Goal: Transaction & Acquisition: Purchase product/service

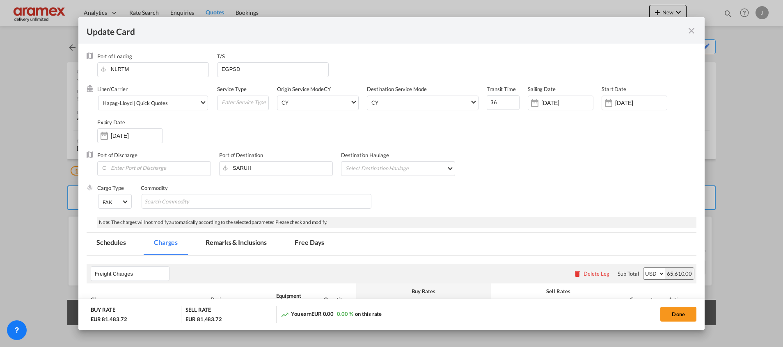
scroll to position [492, 0]
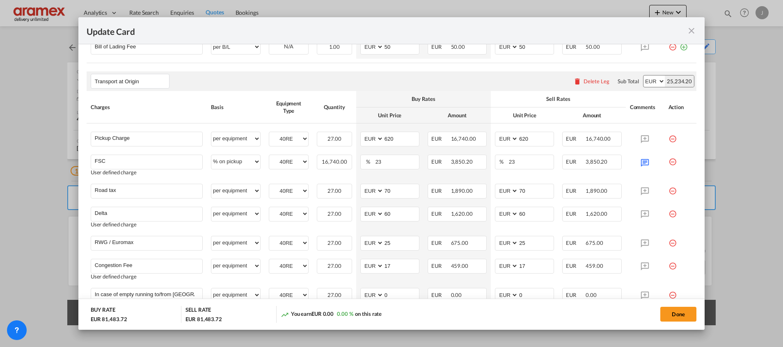
click at [692, 30] on md-icon "icon-close fg-AAA8AD m-0 pointer" at bounding box center [691, 31] width 10 height 10
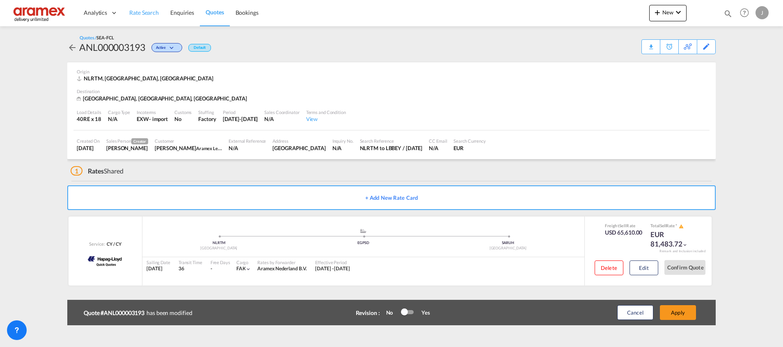
click at [143, 9] on span "Rate Search" at bounding box center [144, 13] width 30 height 8
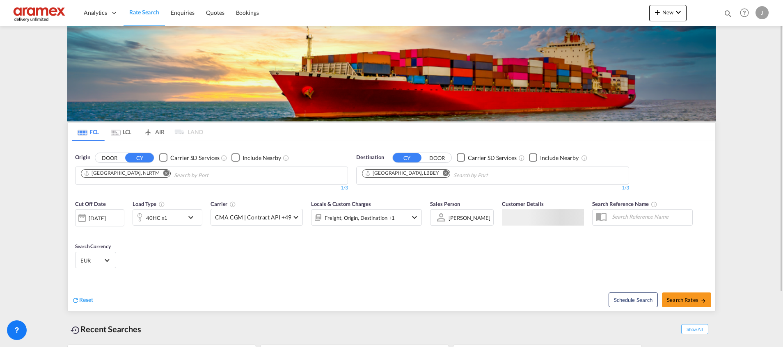
click at [437, 175] on button "Remove" at bounding box center [443, 174] width 12 height 8
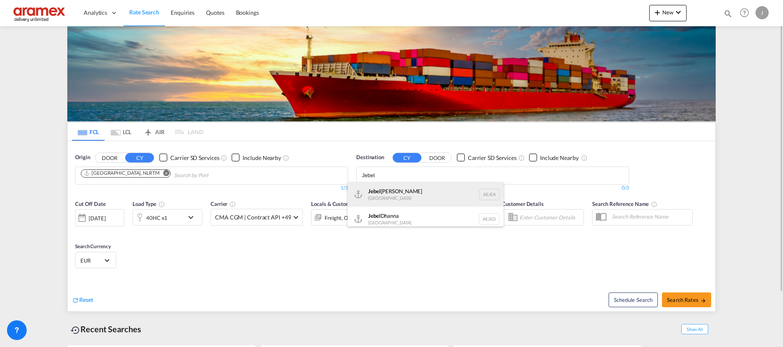
type input "Jebel"
click at [396, 195] on div "[GEOGRAPHIC_DATA] [GEOGRAPHIC_DATA]" at bounding box center [426, 194] width 156 height 25
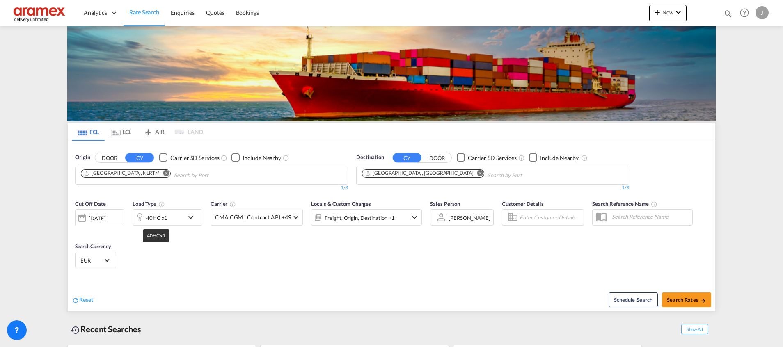
click at [166, 218] on div "40HC x1" at bounding box center [156, 217] width 21 height 11
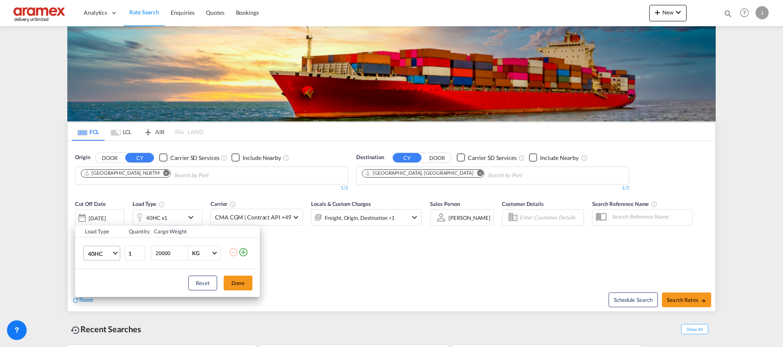
click at [104, 254] on span "40HC" at bounding box center [100, 254] width 24 height 8
click at [105, 215] on md-option "20GP" at bounding box center [109, 214] width 56 height 20
click at [240, 281] on button "Done" at bounding box center [238, 283] width 29 height 15
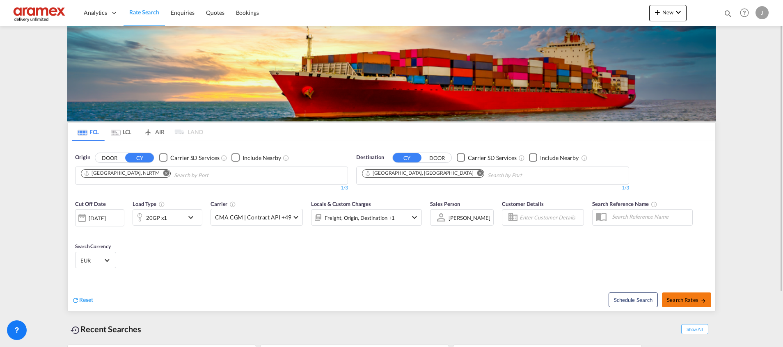
click at [689, 298] on span "Search Rates" at bounding box center [686, 300] width 39 height 7
type input "NLRTM to AEJEA / [DATE]"
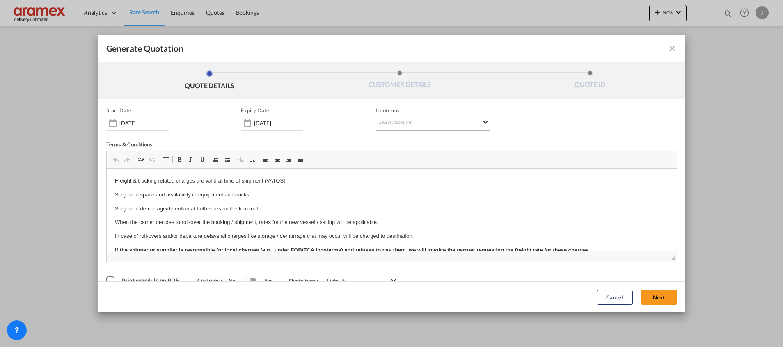
click at [391, 124] on md-select "Select Incoterms CFR - import Cost and Freight CIF - export Cost,Insurance and …" at bounding box center [433, 123] width 114 height 15
click at [389, 138] on input "search" at bounding box center [415, 140] width 76 height 7
type input "exw"
click at [389, 150] on md-option "EXW - import Ex Works" at bounding box center [418, 159] width 91 height 20
click at [654, 297] on button "Next" at bounding box center [659, 297] width 36 height 15
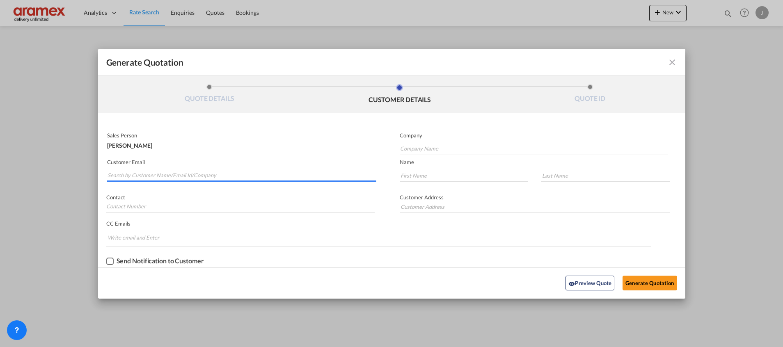
click at [153, 177] on input "Search by Customer Name/Email Id/Company" at bounding box center [242, 175] width 269 height 12
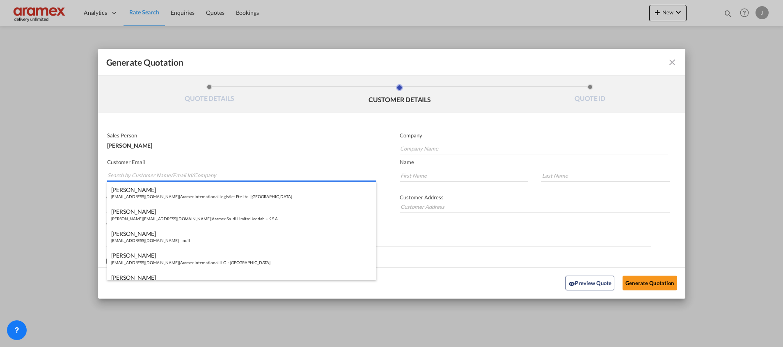
paste input "[PERSON_NAME][EMAIL_ADDRESS][DOMAIN_NAME]"
type input "[PERSON_NAME][EMAIL_ADDRESS][DOMAIN_NAME]"
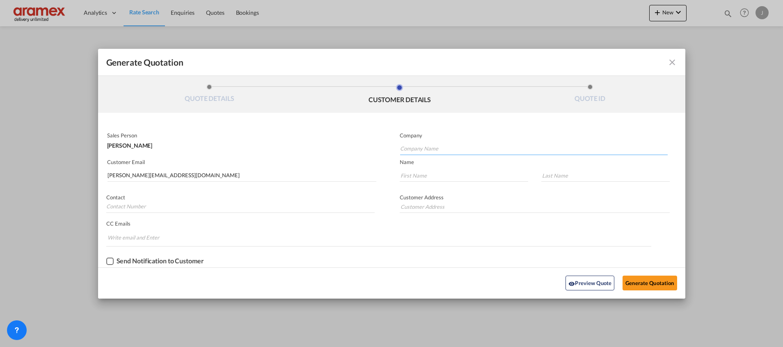
click at [427, 144] on input "Company Name" at bounding box center [534, 149] width 268 height 12
type input "Aramex [GEOGRAPHIC_DATA]"
click at [413, 169] on md-input-container "Generate QuotationQUOTE ..." at bounding box center [459, 177] width 137 height 17
click at [419, 178] on input "Generate QuotationQUOTE ..." at bounding box center [464, 175] width 128 height 12
paste input "[PERSON_NAME]"
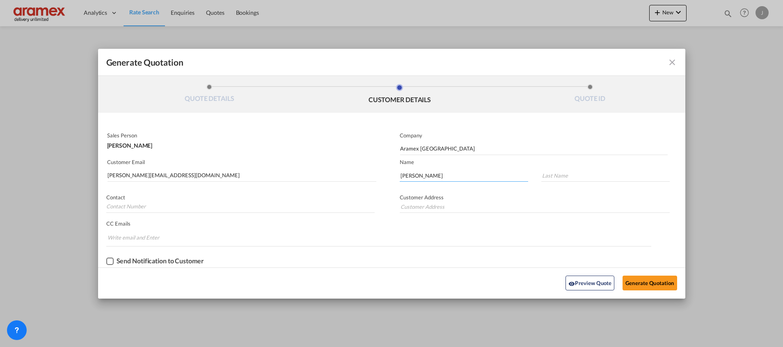
click at [430, 177] on input "[PERSON_NAME]" at bounding box center [464, 175] width 128 height 12
type input "[PERSON_NAME]"
click at [554, 178] on input "Generate QuotationQUOTE ..." at bounding box center [605, 175] width 128 height 12
paste input "Krishnan"
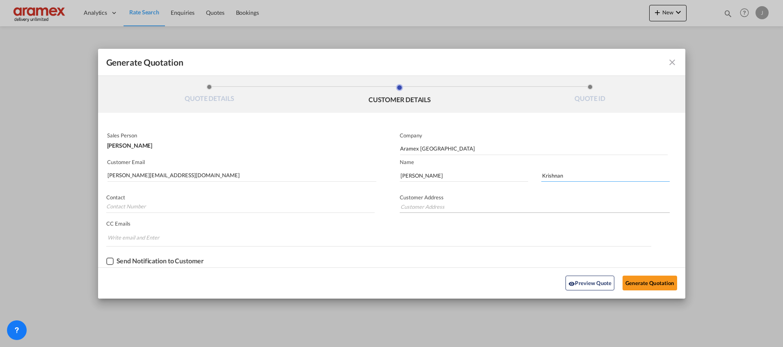
type input "Krishnan"
click at [445, 205] on input "Generate QuotationQUOTE ..." at bounding box center [535, 207] width 270 height 12
click at [415, 206] on input "Generate QuotationQUOTE ..." at bounding box center [535, 207] width 270 height 12
click at [414, 229] on md-input-container "CC Emails Invalid email address!! We removed it. Duplicate email address!! We r…" at bounding box center [379, 233] width 562 height 27
click at [477, 205] on input "Generate QuotationQUOTE ..." at bounding box center [535, 207] width 270 height 12
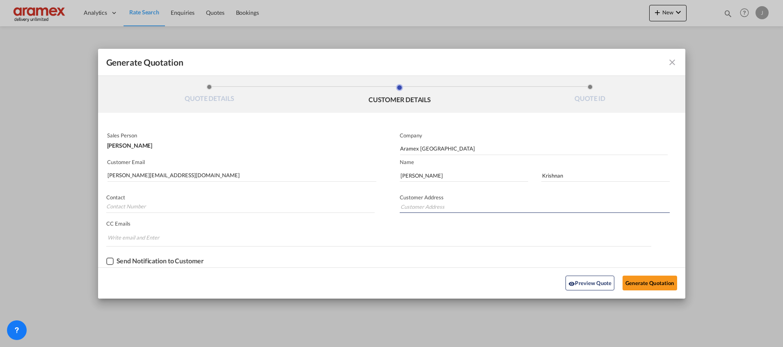
click at [418, 249] on div "Sales Person [PERSON_NAME] Company Aramex UAE Customer Email [PERSON_NAME][EMAI…" at bounding box center [391, 198] width 587 height 138
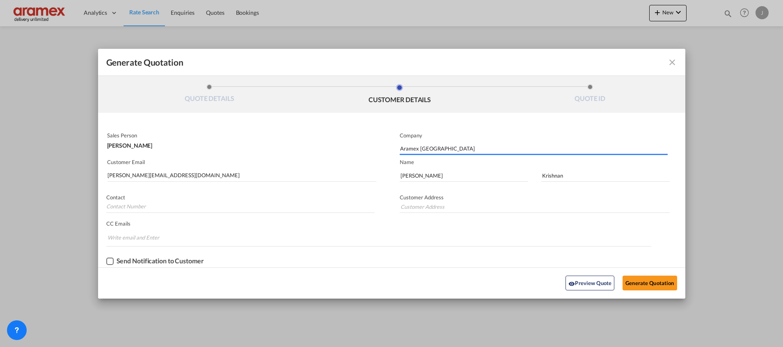
click at [414, 149] on input "Aramex [GEOGRAPHIC_DATA]" at bounding box center [534, 149] width 268 height 12
click at [414, 208] on input "Generate QuotationQUOTE ..." at bounding box center [535, 207] width 270 height 12
paste input "Aramex [GEOGRAPHIC_DATA]"
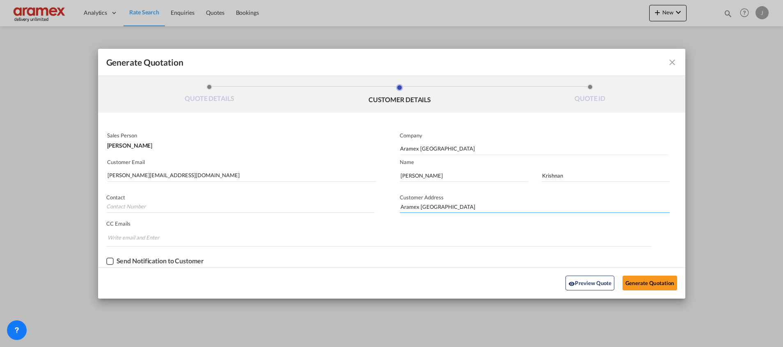
type input "Aramex [GEOGRAPHIC_DATA]"
click at [396, 233] on md-chips-wrap "Chips container. Enter the text area, then type text, and press enter to add a …" at bounding box center [378, 238] width 545 height 16
click at [665, 288] on button "Generate Quotation" at bounding box center [649, 283] width 54 height 15
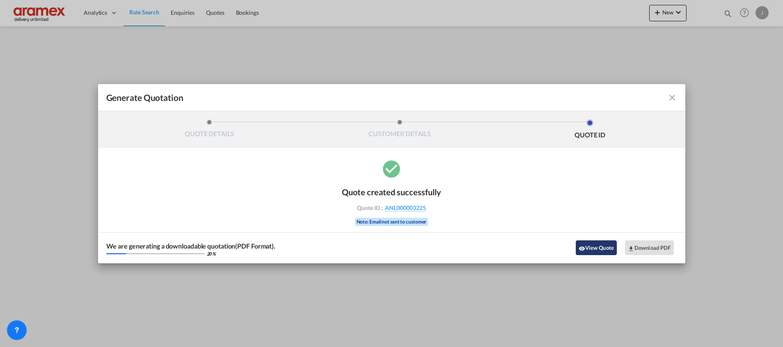
click at [600, 250] on button "View Quote" at bounding box center [596, 247] width 41 height 15
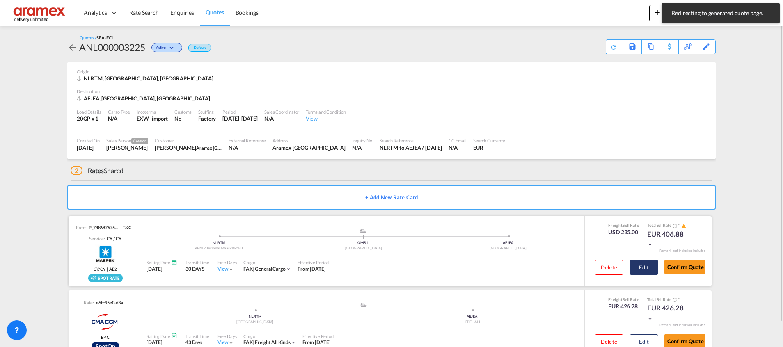
click at [646, 269] on button "Edit" at bounding box center [643, 267] width 29 height 15
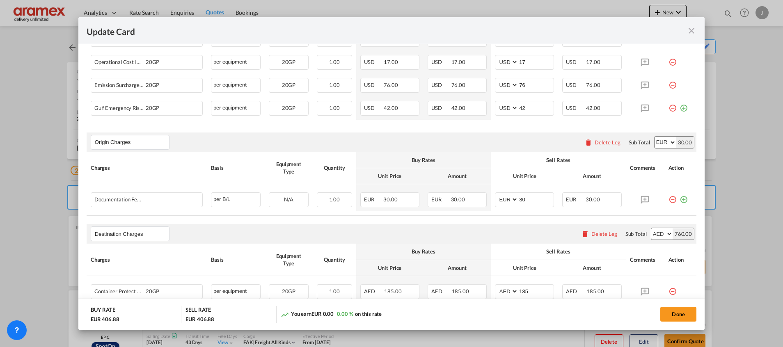
scroll to position [369, 0]
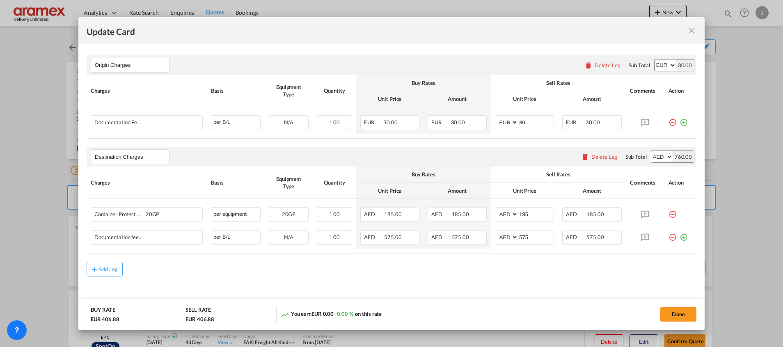
click at [591, 154] on div "Delete Leg" at bounding box center [604, 156] width 26 height 7
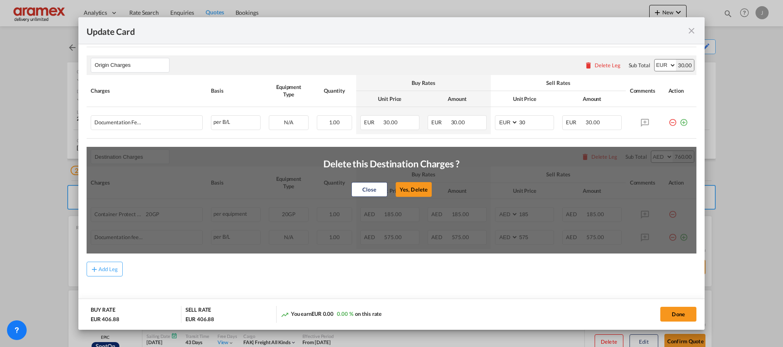
drag, startPoint x: 403, startPoint y: 185, endPoint x: 445, endPoint y: 186, distance: 42.3
click at [403, 185] on button "Yes, Delete" at bounding box center [414, 189] width 36 height 15
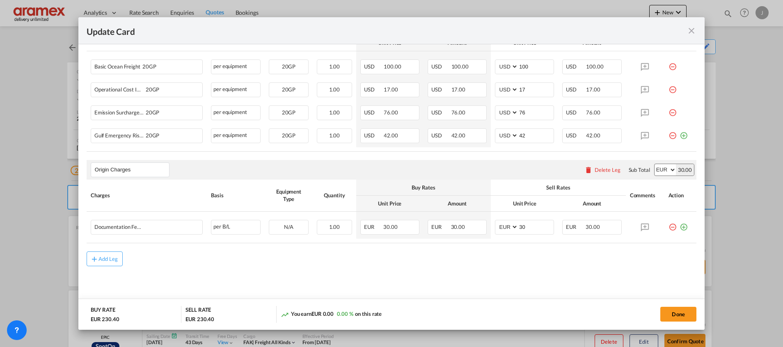
scroll to position [264, 0]
click at [679, 229] on md-icon "icon-plus-circle-outline green-400-fg" at bounding box center [683, 225] width 8 height 8
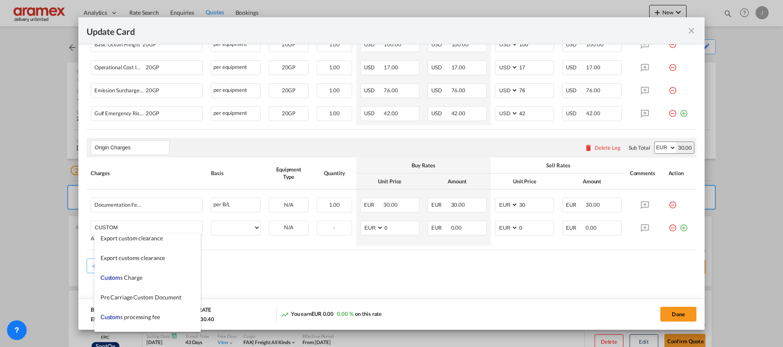
scroll to position [923, 0]
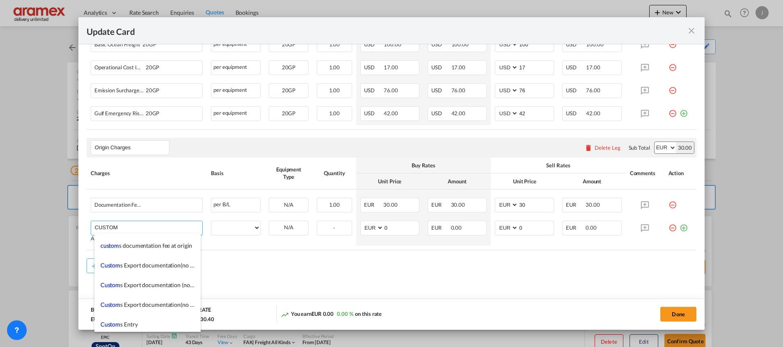
click at [159, 261] on li "Custom s Export documentation(no costs, suggested sell)" at bounding box center [147, 266] width 106 height 20
type input "Customs Export documentation(no costs, suggested sell)"
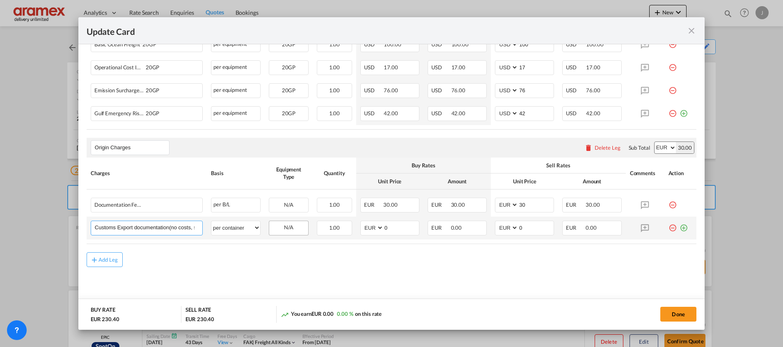
scroll to position [0, 38]
drag, startPoint x: 169, startPoint y: 227, endPoint x: 266, endPoint y: 229, distance: 97.3
click at [266, 229] on tr "Customs Export documentation(no costs, suggested sell) Please Enter User Define…" at bounding box center [392, 228] width 610 height 23
click at [151, 229] on input "Customs Export documentation(no costs, suggested sell)" at bounding box center [149, 227] width 108 height 12
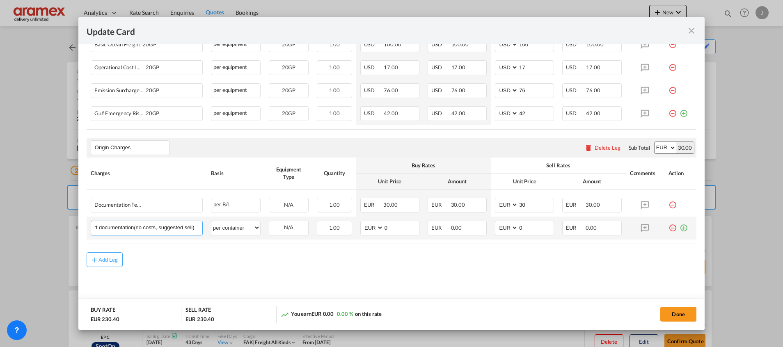
click at [151, 229] on input "Customs Export documentation(no costs, suggested sell)" at bounding box center [149, 227] width 108 height 12
click at [242, 224] on select "per equipment per container per B/L per shipping bill per shipment per pallet p…" at bounding box center [235, 227] width 49 height 13
select select "per shipment"
click at [211, 221] on select "per equipment per container per B/L per shipping bill per shipment per pallet p…" at bounding box center [235, 227] width 49 height 13
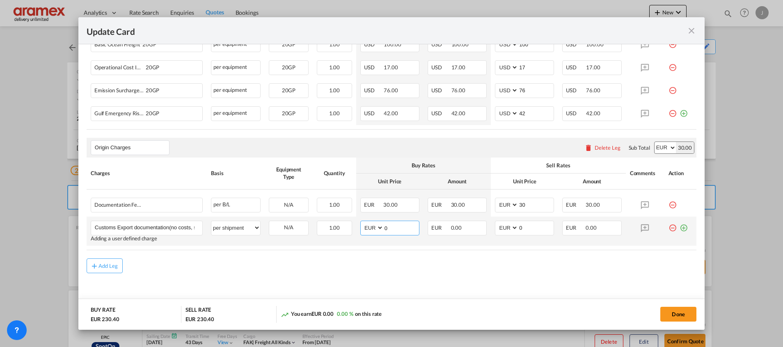
drag, startPoint x: 387, startPoint y: 222, endPoint x: 360, endPoint y: 222, distance: 27.5
click at [362, 222] on md-input-container "AED AFN ALL AMD ANG AOA ARS AUD AWG AZN BAM BBD BDT BGN BHD BIF BMD BND [PERSON…" at bounding box center [389, 228] width 59 height 15
type input "65"
drag, startPoint x: 533, startPoint y: 228, endPoint x: 483, endPoint y: 229, distance: 49.6
click at [491, 228] on td "AED AFN ALL AMD ANG AOA ARS AUD AWG AZN BAM BBD BDT BGN BHD BIF BMD BND [PERSON…" at bounding box center [524, 231] width 67 height 29
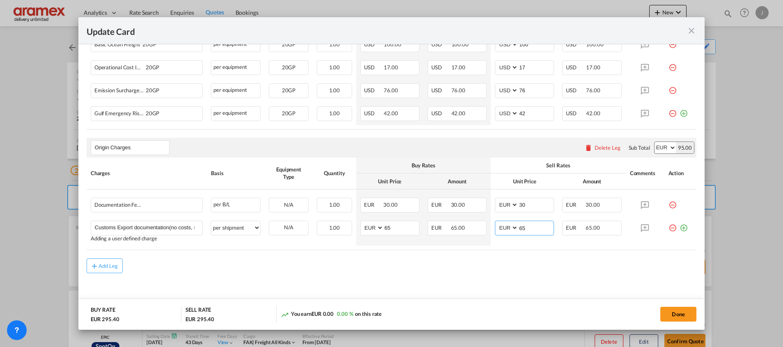
type input "65"
click at [450, 262] on div "Add Leg" at bounding box center [392, 265] width 610 height 15
click at [103, 266] on div "Add Leg" at bounding box center [108, 265] width 20 height 5
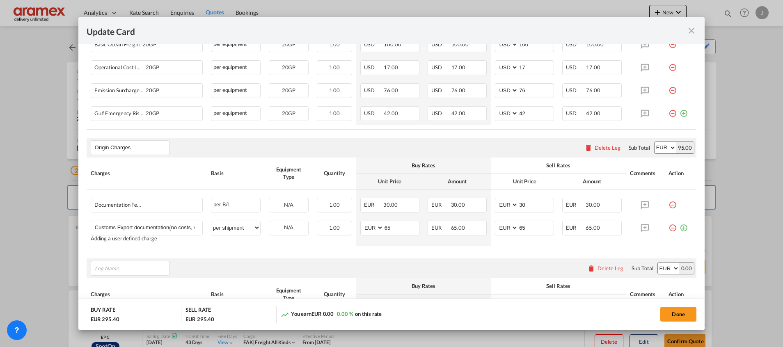
scroll to position [384, 0]
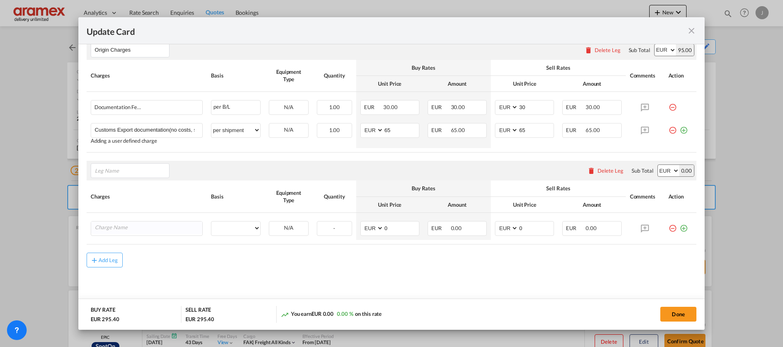
drag, startPoint x: 445, startPoint y: 279, endPoint x: 544, endPoint y: 243, distance: 105.1
click at [446, 279] on md-content "Main Freight Please enter leg name Leg Name Already Exists Delete Leg Sub Total…" at bounding box center [392, 90] width 610 height 439
click at [597, 171] on div "Delete Leg" at bounding box center [610, 170] width 26 height 7
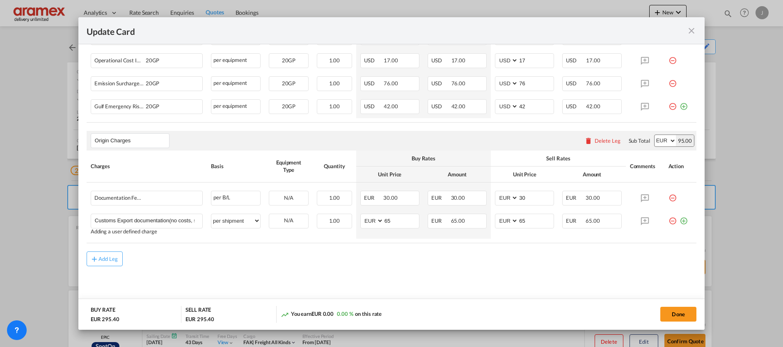
scroll to position [293, 0]
click at [678, 312] on button "Done" at bounding box center [678, 314] width 36 height 15
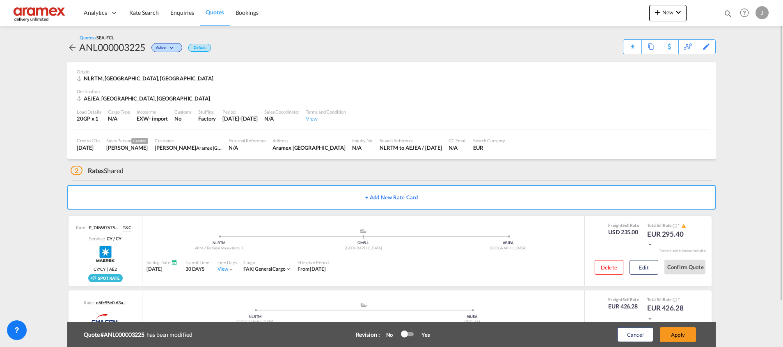
scroll to position [52, 0]
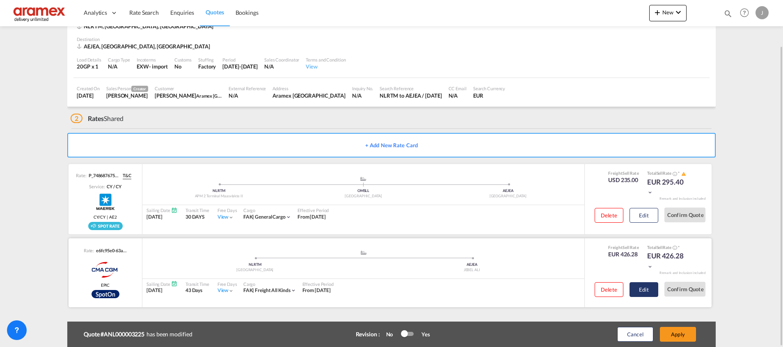
click at [640, 293] on button "Edit" at bounding box center [643, 289] width 29 height 15
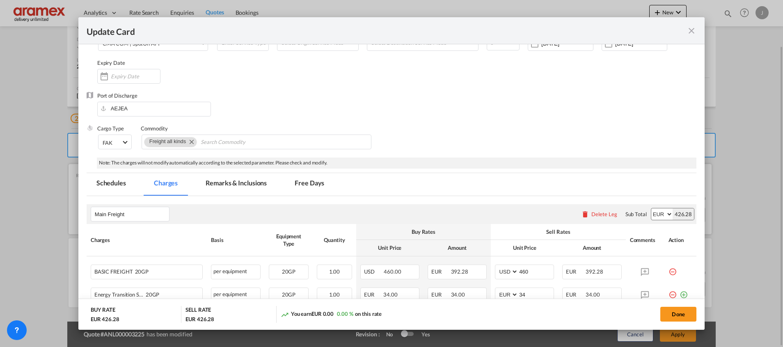
scroll to position [126, 0]
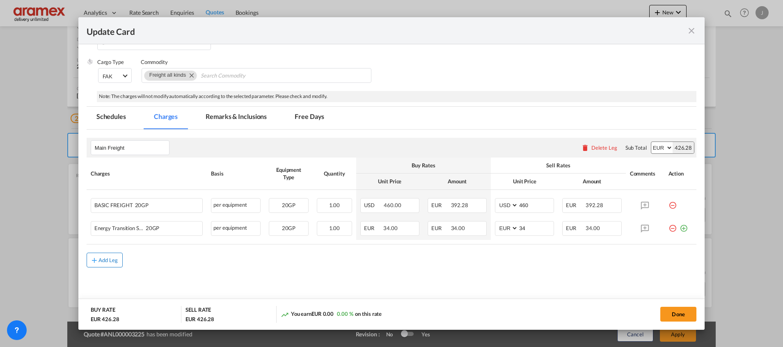
click at [106, 258] on div "Add Leg" at bounding box center [108, 260] width 20 height 5
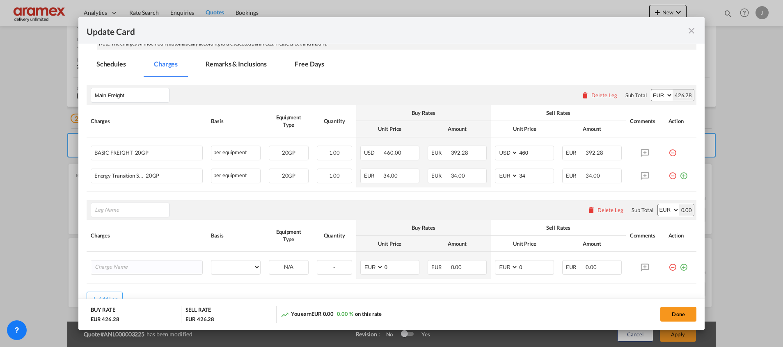
scroll to position [218, 0]
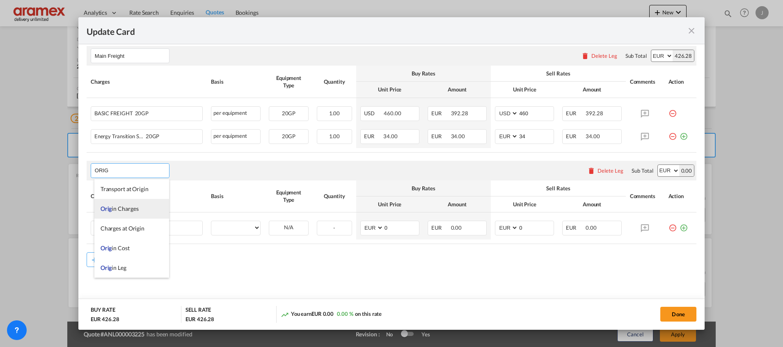
click at [118, 207] on span "Orig in Charges" at bounding box center [120, 208] width 38 height 7
type input "Origin Charges"
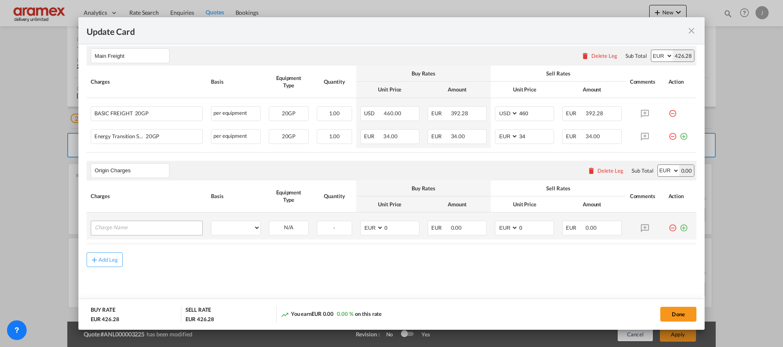
click at [147, 235] on div "Update Card Port ..." at bounding box center [147, 228] width 112 height 15
click at [160, 227] on input "Charge Name" at bounding box center [149, 227] width 108 height 12
paste input "Customs Export documentation(no costs, suggested sell)"
type input "Customs Export documentation(no costs, suggested sell)"
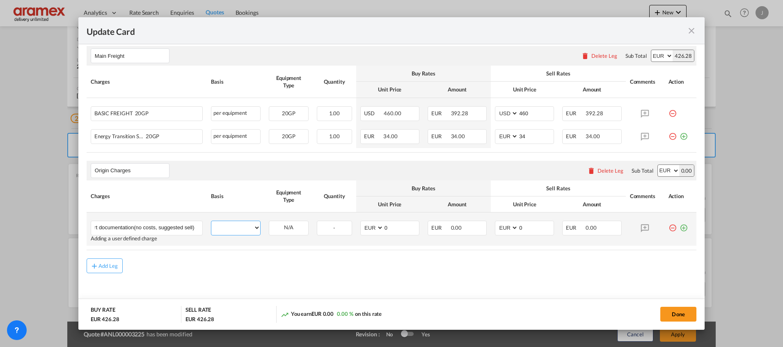
click at [238, 231] on select "per equipment per container per B/L per shipping bill per shipment per pallet p…" at bounding box center [235, 227] width 49 height 13
select select "per shipment"
click at [211, 221] on select "per equipment per container per B/L per shipping bill per shipment per pallet p…" at bounding box center [235, 227] width 49 height 13
drag, startPoint x: 389, startPoint y: 232, endPoint x: 363, endPoint y: 231, distance: 25.5
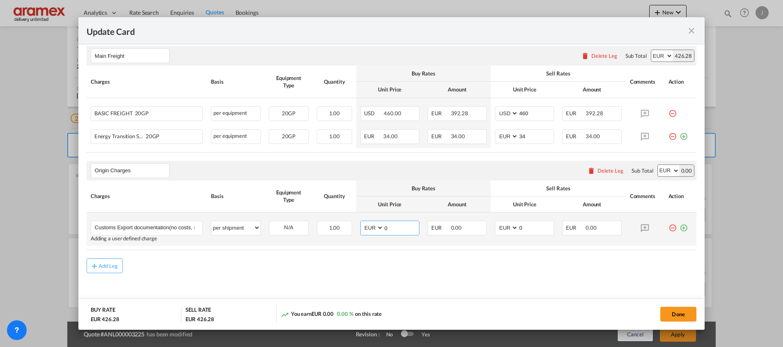
click at [363, 231] on md-input-container "AED AFN ALL AMD ANG AOA ARS AUD AWG AZN BAM BBD BDT BGN BHD BIF BMD BND [PERSON…" at bounding box center [389, 228] width 59 height 15
type input "65"
drag, startPoint x: 527, startPoint y: 231, endPoint x: 494, endPoint y: 231, distance: 32.4
click at [496, 231] on md-input-container "AED AFN ALL AMD ANG AOA ARS AUD AWG AZN BAM BBD BDT BGN BHD BIF BMD BND [PERSON…" at bounding box center [524, 228] width 59 height 15
type input "65"
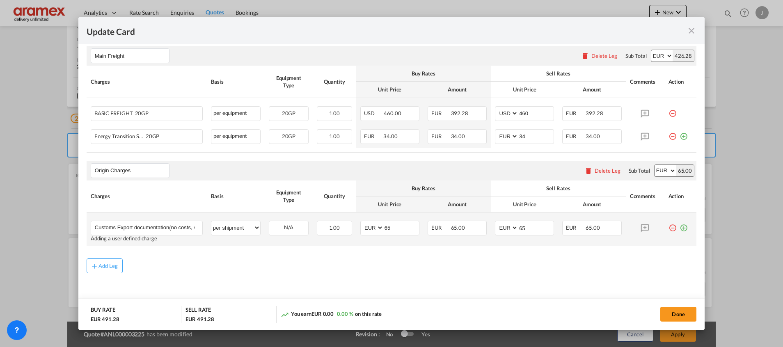
drag, startPoint x: 675, startPoint y: 227, endPoint x: 655, endPoint y: 235, distance: 21.7
click at [679, 227] on md-icon "icon-plus-circle-outline green-400-fg" at bounding box center [683, 225] width 8 height 8
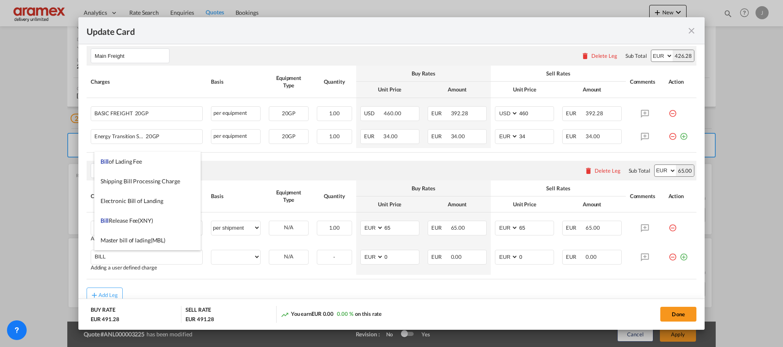
drag, startPoint x: 137, startPoint y: 164, endPoint x: 196, endPoint y: 191, distance: 64.8
click at [137, 162] on span "Bill of Lading Fee" at bounding box center [121, 161] width 41 height 7
type input "Bill of Lading Fee"
select select "per B/L"
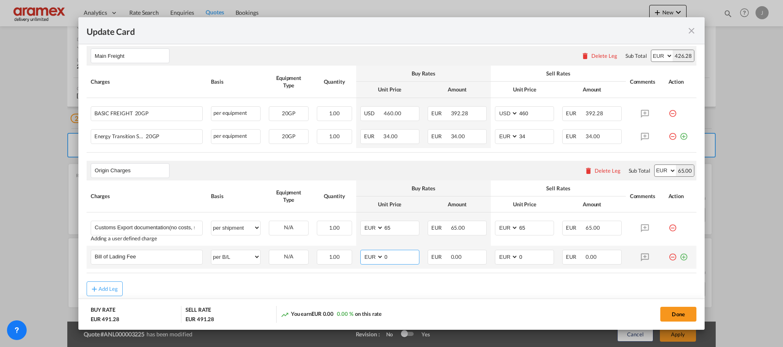
drag, startPoint x: 388, startPoint y: 260, endPoint x: 373, endPoint y: 256, distance: 15.8
click at [373, 256] on md-input-container "AED AFN ALL AMD ANG AOA ARS AUD AWG AZN BAM BBD BDT BGN BHD BIF BMD BND [PERSON…" at bounding box center [389, 257] width 59 height 15
type input "50"
drag, startPoint x: 537, startPoint y: 257, endPoint x: 480, endPoint y: 256, distance: 56.2
click at [491, 257] on td "AED AFN ALL AMD ANG AOA ARS AUD AWG AZN BAM BBD BDT BGN BHD BIF BMD BND [PERSON…" at bounding box center [524, 257] width 67 height 23
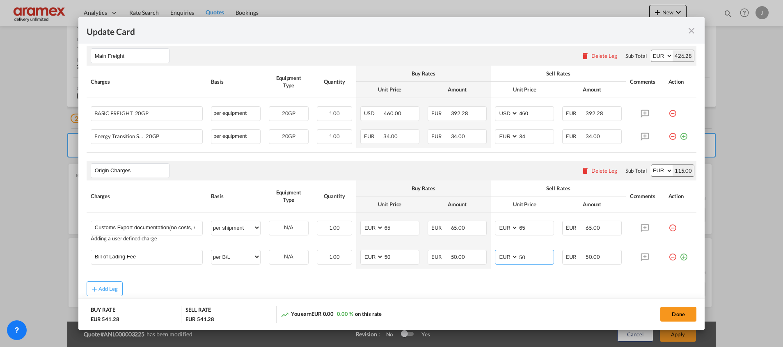
type input "50"
click at [534, 280] on rate-modification "Main Freight Please enter leg name Leg Name Already Exists Delete Leg Sub Total…" at bounding box center [392, 167] width 610 height 258
drag, startPoint x: 98, startPoint y: 285, endPoint x: 254, endPoint y: 265, distance: 157.6
click at [100, 285] on button "Add Leg" at bounding box center [105, 288] width 36 height 15
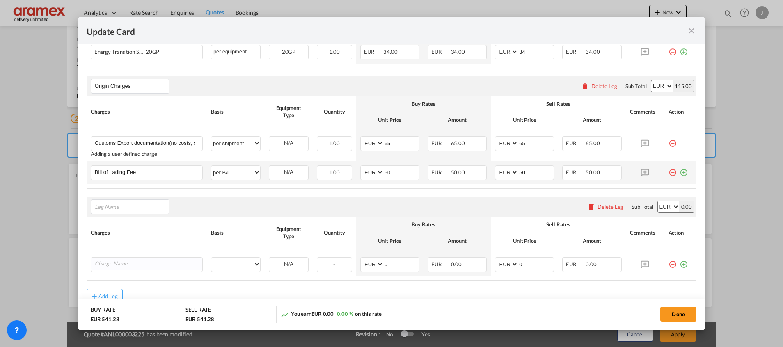
scroll to position [339, 0]
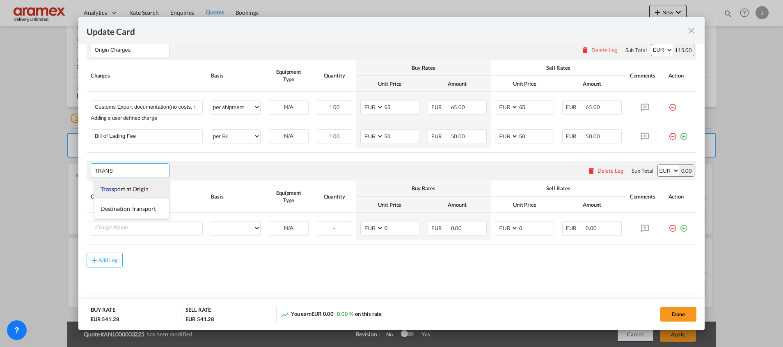
click at [127, 188] on span "Trans port at Origin" at bounding box center [125, 188] width 48 height 7
type input "Transport at Origin"
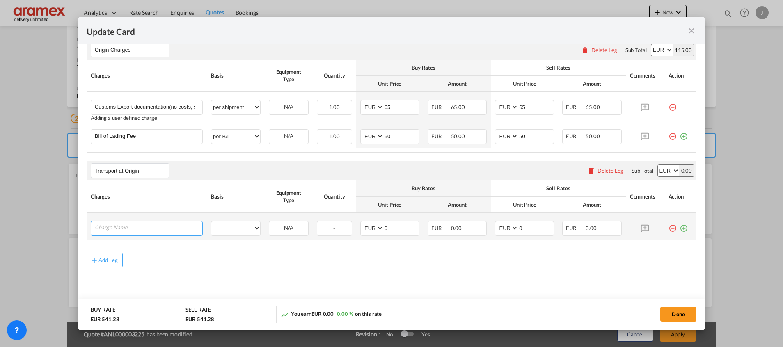
click at [120, 229] on input "Charge Name" at bounding box center [149, 228] width 108 height 12
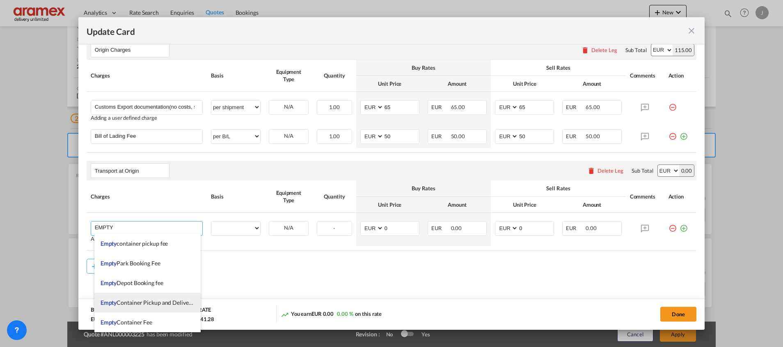
click at [149, 298] on li "Empty Container Pickup and Delivery Charge" at bounding box center [147, 303] width 106 height 20
type input "Empty Container Pickup and Delivery Charge"
select select "per equipment"
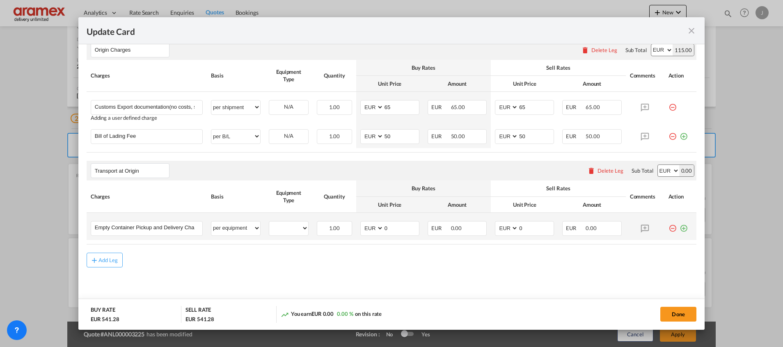
click at [679, 227] on md-icon "icon-plus-circle-outline green-400-fg" at bounding box center [683, 225] width 8 height 8
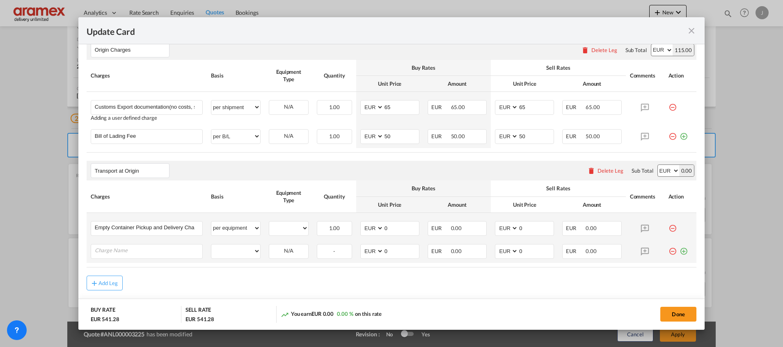
click at [679, 250] on md-icon "icon-plus-circle-outline green-400-fg" at bounding box center [683, 248] width 8 height 8
drag, startPoint x: 672, startPoint y: 273, endPoint x: 508, endPoint y: 237, distance: 167.7
click at [679, 274] on md-icon "icon-plus-circle-outline green-400-fg" at bounding box center [683, 271] width 8 height 8
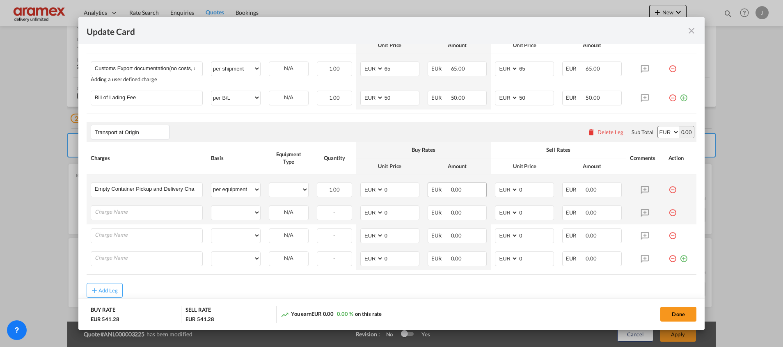
scroll to position [407, 0]
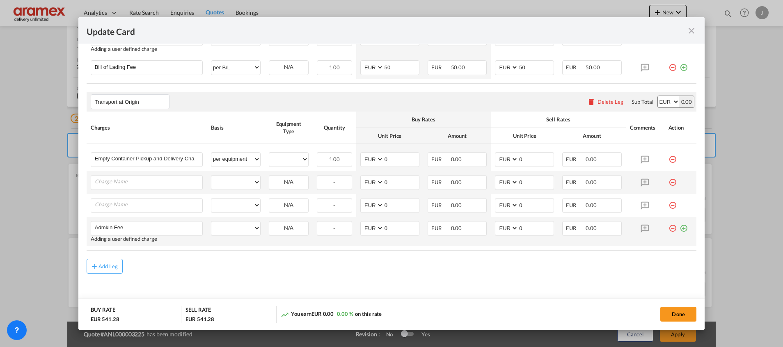
type input "Admkin Fee"
click at [679, 229] on md-icon "icon-plus-circle-outline green-400-fg" at bounding box center [683, 225] width 8 height 8
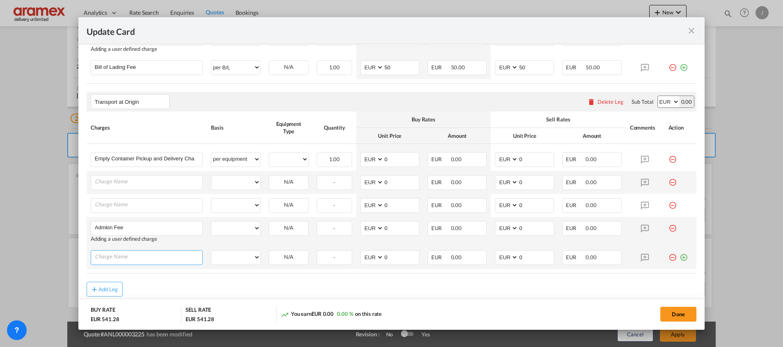
click at [145, 260] on input "Charge Name" at bounding box center [149, 257] width 108 height 12
type input "Admin fee"
click at [108, 226] on input "Admkin Fee" at bounding box center [149, 228] width 108 height 12
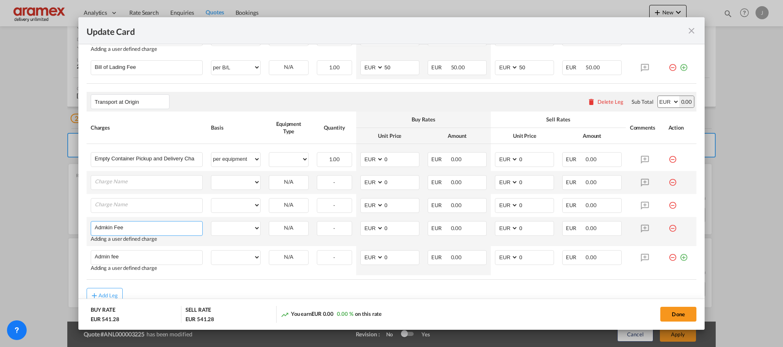
type input "D"
type input "FSC"
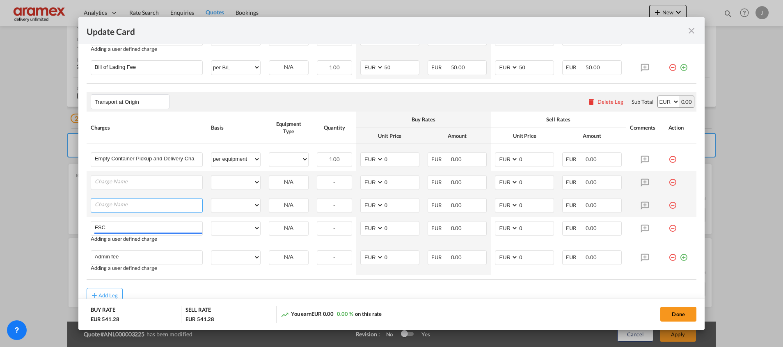
click at [106, 206] on input "Charge Name" at bounding box center [149, 205] width 108 height 12
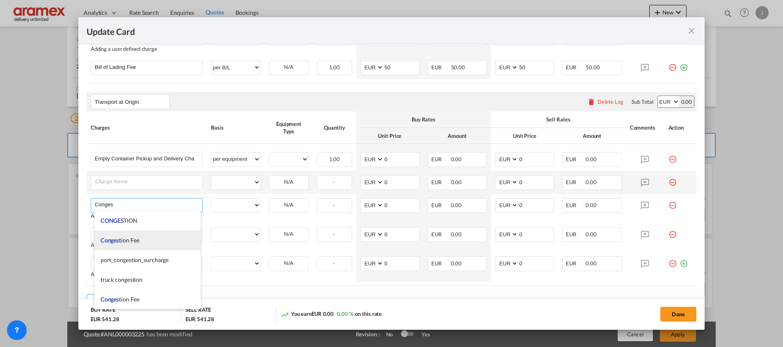
click at [121, 237] on span "Conges tion Fee" at bounding box center [120, 240] width 39 height 7
type input "Congestion Fee"
select select "per equipment"
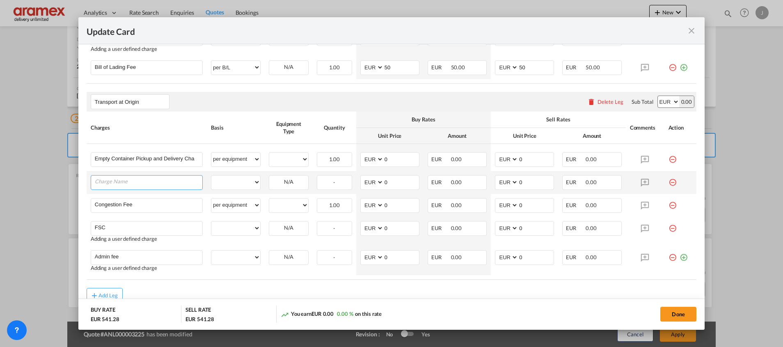
click at [140, 176] on input "Charge Name" at bounding box center [149, 182] width 108 height 12
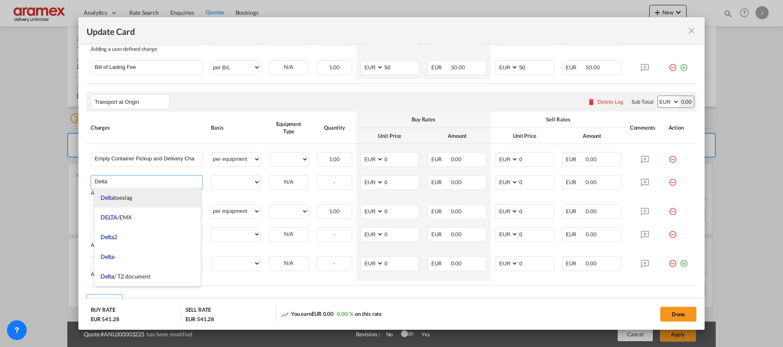
click at [140, 197] on li "Delta toeslag" at bounding box center [147, 198] width 106 height 20
type input "Deltatoeslag"
select select "per equipment"
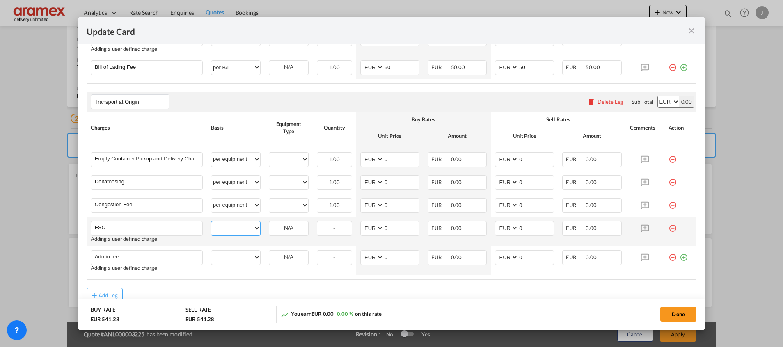
click at [238, 228] on select "per equipment per container per B/L per shipping bill per shipment % on pickup …" at bounding box center [235, 228] width 49 height 13
select select "per container"
click at [211, 222] on select "per equipment per container per B/L per shipping bill per shipment % on pickup …" at bounding box center [235, 228] width 49 height 13
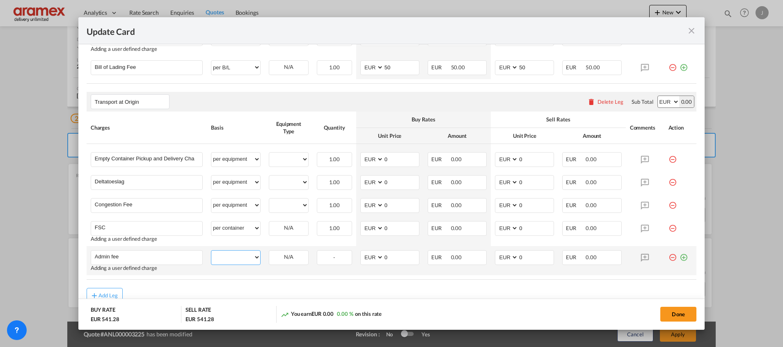
click at [229, 261] on select "per equipment per container per B/L per shipping bill per shipment % on pickup …" at bounding box center [235, 257] width 49 height 13
select select "per equipment"
click at [211, 251] on select "per equipment per container per B/L per shipping bill per shipment % on pickup …" at bounding box center [235, 257] width 49 height 13
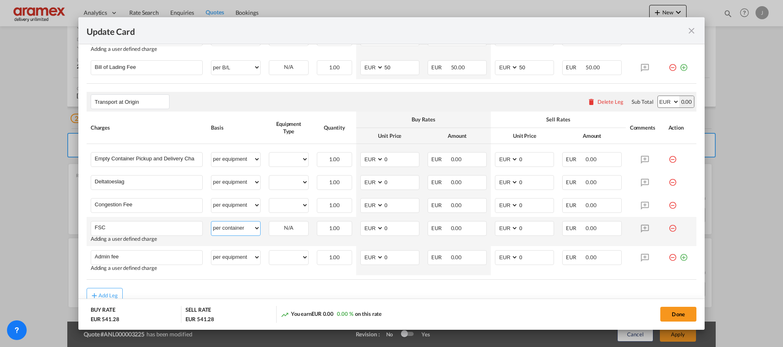
click at [235, 225] on select "per equipment per container per B/L per shipping bill per shipment % on pickup …" at bounding box center [235, 228] width 49 height 13
select select "per equipment"
click at [211, 222] on select "per equipment per container per B/L per shipping bill per shipment % on pickup …" at bounding box center [235, 228] width 49 height 13
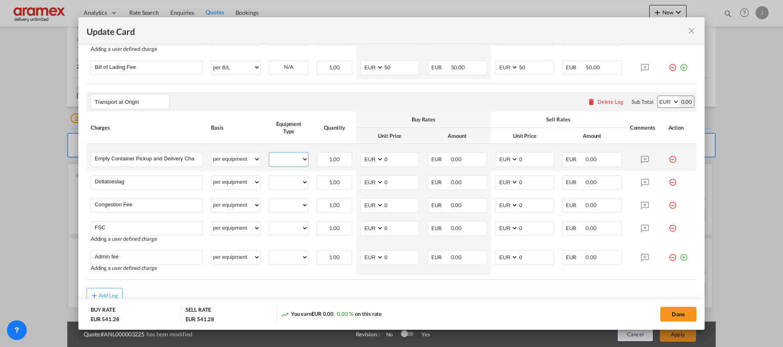
click at [283, 161] on select "20GP" at bounding box center [288, 159] width 39 height 11
select select "20GP"
click at [269, 154] on select "20GP" at bounding box center [288, 159] width 39 height 11
click at [285, 186] on select "20GP" at bounding box center [288, 182] width 39 height 11
select select "20GP"
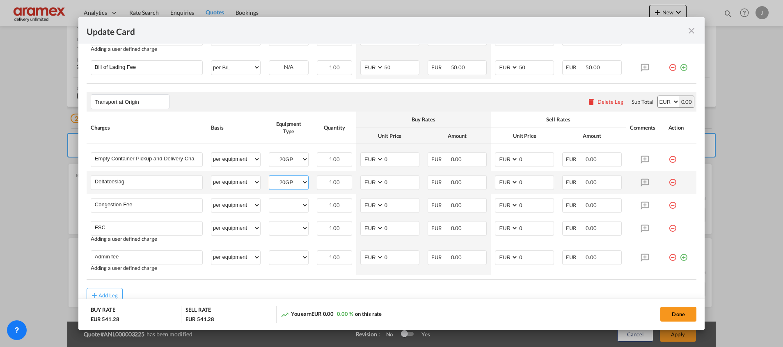
click at [269, 177] on select "20GP" at bounding box center [288, 182] width 39 height 11
click at [281, 211] on div "20GP" at bounding box center [289, 205] width 40 height 15
click at [284, 207] on select "20GP" at bounding box center [288, 205] width 39 height 11
select select "20GP"
click at [269, 200] on select "20GP" at bounding box center [288, 205] width 39 height 11
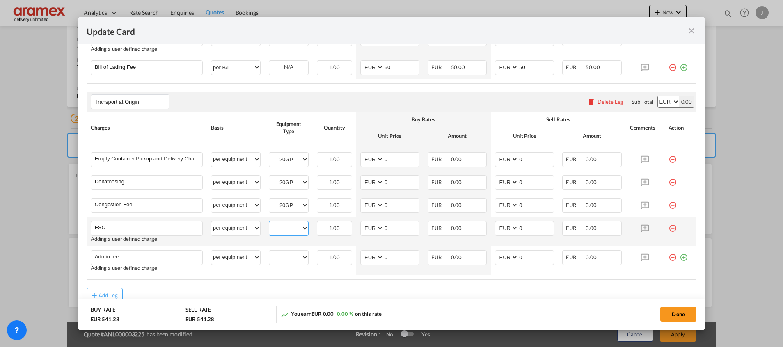
click at [287, 226] on select "20GP" at bounding box center [288, 228] width 39 height 11
select select "20GP"
click at [269, 223] on select "20GP" at bounding box center [288, 228] width 39 height 11
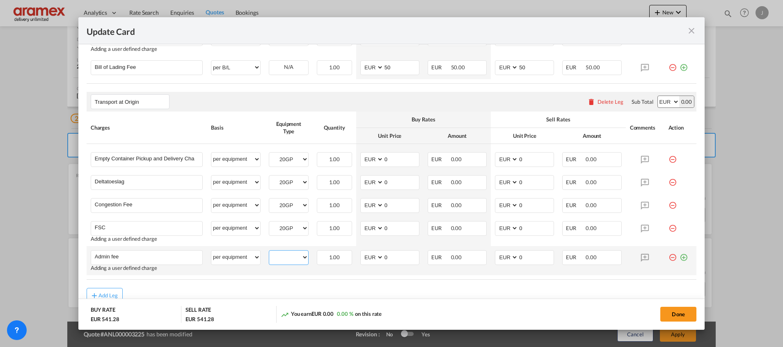
click at [288, 258] on select "20GP" at bounding box center [288, 257] width 39 height 11
select select "20GP"
click at [269, 252] on select "20GP" at bounding box center [288, 257] width 39 height 11
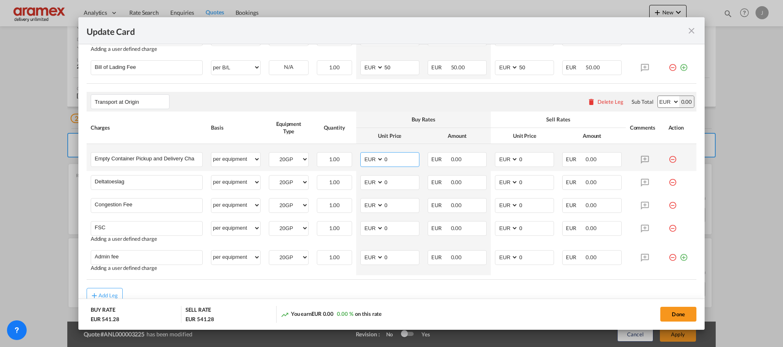
drag, startPoint x: 393, startPoint y: 159, endPoint x: 365, endPoint y: 158, distance: 28.3
click at [365, 158] on md-input-container "AED AFN ALL AMD ANG AOA ARS AUD AWG AZN BAM BBD BDT BGN BHD BIF BMD BND [PERSON…" at bounding box center [389, 159] width 59 height 15
type input "279.16"
drag, startPoint x: 389, startPoint y: 181, endPoint x: 407, endPoint y: 178, distance: 17.9
click at [389, 181] on input "0" at bounding box center [401, 182] width 35 height 12
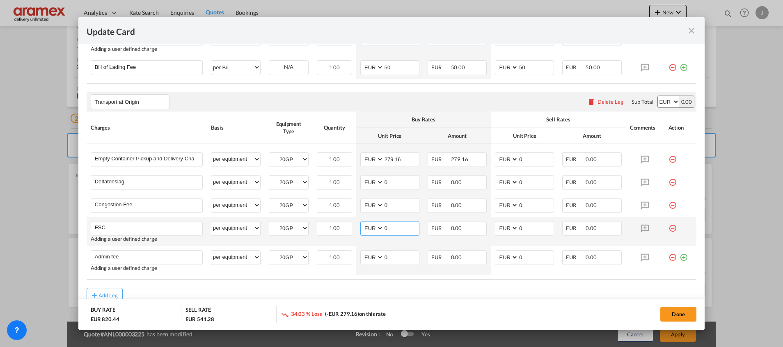
drag, startPoint x: 389, startPoint y: 227, endPoint x: 366, endPoint y: 226, distance: 22.6
click at [366, 226] on md-input-container "AED AFN ALL AMD ANG AOA ARS AUD AWG AZN BAM BBD BDT BGN BHD BIF BMD BND [PERSON…" at bounding box center [389, 228] width 59 height 15
paste input "€ 35.62"
type input "€ 35.62"
click at [397, 156] on input "279.16" at bounding box center [401, 159] width 35 height 12
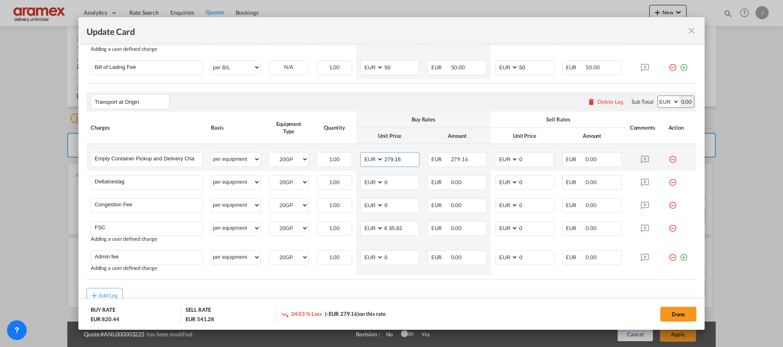
click at [397, 156] on input "279.16" at bounding box center [401, 159] width 35 height 12
drag, startPoint x: 527, startPoint y: 159, endPoint x: 493, endPoint y: 159, distance: 34.1
click at [495, 159] on md-input-container "AED AFN ALL AMD ANG AOA ARS AUD AWG AZN BAM BBD BDT BGN BHD BIF BMD BND [PERSON…" at bounding box center [524, 159] width 59 height 15
paste input "279.16"
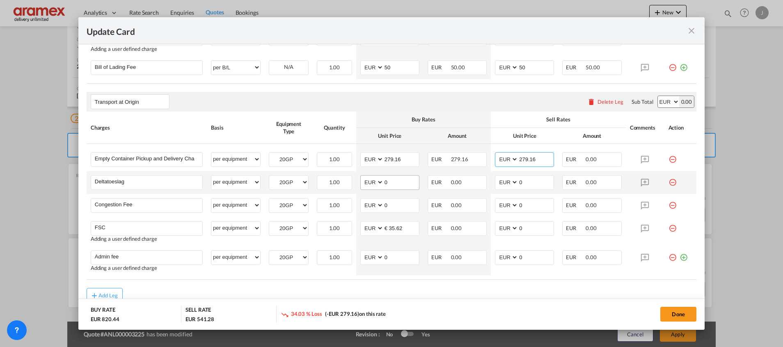
type input "279.16"
drag, startPoint x: 394, startPoint y: 183, endPoint x: 357, endPoint y: 179, distance: 37.6
click at [360, 179] on md-input-container "AED AFN ALL AMD ANG AOA ARS AUD AWG AZN BAM BBD BDT BGN BHD BIF BMD BND [PERSON…" at bounding box center [389, 182] width 59 height 15
type input "60"
drag, startPoint x: 528, startPoint y: 181, endPoint x: 486, endPoint y: 181, distance: 41.9
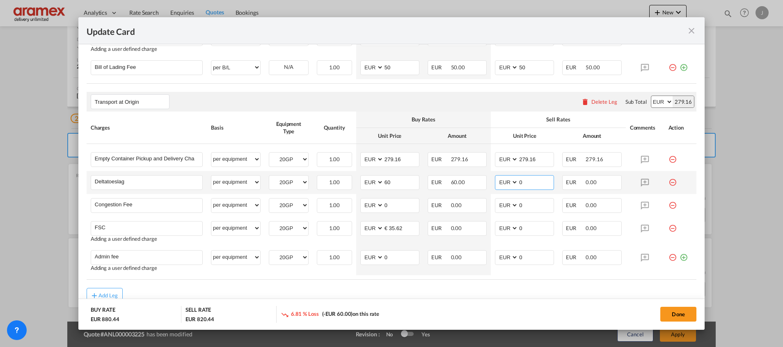
click at [491, 181] on td "AED AFN ALL AMD ANG AOA ARS AUD AWG AZN BAM BBD BDT BGN BHD BIF BMD BND [PERSON…" at bounding box center [524, 182] width 67 height 23
type input "60"
drag, startPoint x: 395, startPoint y: 203, endPoint x: 349, endPoint y: 203, distance: 46.0
click at [349, 203] on tr "Congestion Fee Please Enter User Defined Charges Cannot Be Published per equipm…" at bounding box center [392, 205] width 610 height 23
type input "17"
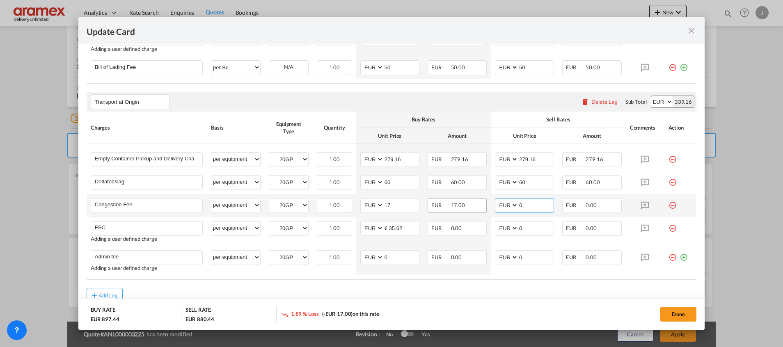
drag, startPoint x: 523, startPoint y: 207, endPoint x: 479, endPoint y: 206, distance: 43.9
click at [479, 206] on tr "Congestion Fee Please Enter User Defined Charges Cannot Be Published per equipm…" at bounding box center [392, 205] width 610 height 23
type input "17"
click at [388, 228] on input "€ 35.62" at bounding box center [401, 228] width 35 height 12
click at [388, 228] on input "35.62" at bounding box center [401, 228] width 35 height 12
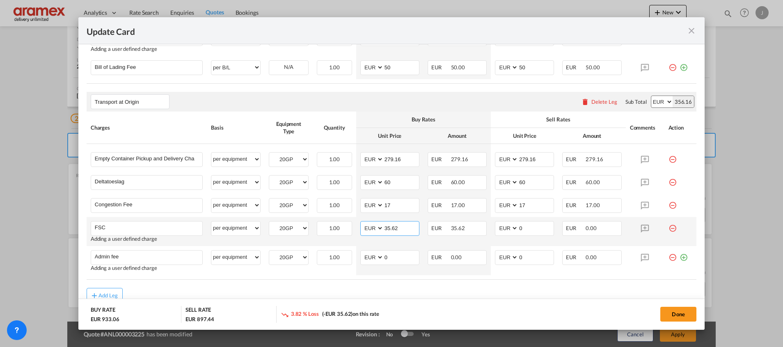
click at [388, 228] on input "35.62" at bounding box center [401, 228] width 35 height 12
type input "35.62"
drag, startPoint x: 528, startPoint y: 228, endPoint x: 501, endPoint y: 228, distance: 27.1
click at [501, 228] on md-input-container "AED AFN ALL AMD ANG AOA ARS AUD AWG AZN BAM BBD BDT BGN BHD BIF BMD BND [PERSON…" at bounding box center [524, 228] width 59 height 15
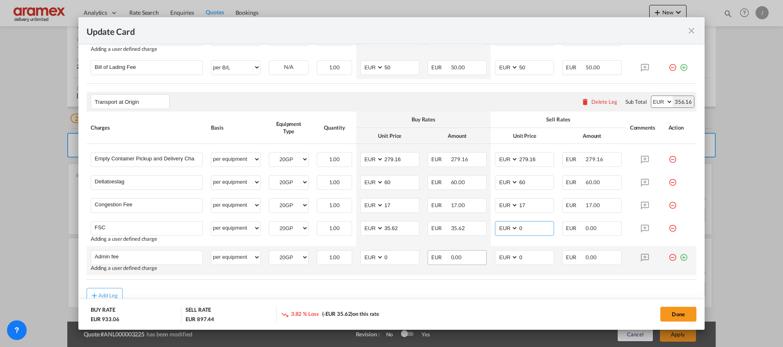
paste input "35.62"
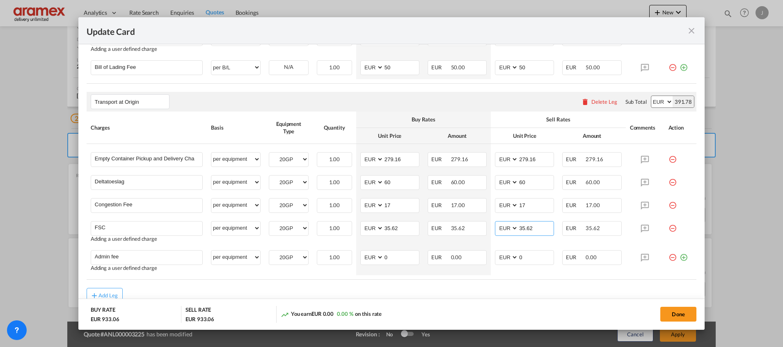
type input "35.62"
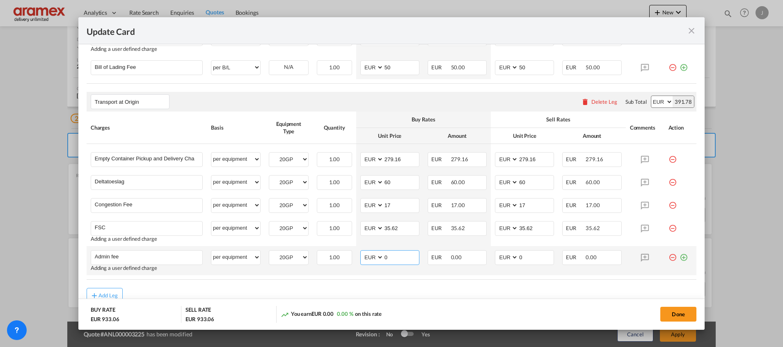
drag, startPoint x: 389, startPoint y: 255, endPoint x: 364, endPoint y: 259, distance: 25.0
click at [364, 259] on md-input-container "AED AFN ALL AMD ANG AOA ARS AUD AWG AZN BAM BBD BDT BGN BHD BIF BMD BND [PERSON…" at bounding box center [389, 257] width 59 height 15
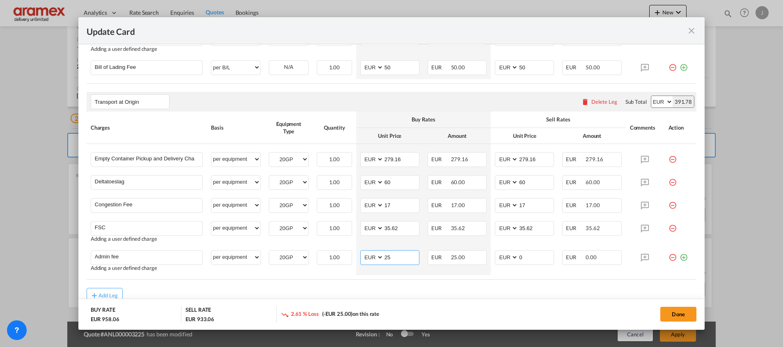
type input "25"
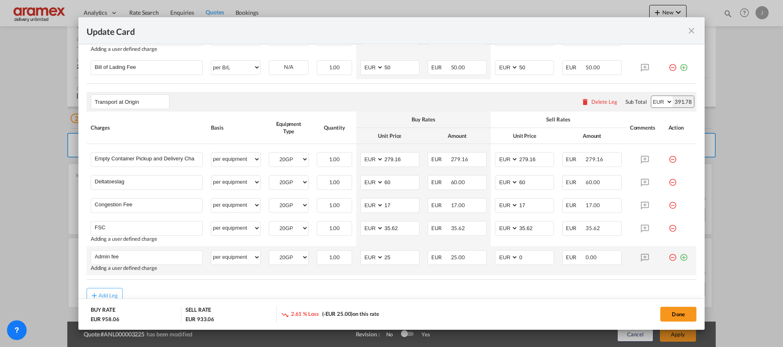
drag, startPoint x: 518, startPoint y: 292, endPoint x: 525, endPoint y: 266, distance: 27.3
click at [522, 282] on rate-modification "Main Freight Please enter leg name Leg Name Already Exists Delete Leg Sub Total…" at bounding box center [392, 75] width 610 height 455
drag, startPoint x: 527, startPoint y: 259, endPoint x: 481, endPoint y: 258, distance: 46.4
click at [481, 258] on tr "Admin fee Please Enter User Defined Charges Cannot Be Published Adding a user d…" at bounding box center [392, 260] width 610 height 29
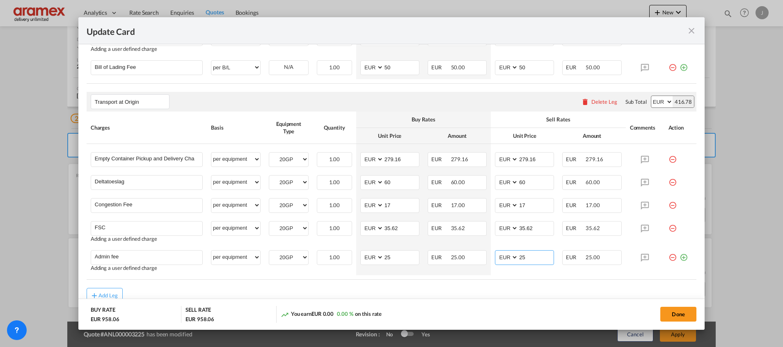
type input "25"
click at [459, 293] on div "Add Leg" at bounding box center [392, 295] width 610 height 15
click at [675, 310] on button "Done" at bounding box center [678, 314] width 36 height 15
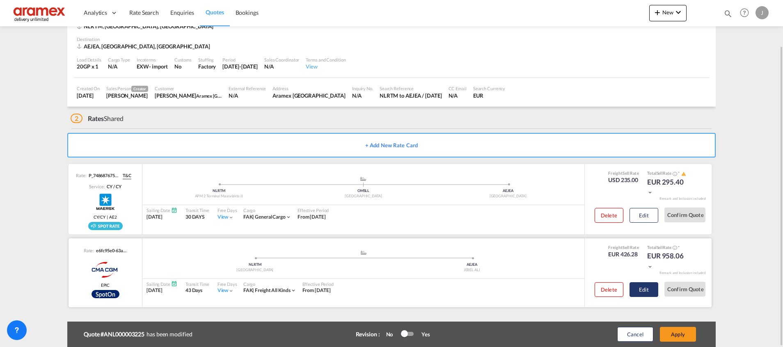
click at [653, 290] on button "Edit" at bounding box center [643, 289] width 29 height 15
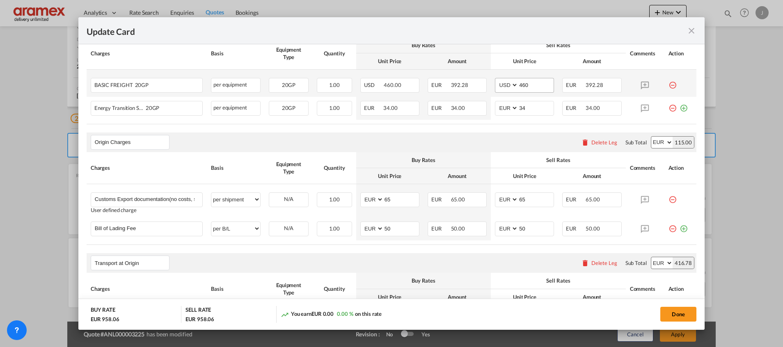
scroll to position [431, 0]
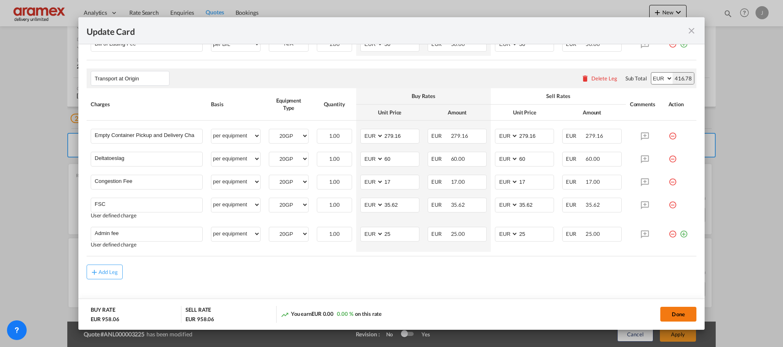
click at [670, 313] on button "Done" at bounding box center [678, 314] width 36 height 15
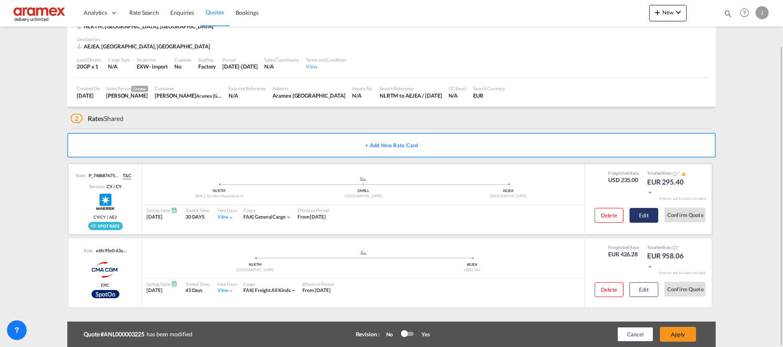
click at [651, 211] on button "Edit" at bounding box center [643, 215] width 29 height 15
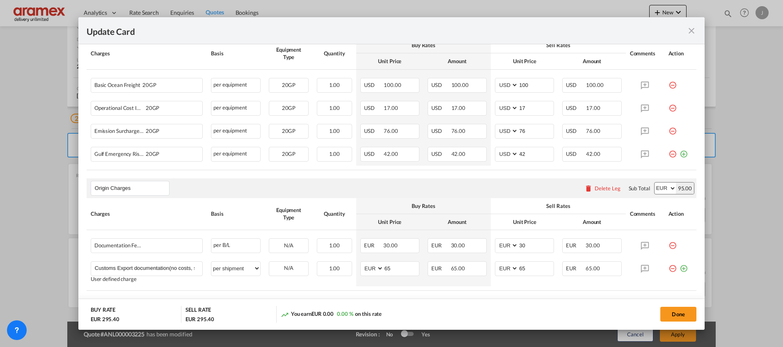
scroll to position [293, 0]
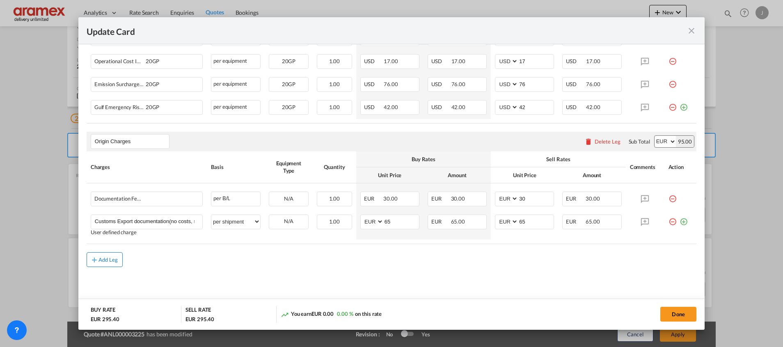
click at [108, 260] on div "Add Leg" at bounding box center [108, 259] width 20 height 5
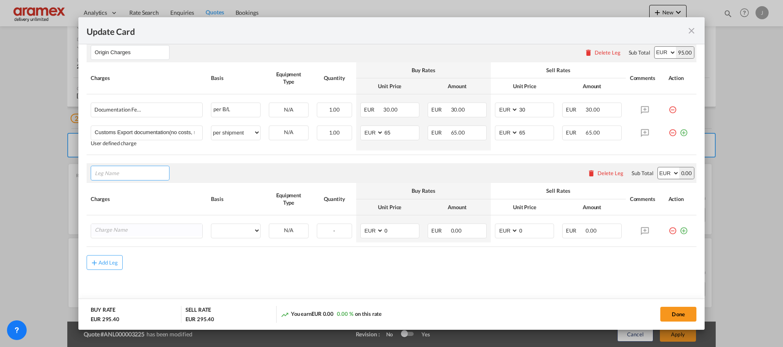
scroll to position [384, 0]
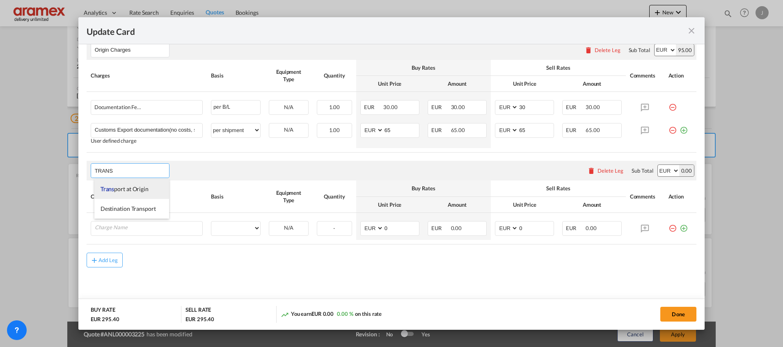
click at [142, 187] on span "Trans port at Origin" at bounding box center [125, 188] width 48 height 7
type input "Transport at Origin"
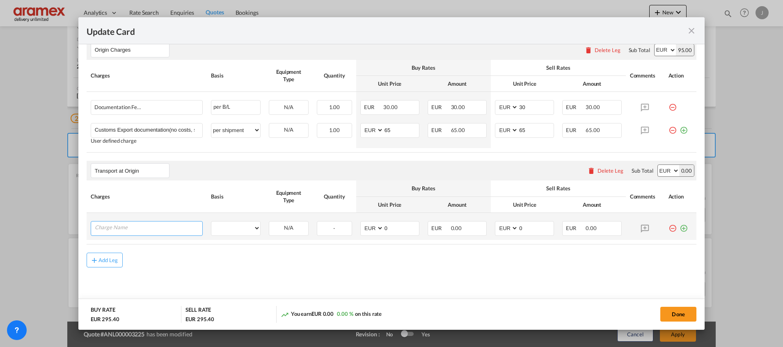
click at [133, 226] on input "Charge Name" at bounding box center [149, 228] width 108 height 12
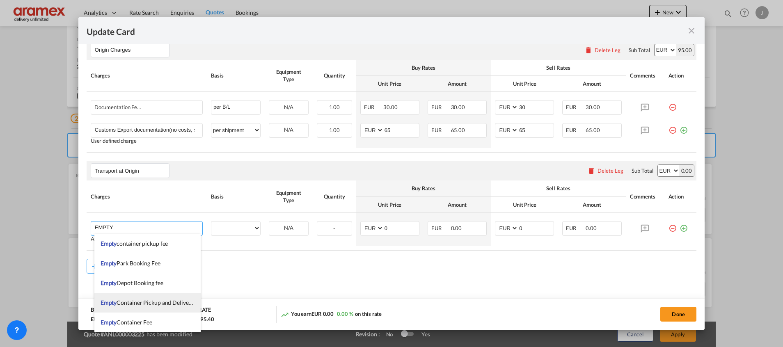
click at [138, 302] on span "Empty Container Pickup and Delivery Charge" at bounding box center [157, 302] width 113 height 7
type input "Empty Container Pickup and Delivery Charge"
select select "per equipment"
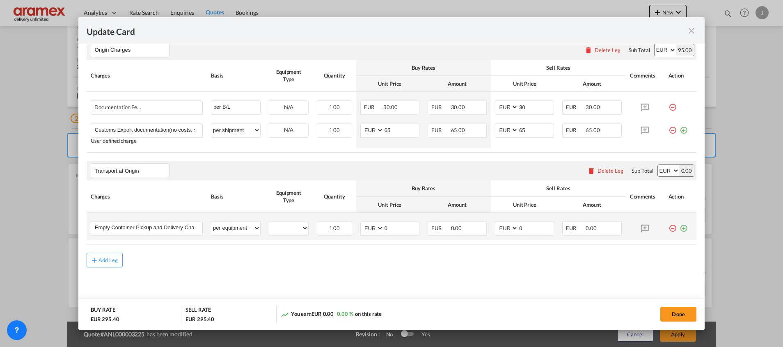
click at [679, 229] on md-icon "icon-plus-circle-outline green-400-fg" at bounding box center [683, 225] width 8 height 8
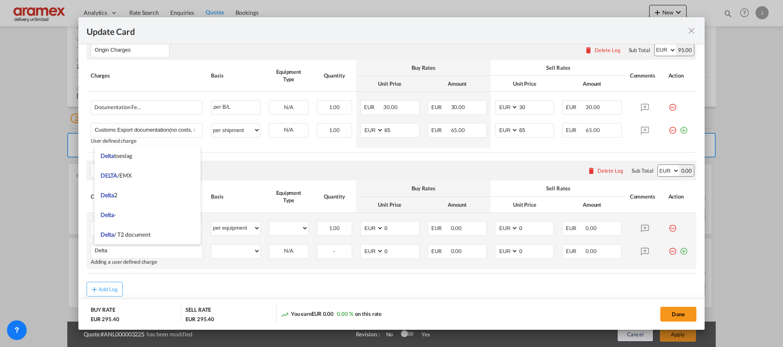
type input "Delta"
click at [679, 252] on md-icon "icon-plus-circle-outline green-400-fg" at bounding box center [683, 248] width 8 height 8
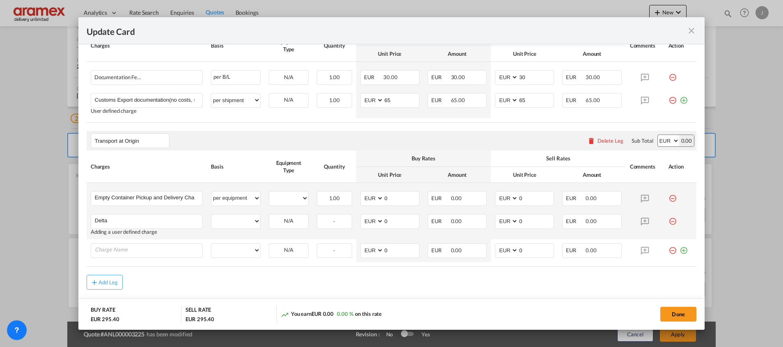
scroll to position [437, 0]
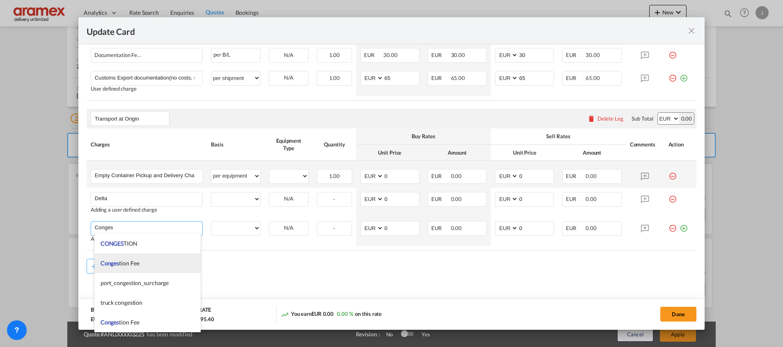
click at [132, 263] on span "Conges tion Fee" at bounding box center [120, 263] width 39 height 7
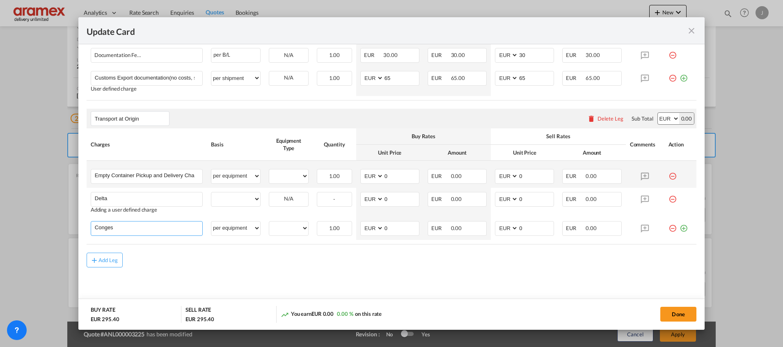
type input "Congestion Fee"
select select "per equipment"
click at [679, 227] on md-icon "icon-plus-circle-outline green-400-fg" at bounding box center [683, 225] width 8 height 8
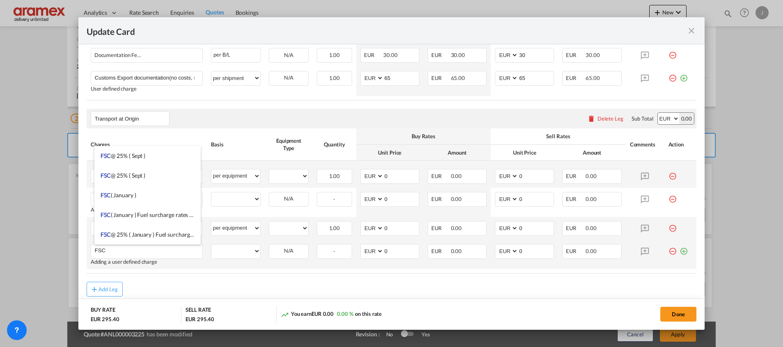
type input "FSC"
click at [679, 252] on md-icon "icon-plus-circle-outline green-400-fg" at bounding box center [683, 248] width 8 height 8
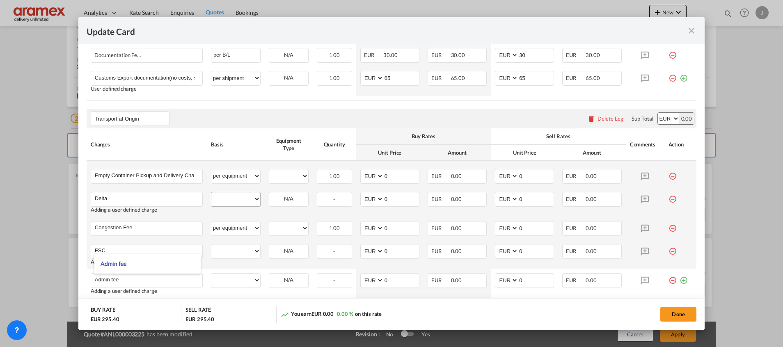
type input "Admin fee"
click at [240, 193] on select "per equipment per container per B/L per shipping bill per shipment % on pickup …" at bounding box center [235, 198] width 49 height 13
select select "per equipment"
click at [211, 192] on select "per equipment per container per B/L per shipping bill per shipment % on pickup …" at bounding box center [235, 198] width 49 height 13
click at [219, 245] on select "per equipment per container per B/L per shipping bill per shipment % on pickup …" at bounding box center [235, 251] width 49 height 13
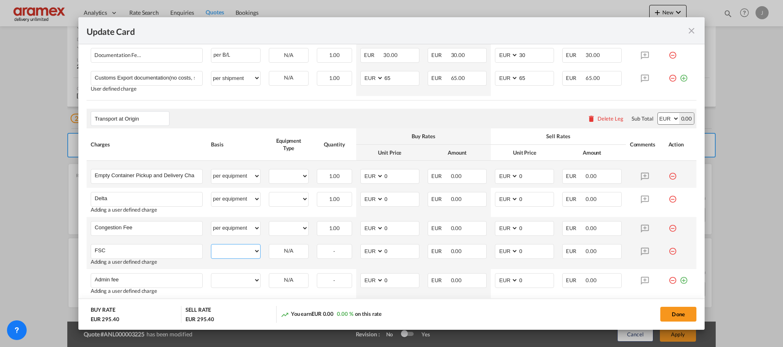
select select "per equipment"
click at [211, 245] on select "per equipment per container per B/L per shipping bill per shipment % on pickup …" at bounding box center [235, 251] width 49 height 13
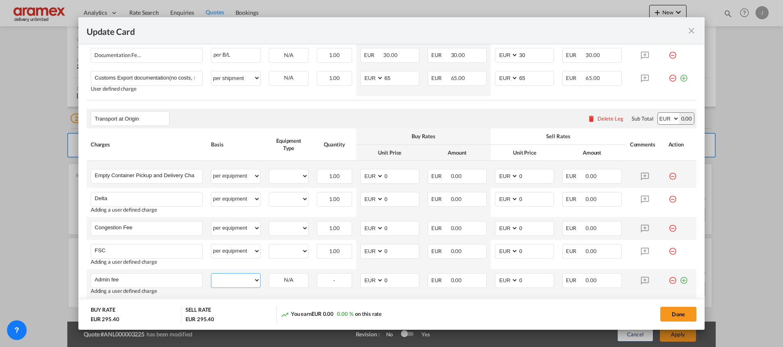
drag, startPoint x: 234, startPoint y: 280, endPoint x: 236, endPoint y: 273, distance: 6.7
click at [234, 279] on select "per equipment per container per B/L per shipping bill per shipment % on pickup …" at bounding box center [235, 280] width 49 height 13
select select "per equipment"
click at [211, 274] on select "per equipment per container per B/L per shipping bill per shipment % on pickup …" at bounding box center [235, 280] width 49 height 13
drag, startPoint x: 287, startPoint y: 176, endPoint x: 287, endPoint y: 183, distance: 6.6
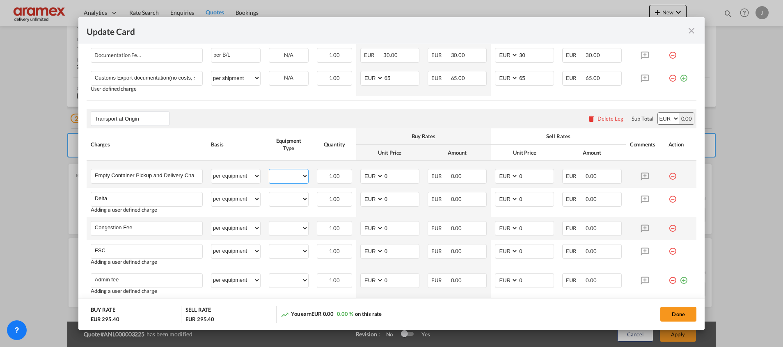
click at [287, 176] on select "20GP" at bounding box center [288, 176] width 39 height 11
select select "20GP"
click at [269, 171] on select "20GP" at bounding box center [288, 176] width 39 height 11
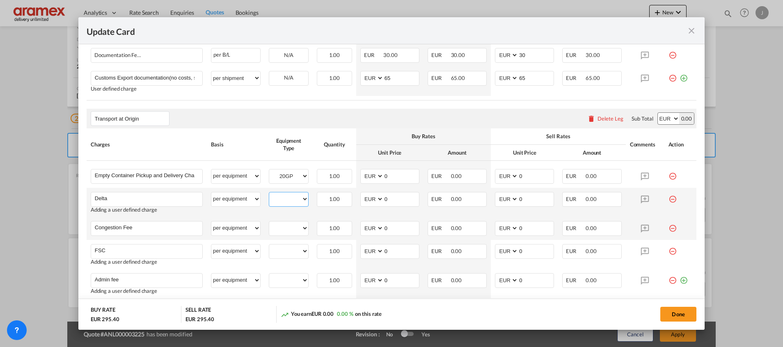
click at [285, 194] on select "20GP" at bounding box center [288, 199] width 39 height 11
select select "20GP"
click at [269, 194] on select "20GP" at bounding box center [288, 199] width 39 height 11
click at [282, 220] on td "20GP Please Select Already exists" at bounding box center [289, 228] width 48 height 23
click at [281, 226] on select "20GP" at bounding box center [288, 228] width 39 height 11
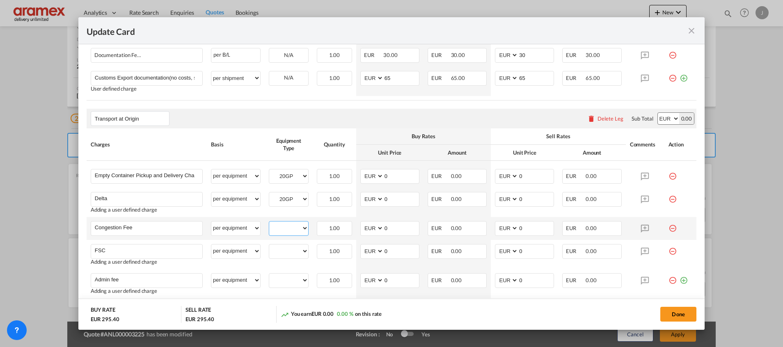
select select "20GP"
click at [269, 223] on select "20GP" at bounding box center [288, 228] width 39 height 11
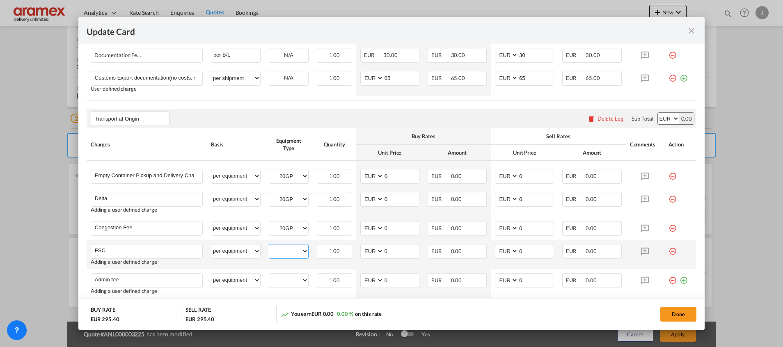
click at [281, 256] on select "20GP" at bounding box center [288, 251] width 39 height 11
select select "20GP"
click at [269, 246] on select "20GP" at bounding box center [288, 251] width 39 height 11
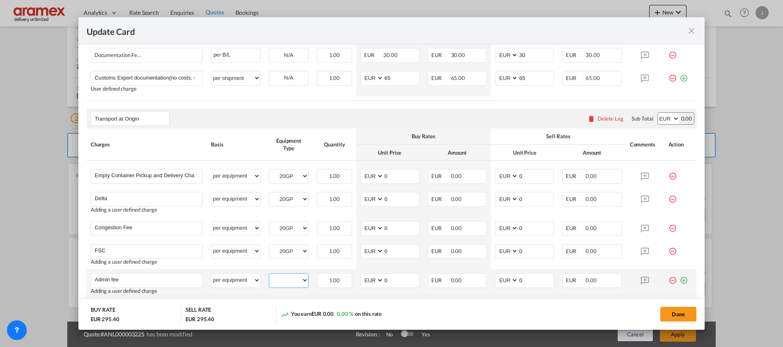
click at [280, 277] on select "20GP" at bounding box center [288, 280] width 39 height 11
select select "20GP"
click at [269, 275] on select "20GP" at bounding box center [288, 280] width 39 height 11
click at [374, 252] on md-input-container "AED AFN ALL AMD ANG AOA ARS AUD AWG AZN BAM BBD BDT BGN BHD BIF BMD BND [PERSON…" at bounding box center [389, 251] width 59 height 15
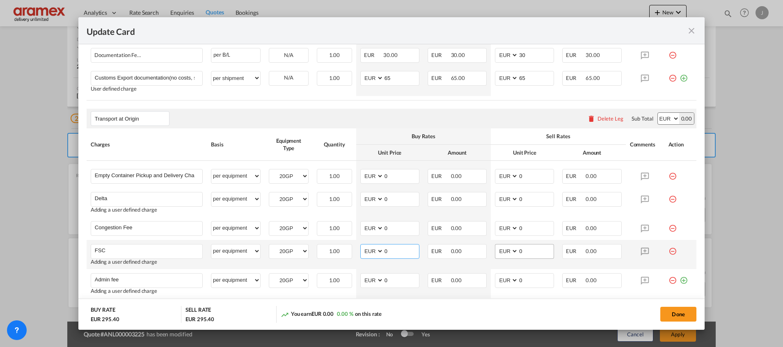
paste input "35.62"
type input "35.62"
click at [509, 250] on md-input-container "AED AFN ALL AMD ANG AOA ARS AUD AWG AZN BAM BBD BDT BGN BHD BIF BMD BND [PERSON…" at bounding box center [524, 251] width 59 height 15
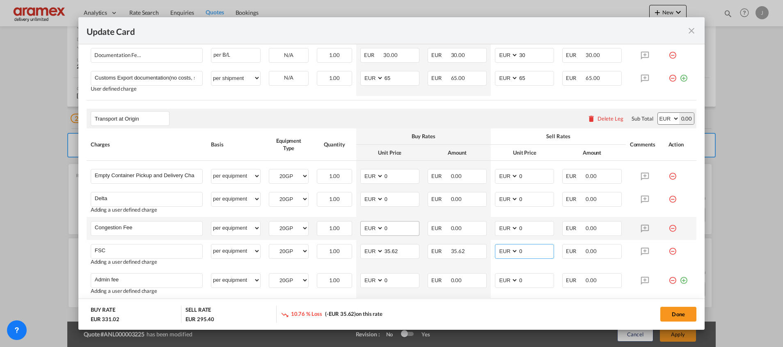
paste input "35.62"
type input "35.62"
drag, startPoint x: 400, startPoint y: 228, endPoint x: 368, endPoint y: 226, distance: 32.0
click at [368, 226] on md-input-container "AED AFN ALL AMD ANG AOA ARS AUD AWG AZN BAM BBD BDT BGN BHD BIF BMD BND [PERSON…" at bounding box center [389, 228] width 59 height 15
type input "17"
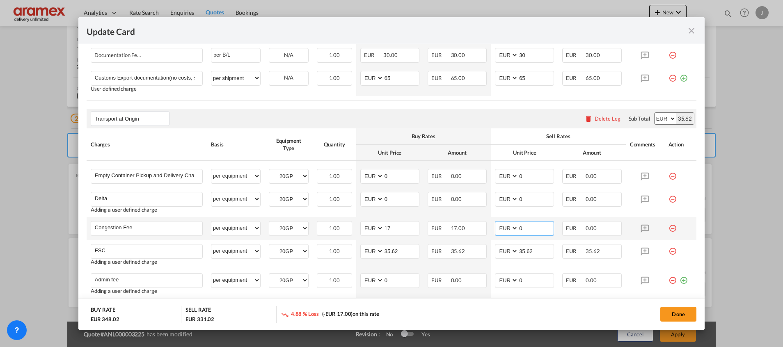
drag, startPoint x: 528, startPoint y: 230, endPoint x: 493, endPoint y: 233, distance: 35.4
click at [495, 233] on md-input-container "AED AFN ALL AMD ANG AOA ARS AUD AWG AZN BAM BBD BDT BGN BHD BIF BMD BND [PERSON…" at bounding box center [524, 228] width 59 height 15
type input "17"
drag, startPoint x: 387, startPoint y: 198, endPoint x: 344, endPoint y: 198, distance: 42.7
click at [344, 198] on tr "Delta Please Enter User Defined Charges Cannot Be Published Adding a user defin…" at bounding box center [392, 202] width 610 height 29
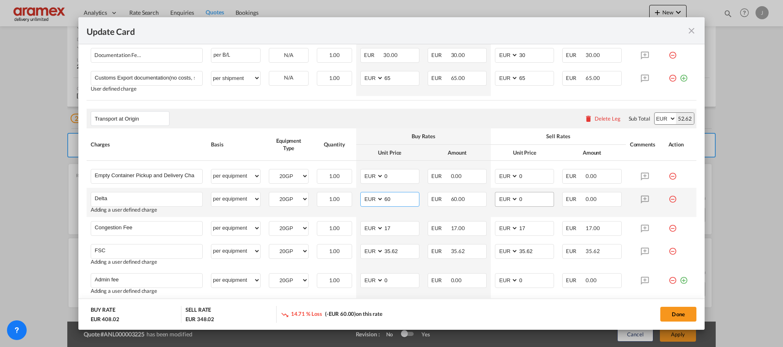
type input "60"
drag, startPoint x: 523, startPoint y: 196, endPoint x: 483, endPoint y: 195, distance: 40.6
click at [483, 195] on tr "Delta Please Enter User Defined Charges Cannot Be Published Adding a user defin…" at bounding box center [392, 202] width 610 height 29
type input "5"
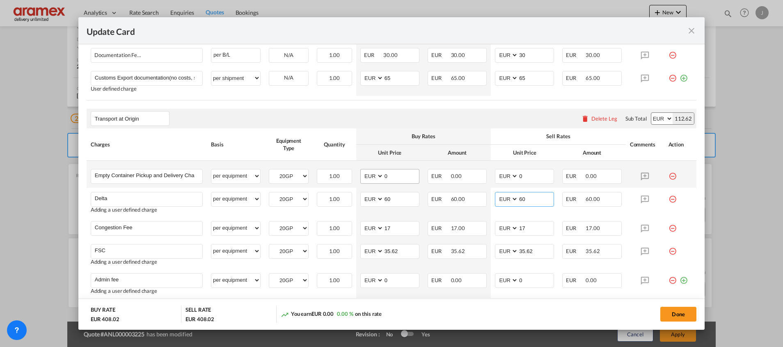
type input "60"
drag, startPoint x: 388, startPoint y: 179, endPoint x: 338, endPoint y: 178, distance: 50.1
click at [338, 176] on tr "Empty Container Pickup and Delivery Charge Please Enter User Defined Charges Ca…" at bounding box center [392, 174] width 610 height 27
paste input "€ 279.16"
click at [387, 175] on input "€ 279.16" at bounding box center [401, 175] width 35 height 12
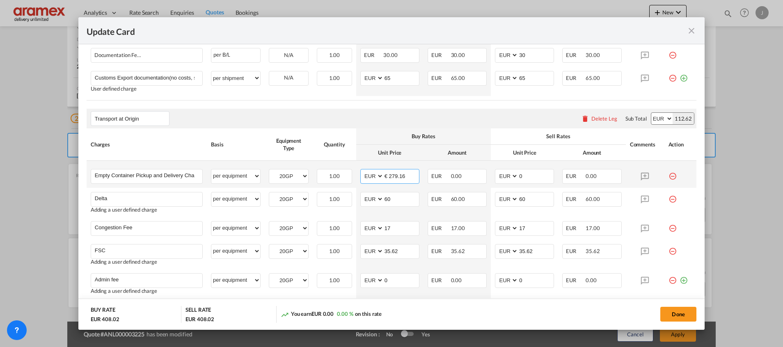
click at [389, 175] on input "€ 279.16" at bounding box center [401, 175] width 35 height 12
click at [389, 175] on input "279.16" at bounding box center [401, 175] width 35 height 12
type input "279.16"
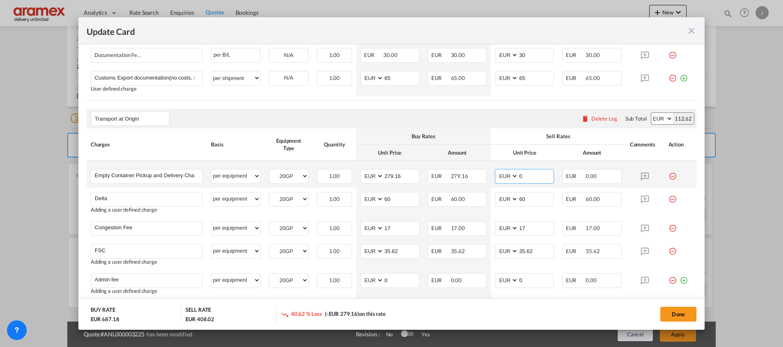
drag, startPoint x: 506, startPoint y: 169, endPoint x: 491, endPoint y: 169, distance: 14.4
click at [495, 169] on md-input-container "AED AFN ALL AMD ANG AOA ARS AUD AWG AZN BAM BBD BDT BGN BHD BIF BMD BND [PERSON…" at bounding box center [524, 176] width 59 height 15
paste input "279.16"
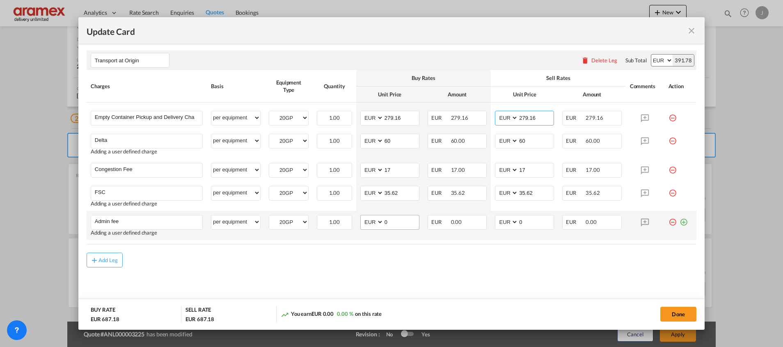
type input "279.16"
click at [356, 225] on td "AED AFN ALL AMD ANG AOA ARS AUD AWG AZN BAM BBD BDT BGN BHD BIF BMD BND [PERSON…" at bounding box center [389, 225] width 67 height 29
click at [375, 233] on td "AED AFN ALL AMD ANG AOA ARS AUD AWG AZN BAM BBD BDT BGN BHD BIF BMD BND [PERSON…" at bounding box center [389, 225] width 67 height 29
click at [389, 222] on input "4" at bounding box center [401, 221] width 35 height 12
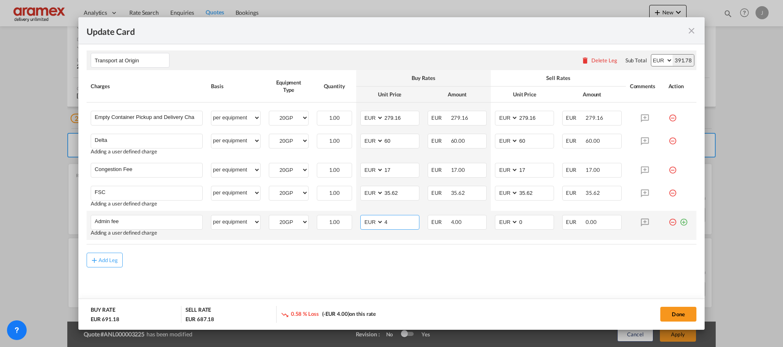
click at [389, 222] on input "4" at bounding box center [401, 221] width 35 height 12
type input "25"
click at [400, 259] on div "Add Leg" at bounding box center [392, 260] width 610 height 15
drag, startPoint x: 522, startPoint y: 222, endPoint x: 480, endPoint y: 222, distance: 42.7
click at [480, 222] on tr "Admin fee Please Enter User Defined Charges Cannot Be Published Adding a user d…" at bounding box center [392, 225] width 610 height 29
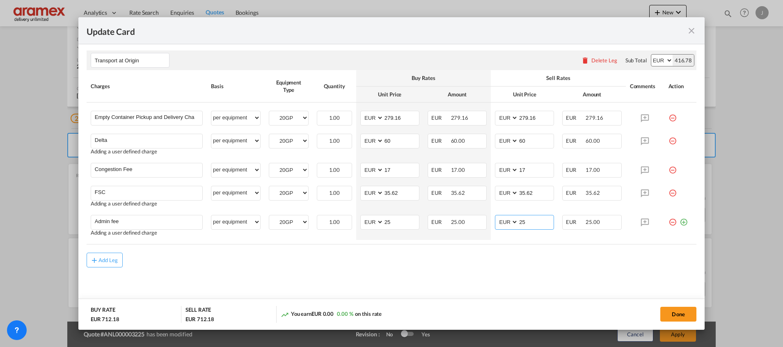
type input "25"
click at [426, 288] on md-content "Main Freight Please enter leg name Leg Name Already Exists Delete Leg Sub Total…" at bounding box center [392, 35] width 610 height 549
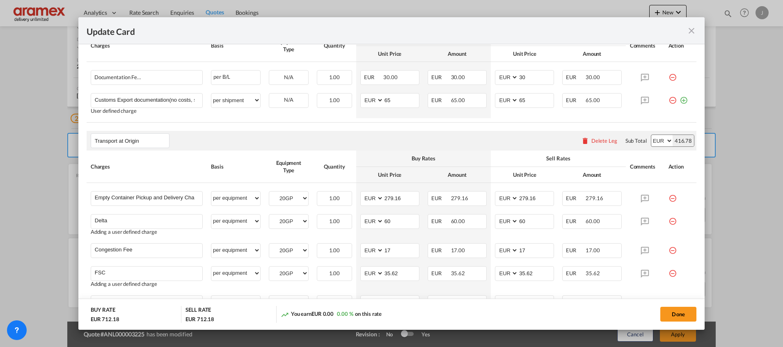
scroll to position [372, 0]
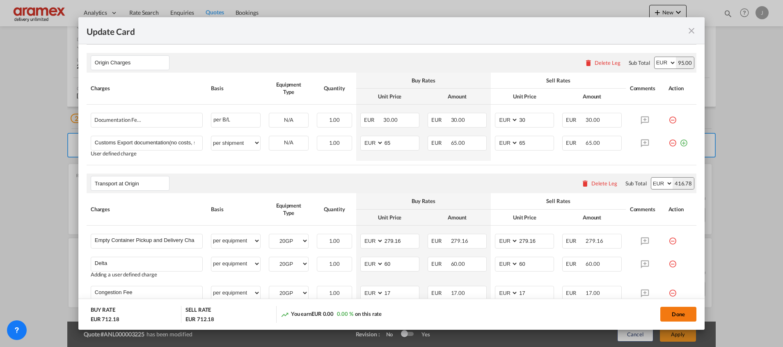
click at [669, 314] on button "Done" at bounding box center [678, 314] width 36 height 15
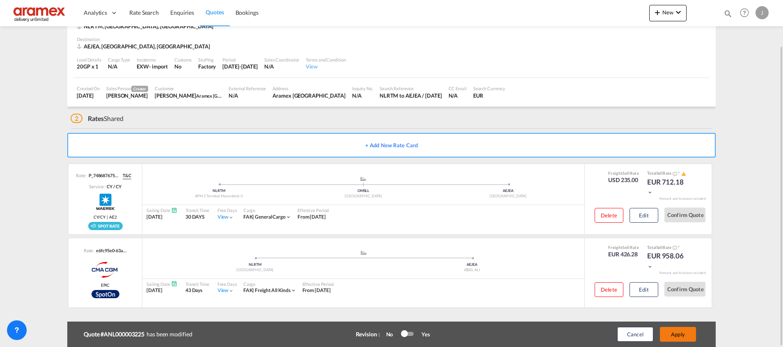
click at [675, 334] on button "Apply" at bounding box center [678, 334] width 36 height 15
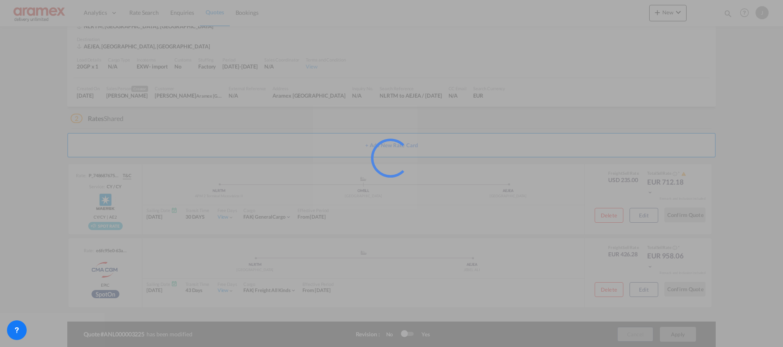
scroll to position [27, 0]
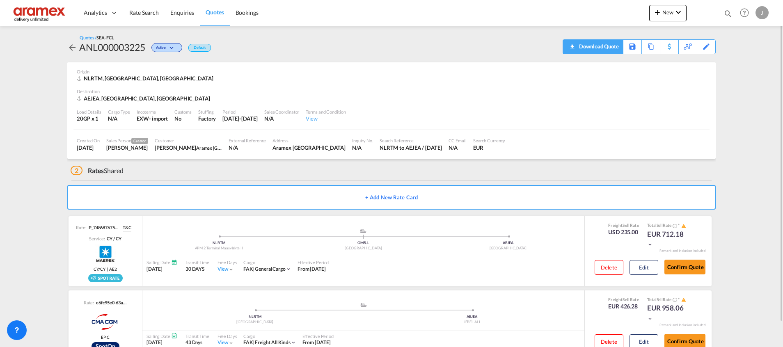
click at [607, 45] on div "Download Quote" at bounding box center [598, 46] width 42 height 13
click at [602, 43] on div "Save As Template" at bounding box center [616, 47] width 42 height 14
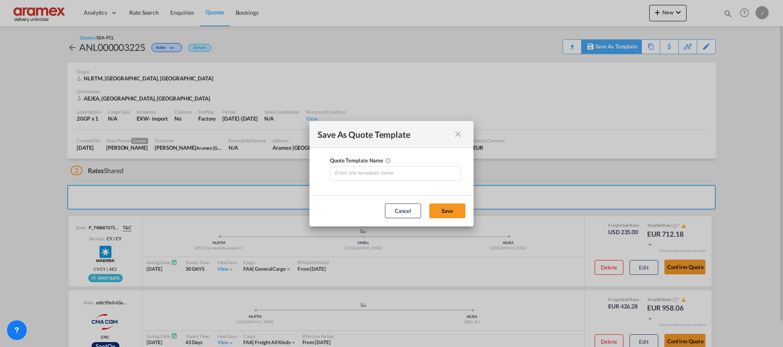
click at [602, 43] on div "Save As Quote Template Quote Template Name 0 / 30 Cancel Save" at bounding box center [391, 173] width 783 height 347
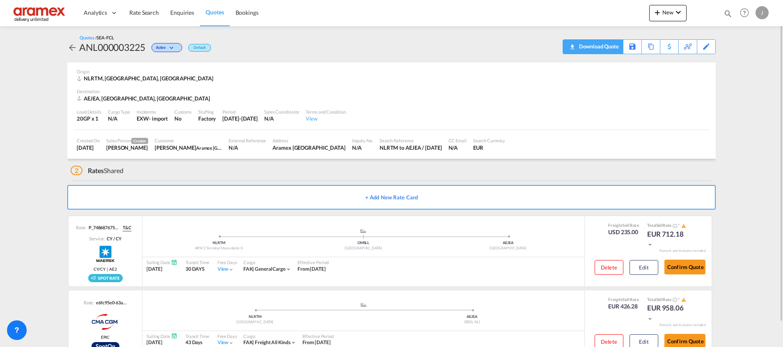
click at [610, 41] on div "Download Quote" at bounding box center [598, 46] width 42 height 13
click at [645, 45] on div "Copy Quote" at bounding box center [642, 47] width 28 height 14
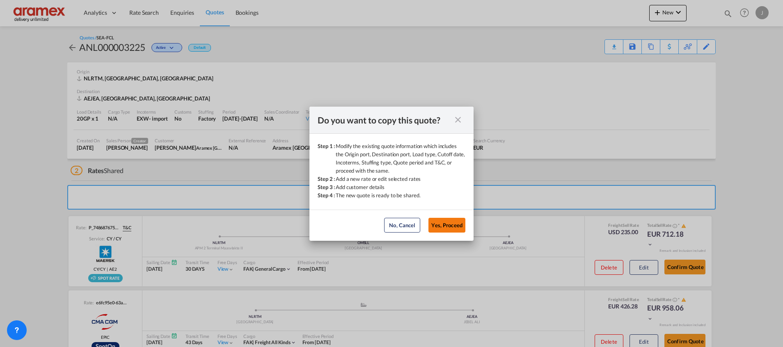
click at [449, 227] on button "Yes, Proceed" at bounding box center [446, 225] width 37 height 15
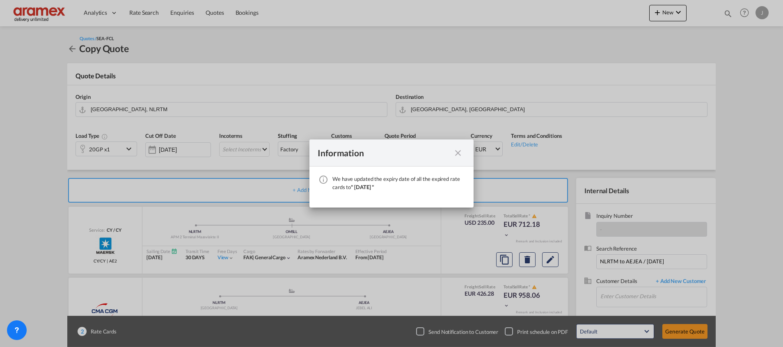
click at [457, 152] on md-icon "icon-close fg-AAA8AD cursor" at bounding box center [458, 153] width 10 height 10
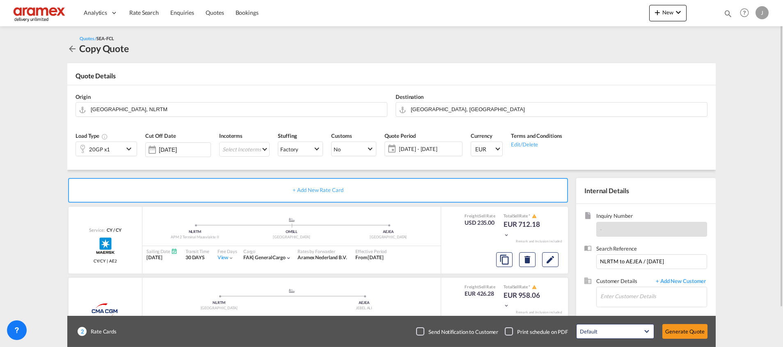
click at [110, 149] on div "20GP x1" at bounding box center [100, 149] width 48 height 14
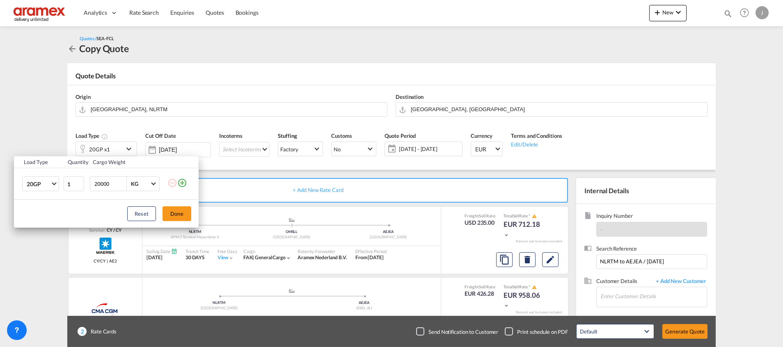
click at [181, 184] on md-icon "icon-plus-circle-outline" at bounding box center [182, 183] width 10 height 10
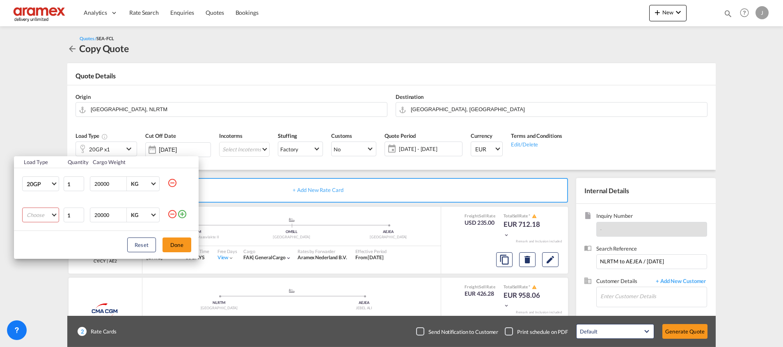
click at [29, 217] on md-select "Choose 20GP 40GP 40HC 45HC 20RE 40RE 40HR 20OT 40OT 20FR 40FR 40NR 20NR 45S 20T…" at bounding box center [40, 215] width 37 height 15
click at [49, 252] on md-option "40HC" at bounding box center [48, 255] width 56 height 20
drag, startPoint x: 177, startPoint y: 241, endPoint x: 72, endPoint y: 216, distance: 108.5
click at [72, 216] on div "Load Type Quantity Cargo Weight 20GP 20GP 40GP 40HC 45HC 20RE 40RE 40HR 20OT 40…" at bounding box center [106, 207] width 185 height 103
click at [80, 211] on input "1" at bounding box center [74, 215] width 21 height 15
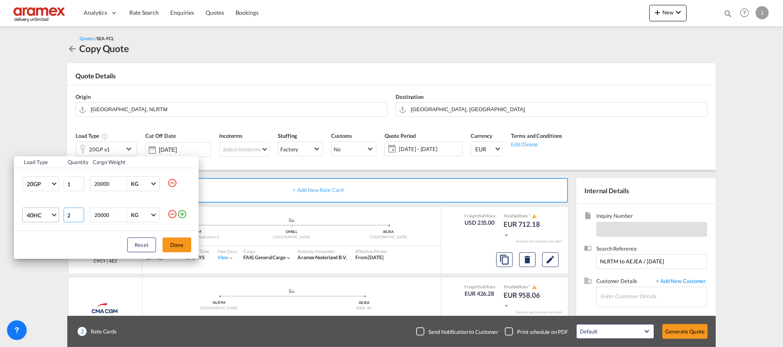
type input "2"
click at [80, 214] on input "2" at bounding box center [74, 215] width 21 height 15
click at [169, 245] on button "Done" at bounding box center [176, 245] width 29 height 15
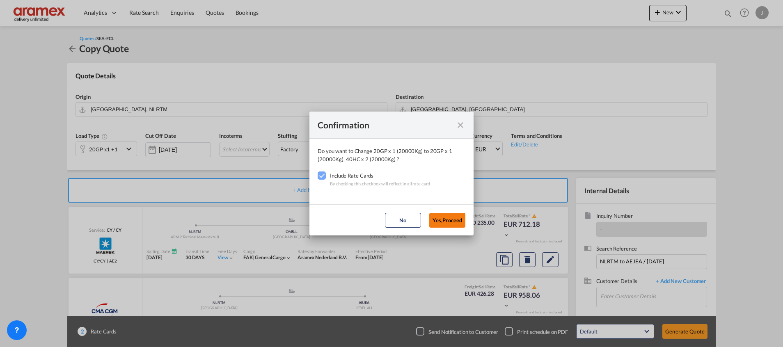
click at [448, 224] on button "Yes,Proceed" at bounding box center [447, 220] width 36 height 15
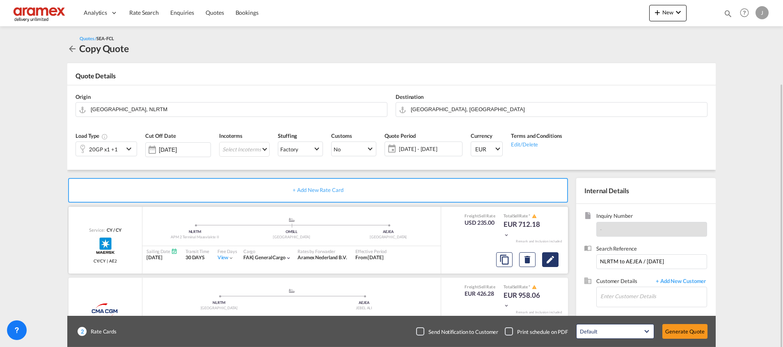
click at [556, 252] on button "Edit" at bounding box center [550, 259] width 16 height 15
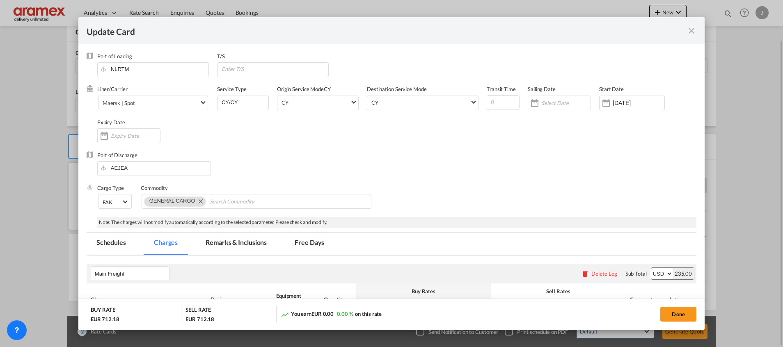
scroll to position [495, 0]
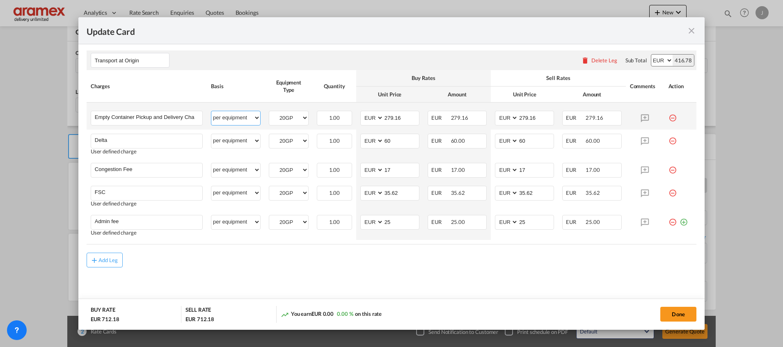
click at [241, 118] on select "per equipment per container per B/L per shipping bill per shipment % on pickup …" at bounding box center [235, 117] width 49 height 13
select select "per container"
click at [211, 111] on select "per equipment per container per B/L per shipping bill per shipment % on pickup …" at bounding box center [235, 117] width 49 height 13
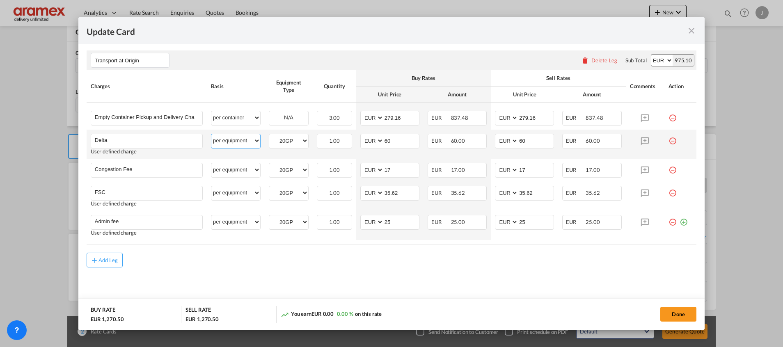
click at [231, 141] on select "per equipment per container per B/L per shipping bill per shipment % on pickup …" at bounding box center [235, 140] width 49 height 13
select select "per container"
click at [211, 134] on select "per equipment per container per B/L per shipping bill per shipment % on pickup …" at bounding box center [235, 140] width 49 height 13
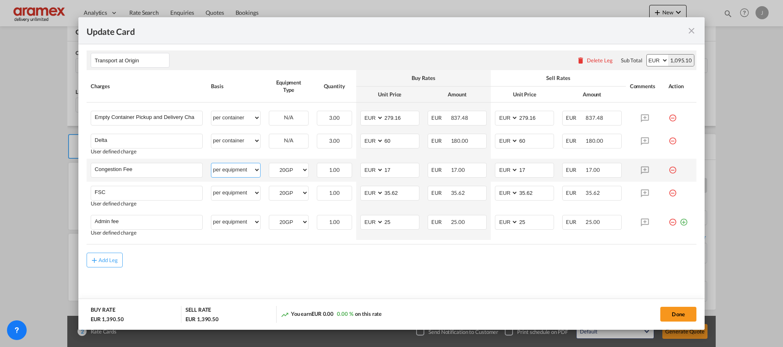
click at [230, 172] on select "per equipment per container per B/L per shipping bill per shipment % on pickup …" at bounding box center [235, 169] width 49 height 13
select select "per container"
click at [211, 163] on select "per equipment per container per B/L per shipping bill per shipment % on pickup …" at bounding box center [235, 169] width 49 height 13
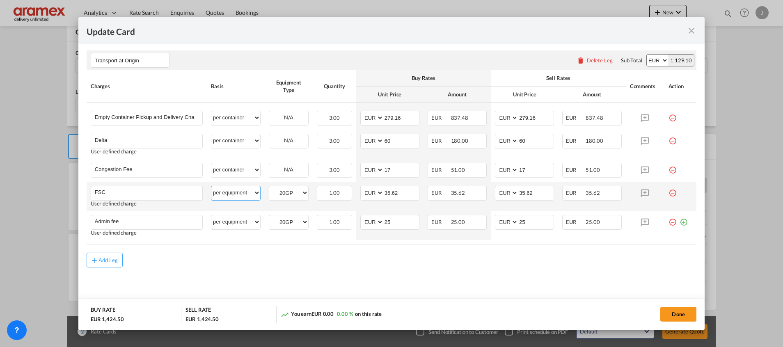
drag, startPoint x: 241, startPoint y: 196, endPoint x: 235, endPoint y: 186, distance: 12.0
click at [241, 196] on select "per equipment per container per B/L per shipping bill per shipment % on pickup …" at bounding box center [235, 192] width 49 height 13
select select "per container"
click at [211, 186] on select "per equipment per container per B/L per shipping bill per shipment % on pickup …" at bounding box center [235, 192] width 49 height 13
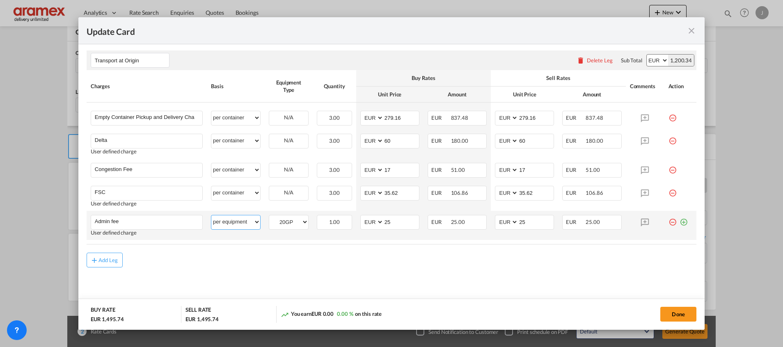
click at [230, 220] on select "per equipment per container per B/L per shipping bill per shipment % on pickup …" at bounding box center [235, 221] width 49 height 13
select select "per container"
click at [211, 215] on select "per equipment per container per B/L per shipping bill per shipment % on pickup …" at bounding box center [235, 221] width 49 height 13
click at [680, 312] on button "Done" at bounding box center [678, 314] width 36 height 15
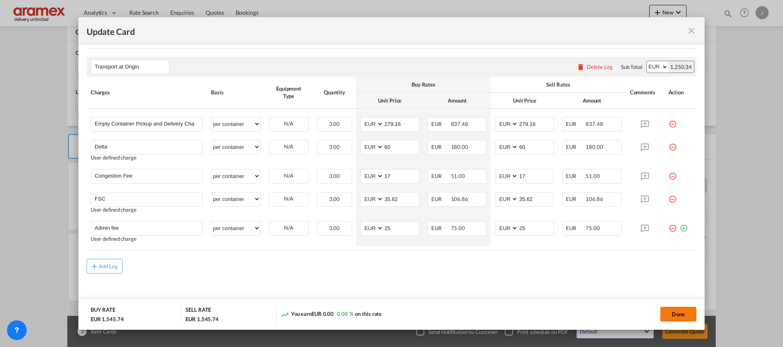
scroll to position [0, 0]
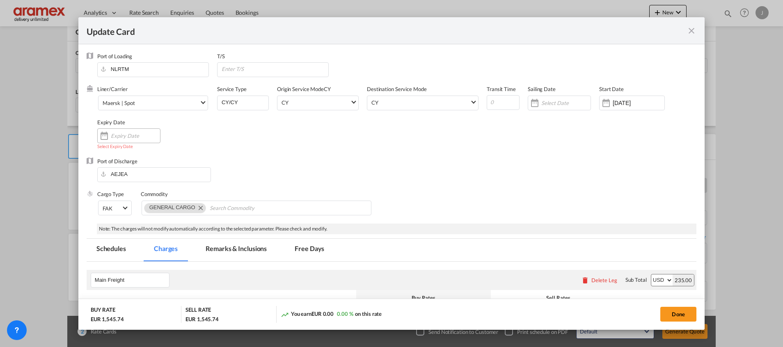
click at [130, 137] on input "Update Card Port ..." at bounding box center [135, 136] width 49 height 7
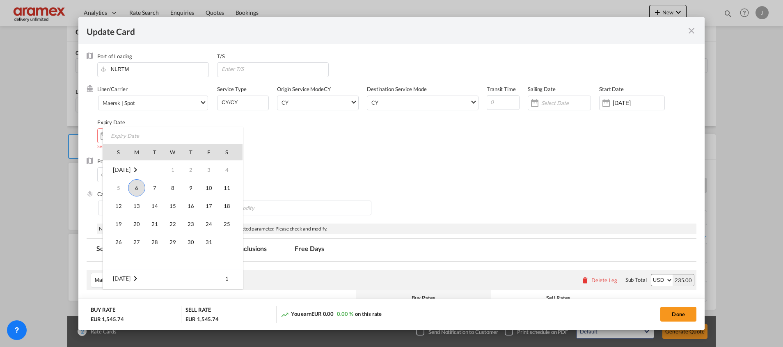
click at [135, 185] on span "6" at bounding box center [136, 187] width 17 height 17
type input "[DATE]"
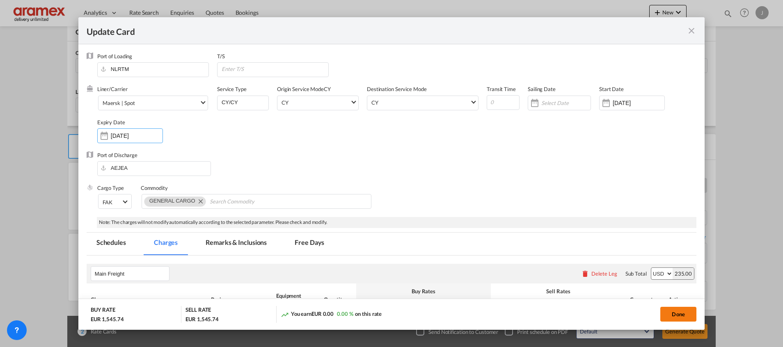
click at [678, 313] on button "Done" at bounding box center [678, 314] width 36 height 15
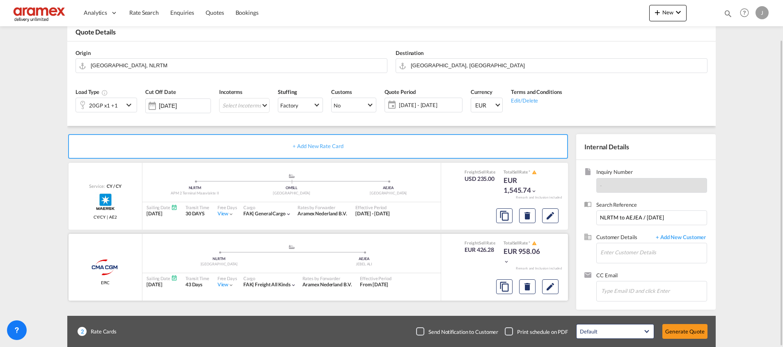
click at [541, 288] on div at bounding box center [527, 287] width 69 height 20
click at [546, 287] on md-icon "Edit" at bounding box center [550, 287] width 10 height 10
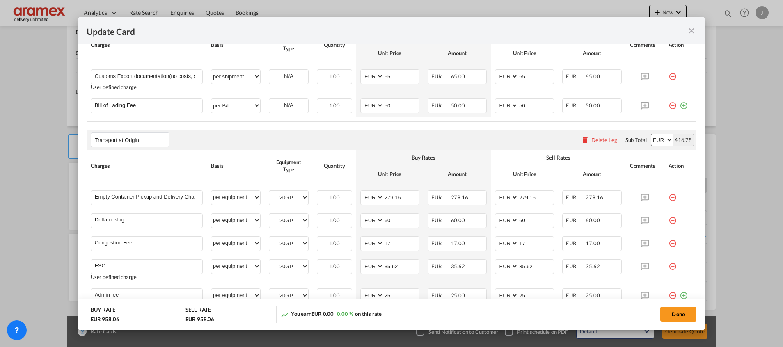
scroll to position [443, 0]
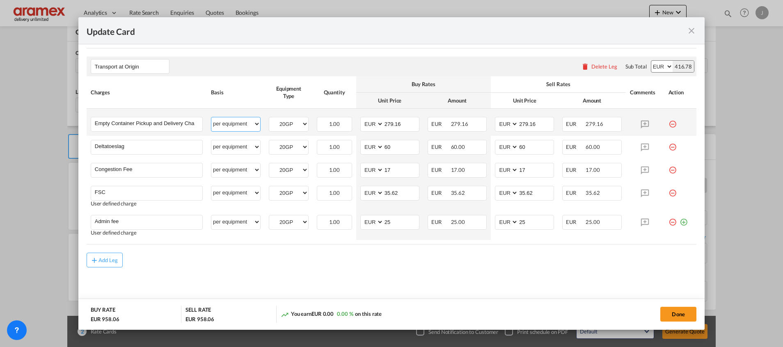
click at [238, 124] on select "per equipment per container per B/L per shipping bill per shipment % on pickup …" at bounding box center [235, 123] width 49 height 13
select select "per container"
click at [211, 117] on select "per equipment per container per B/L per shipping bill per shipment % on pickup …" at bounding box center [235, 123] width 49 height 13
click at [230, 144] on select "per equipment per container per B/L per shipping bill per shipment % on pickup …" at bounding box center [235, 146] width 49 height 13
select select "per container"
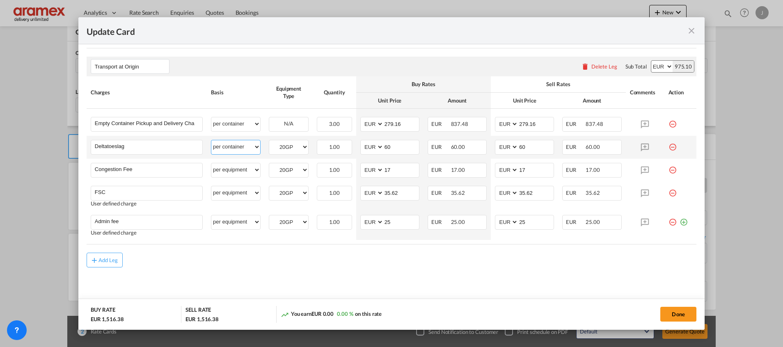
click at [211, 140] on select "per equipment per container per B/L per shipping bill per shipment % on pickup …" at bounding box center [235, 146] width 49 height 13
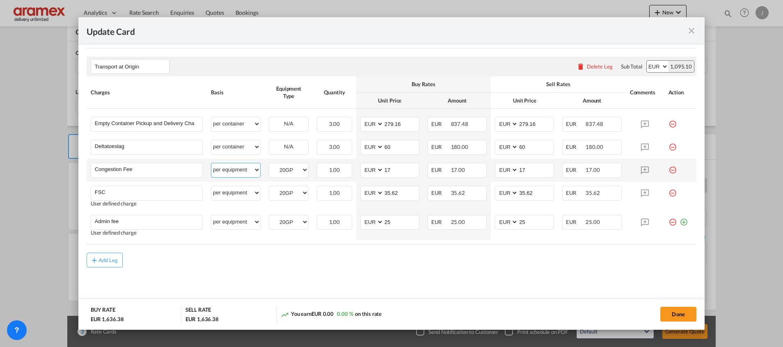
drag, startPoint x: 236, startPoint y: 174, endPoint x: 236, endPoint y: 163, distance: 10.3
click at [236, 174] on select "per equipment per container per B/L per shipping bill per shipment % on pickup …" at bounding box center [235, 169] width 49 height 13
select select "per container"
click at [211, 163] on select "per equipment per container per B/L per shipping bill per shipment % on pickup …" at bounding box center [235, 169] width 49 height 13
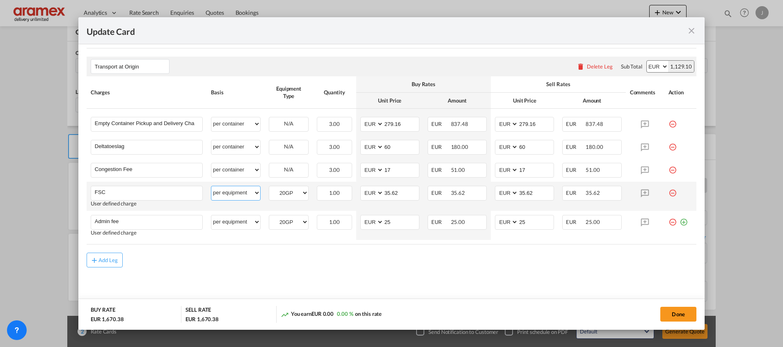
drag, startPoint x: 229, startPoint y: 190, endPoint x: 231, endPoint y: 185, distance: 4.8
click at [229, 190] on select "per equipment per container per B/L per shipping bill per shipment % on pickup …" at bounding box center [235, 192] width 49 height 13
select select "per container"
click at [211, 186] on select "per equipment per container per B/L per shipping bill per shipment % on pickup …" at bounding box center [235, 192] width 49 height 13
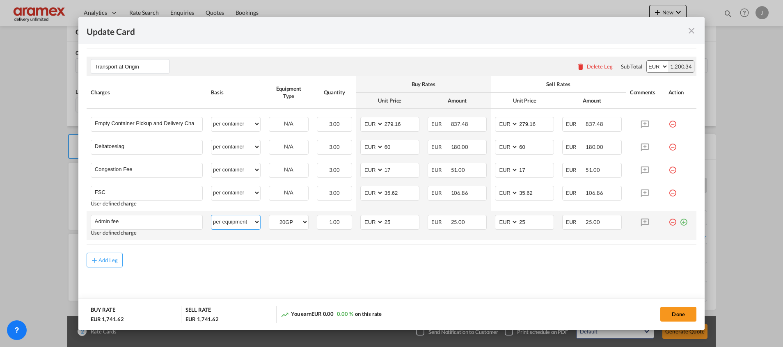
click at [227, 225] on select "per equipment per container per B/L per shipping bill per shipment % on pickup …" at bounding box center [235, 221] width 49 height 13
select select "per container"
click at [211, 215] on select "per equipment per container per B/L per shipping bill per shipment % on pickup …" at bounding box center [235, 221] width 49 height 13
click at [672, 314] on button "Done" at bounding box center [678, 314] width 36 height 15
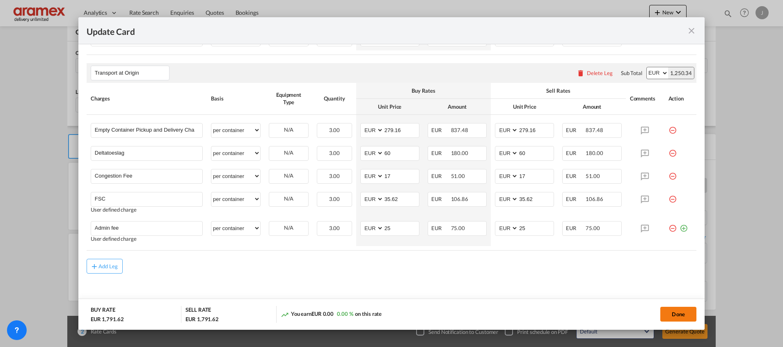
scroll to position [0, 0]
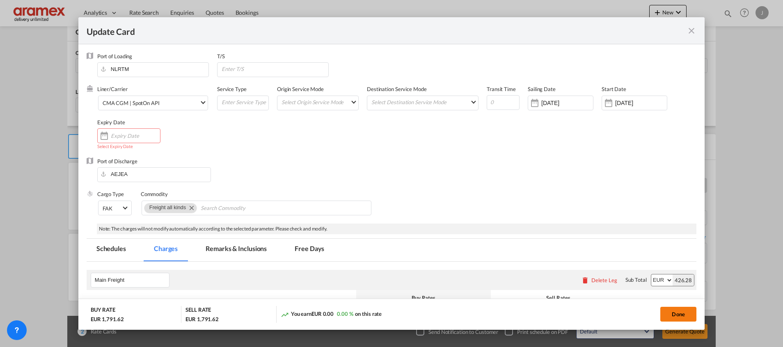
click at [672, 314] on button "Done" at bounding box center [678, 314] width 36 height 15
click at [131, 129] on div "Update Card Port ..." at bounding box center [128, 135] width 63 height 15
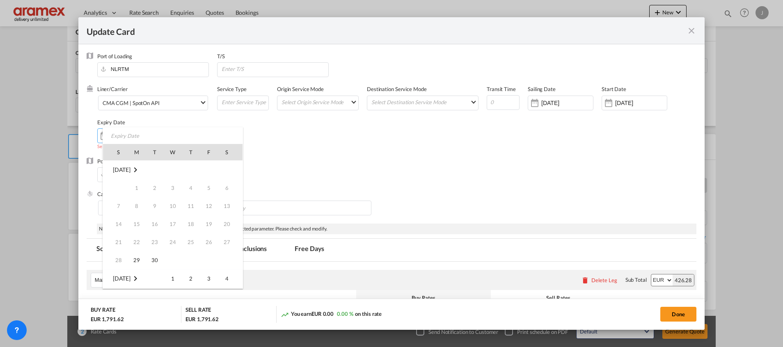
scroll to position [109, 0]
click at [141, 187] on span "6" at bounding box center [136, 187] width 17 height 17
type input "[DATE]"
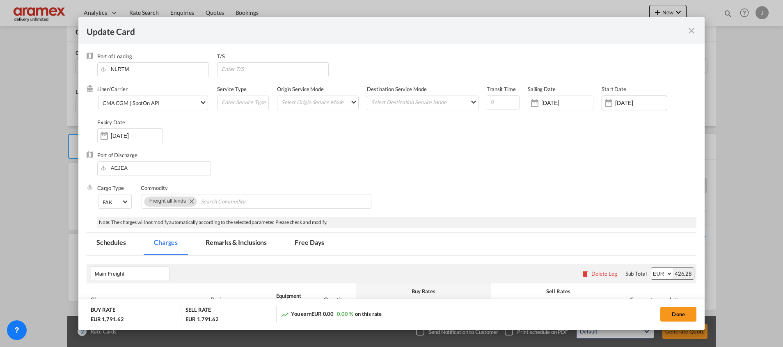
click at [620, 100] on input "[DATE]" at bounding box center [641, 103] width 52 height 7
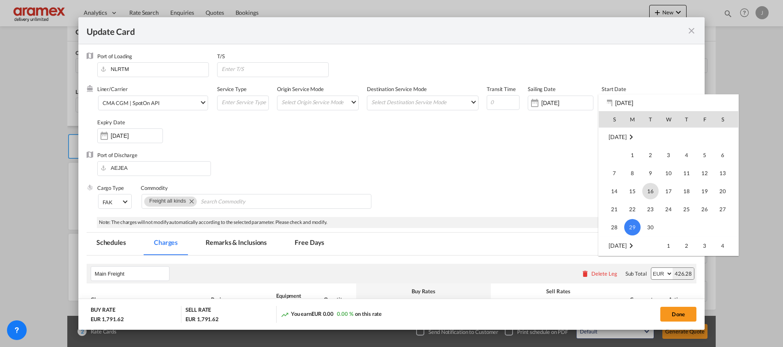
scroll to position [190125, 0]
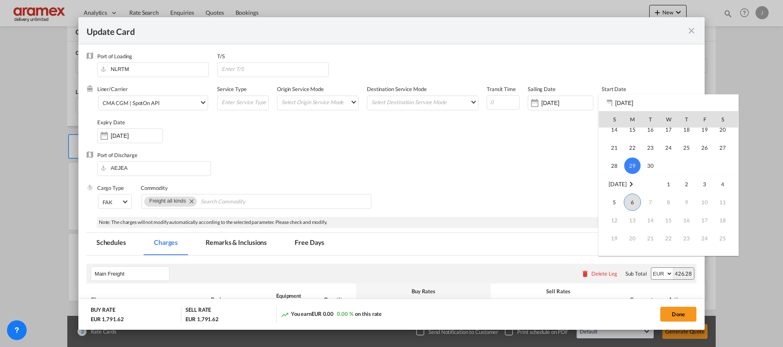
click at [633, 199] on span "6" at bounding box center [632, 202] width 17 height 17
type input "[DATE]"
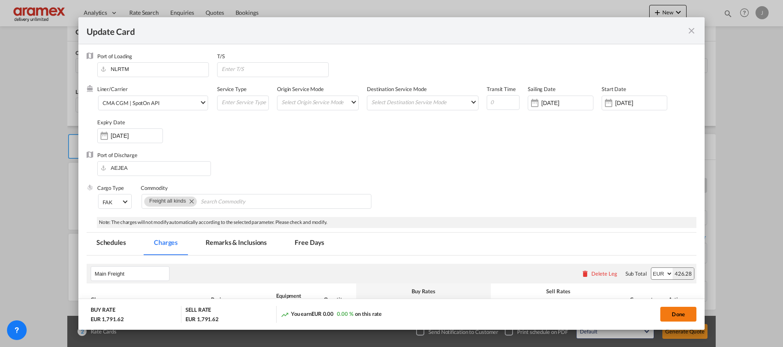
click at [678, 312] on button "Done" at bounding box center [678, 314] width 36 height 15
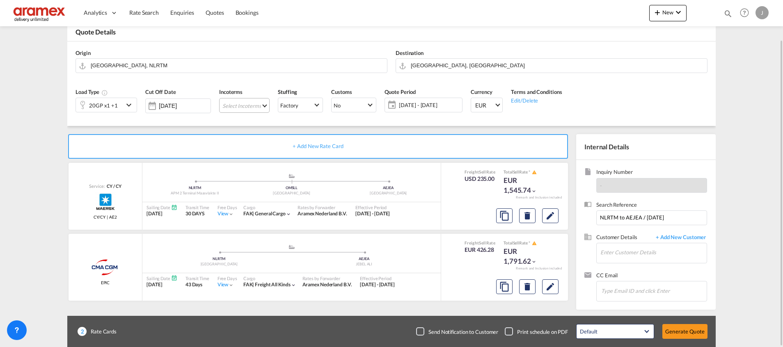
click at [245, 108] on md-select "Select Incoterms CFR - import Cost and Freight CIF - export Cost,Insurance and …" at bounding box center [244, 105] width 50 height 15
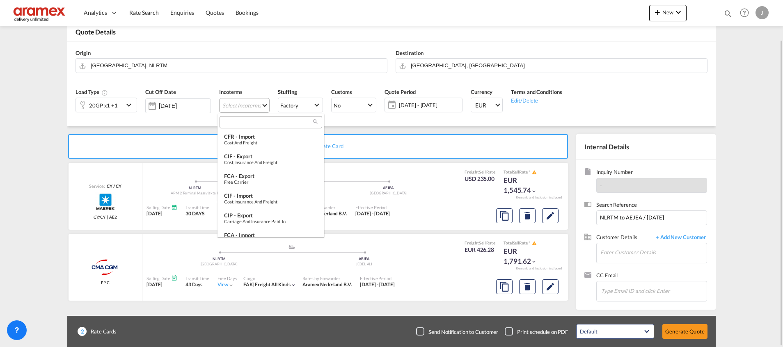
click at [245, 127] on div at bounding box center [271, 122] width 103 height 12
click at [246, 123] on input "search" at bounding box center [267, 122] width 91 height 7
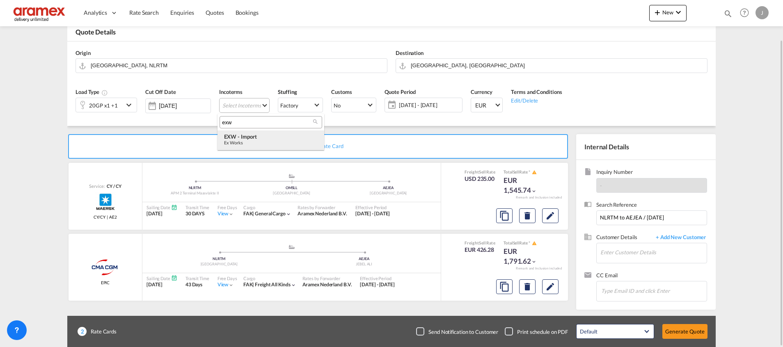
type input "exw"
click at [253, 140] on div "EXW - import" at bounding box center [271, 136] width 94 height 7
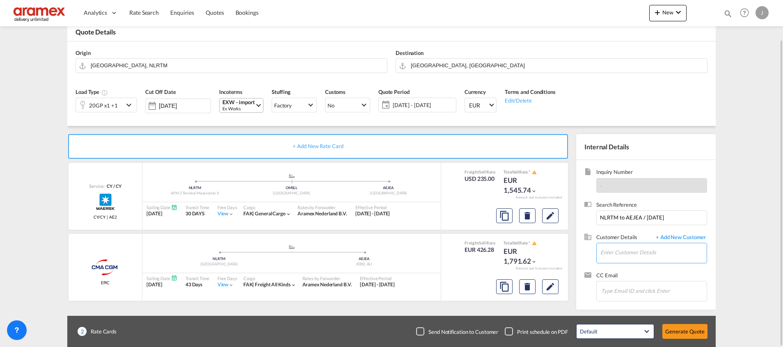
click at [618, 254] on input "Enter Customer Details" at bounding box center [653, 252] width 106 height 18
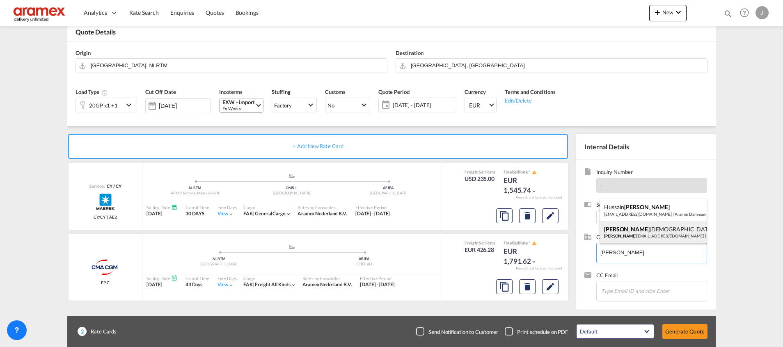
click at [637, 232] on div "[PERSON_NAME] [PERSON_NAME] [PERSON_NAME][EMAIL_ADDRESS][DOMAIN_NAME] | Aramex …" at bounding box center [653, 232] width 107 height 22
type input "Aramex AUH, [PERSON_NAME], [EMAIL_ADDRESS][DOMAIN_NAME]"
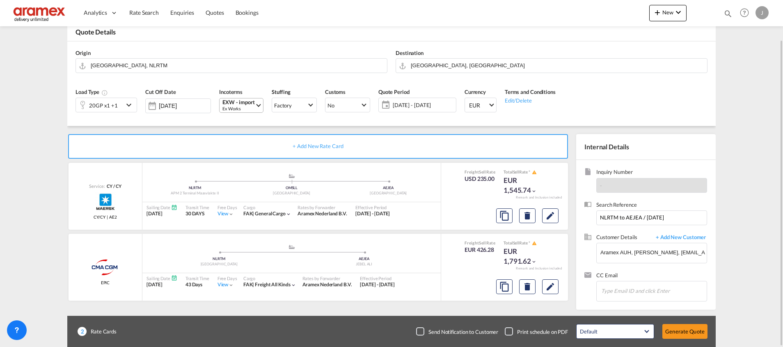
click at [686, 342] on div "Default All in Leg Totals Default Generate Quote" at bounding box center [642, 331] width 140 height 23
click at [688, 326] on button "Generate Quote" at bounding box center [684, 331] width 45 height 15
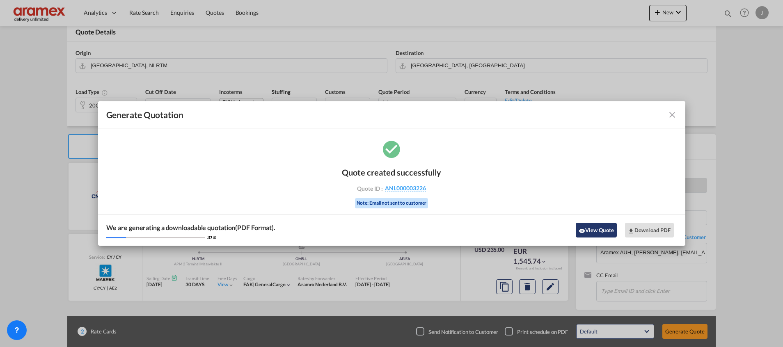
click at [607, 228] on button "View Quote" at bounding box center [596, 230] width 41 height 15
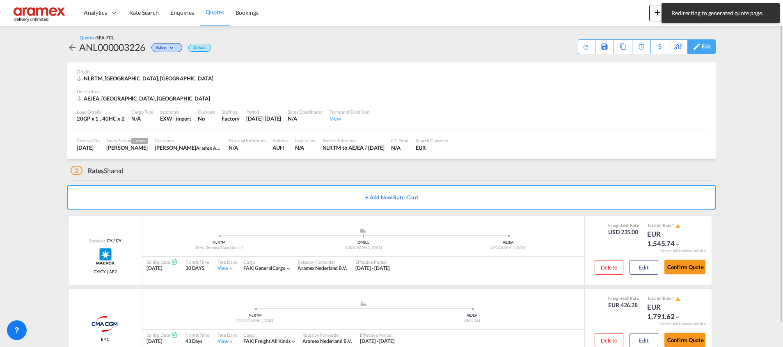
click at [705, 46] on div "Edit" at bounding box center [706, 47] width 9 height 14
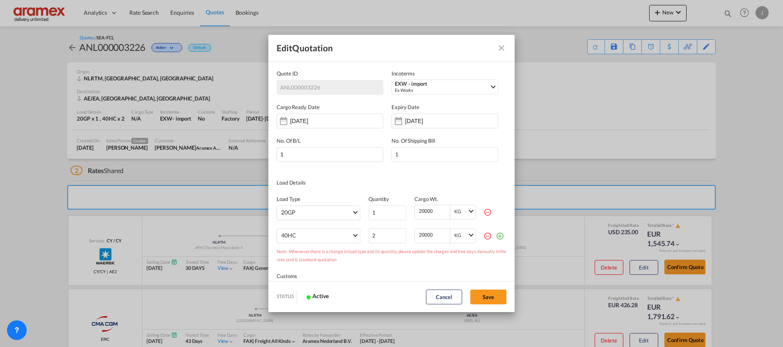
click at [483, 210] on md-icon "icon-minus-circle-outline red-400-fg" at bounding box center [487, 212] width 8 height 8
type input "2"
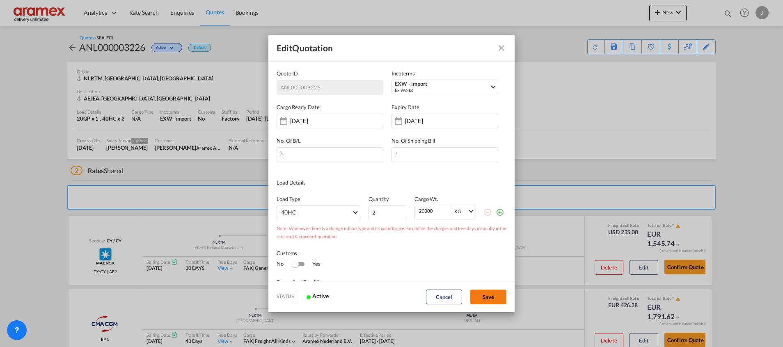
click at [492, 299] on button "Save" at bounding box center [488, 297] width 36 height 15
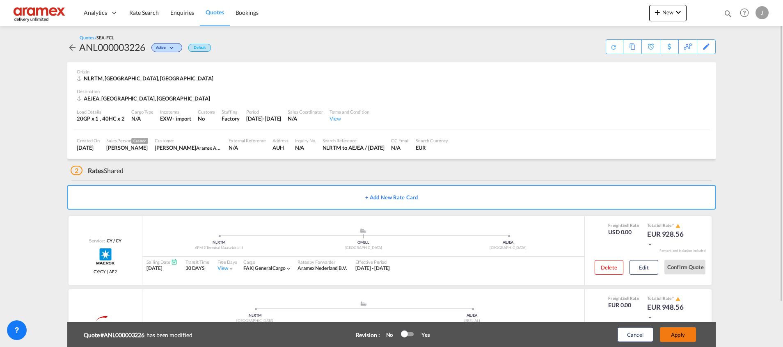
click at [678, 334] on button "Apply" at bounding box center [678, 334] width 36 height 15
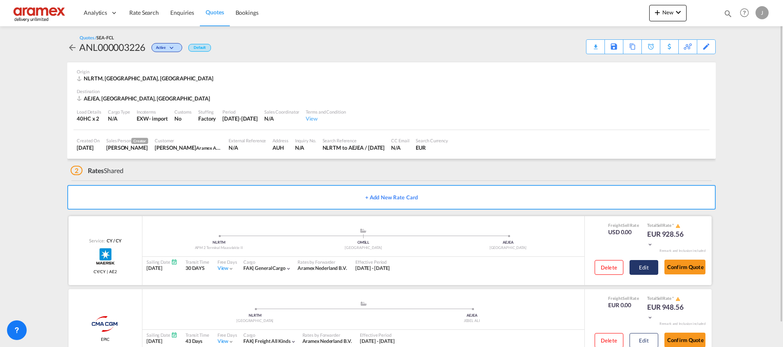
click at [648, 265] on button "Edit" at bounding box center [643, 267] width 29 height 15
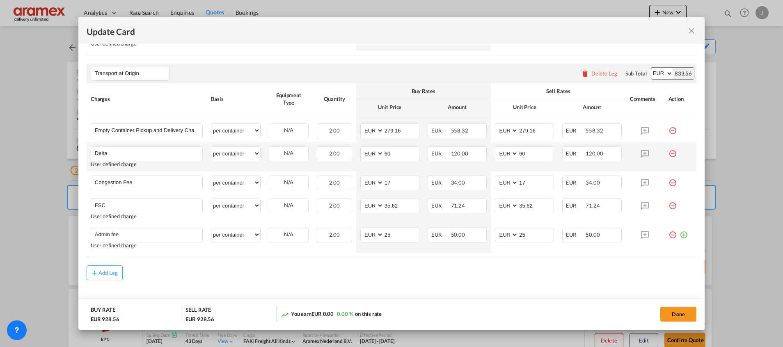
scroll to position [334, 0]
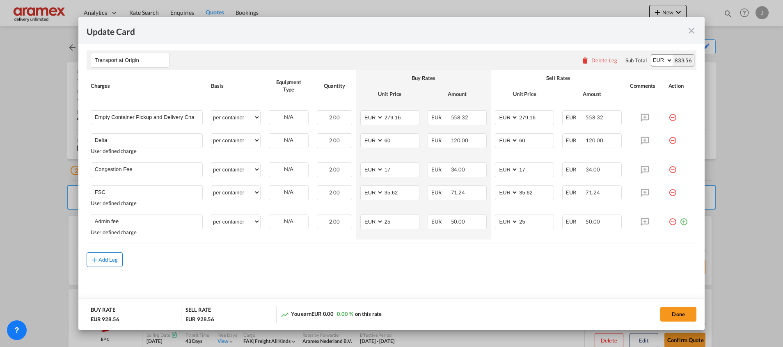
click at [110, 265] on button "Add Leg" at bounding box center [105, 259] width 36 height 15
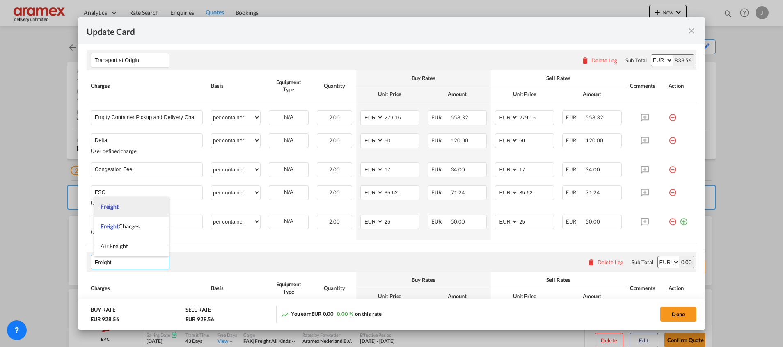
click at [133, 210] on li "Freight" at bounding box center [131, 207] width 75 height 20
type input "Freight"
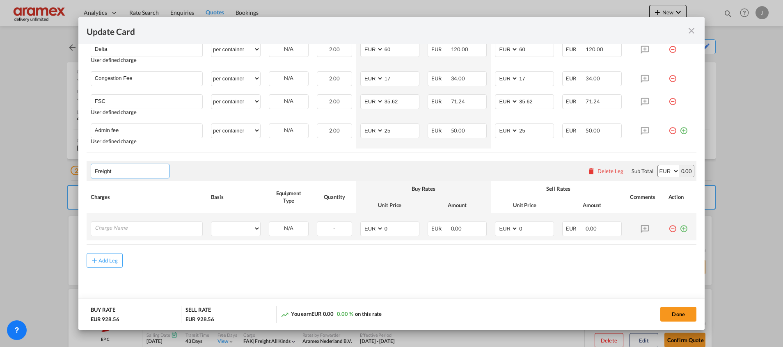
scroll to position [426, 0]
click at [120, 230] on input "Charge Name" at bounding box center [149, 228] width 108 height 12
paste input "100"
drag, startPoint x: 135, startPoint y: 228, endPoint x: 68, endPoint y: 226, distance: 66.9
click at [66, 226] on div "Update Card Port of [GEOGRAPHIC_DATA] NLRTM T/S Liner/Carrier Maersk | Spot Atl…" at bounding box center [391, 173] width 783 height 347
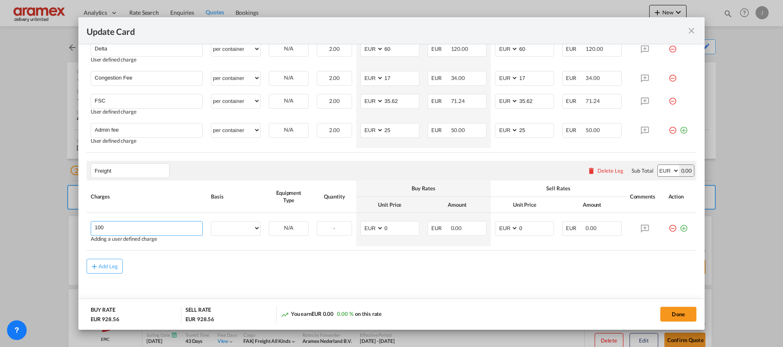
paste input "Basic Ocean Freight"
type input "Basic Ocean Freight"
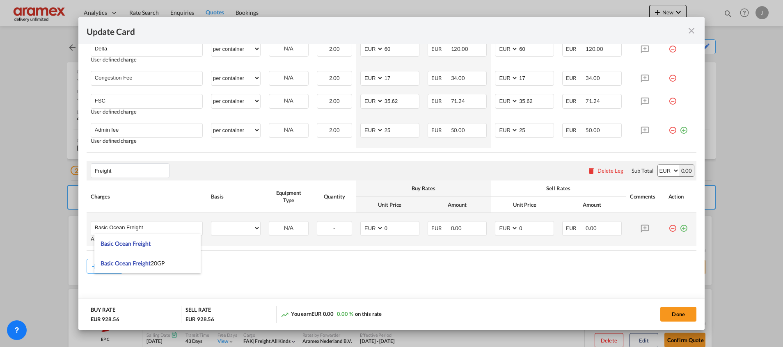
click at [679, 229] on md-icon "icon-plus-circle-outline green-400-fg" at bounding box center [683, 225] width 8 height 8
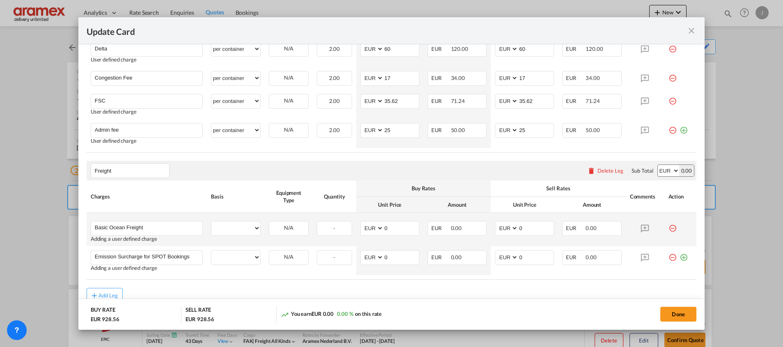
type input "Emission Surcharge for SPOT Bookings"
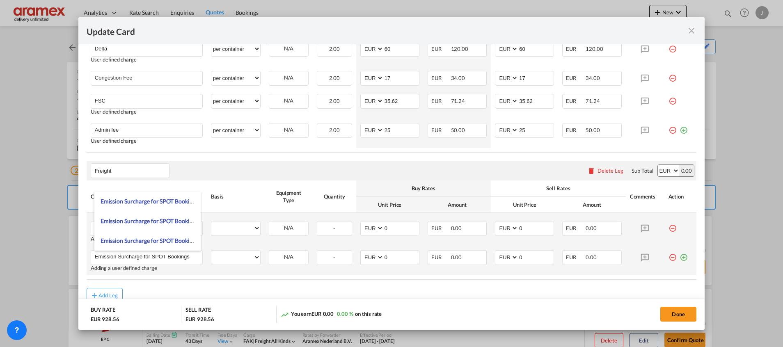
click at [679, 256] on md-icon "icon-plus-circle-outline green-400-fg" at bounding box center [683, 254] width 8 height 8
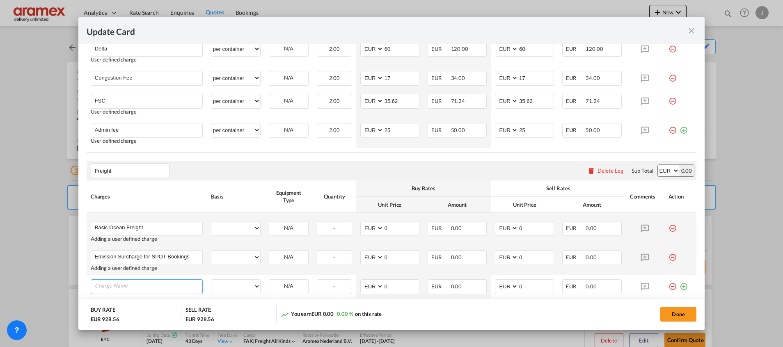
paste input "Gulf Emergency Risk Surcharge"
type input "Gulf Emergency Risk Surcharge"
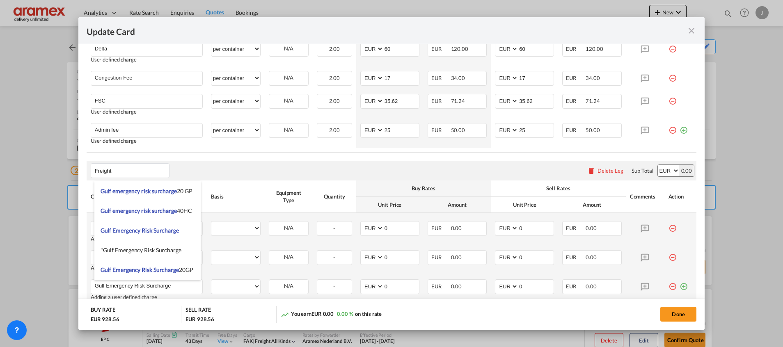
click at [679, 288] on md-icon "icon-plus-circle-outline green-400-fg" at bounding box center [683, 283] width 8 height 8
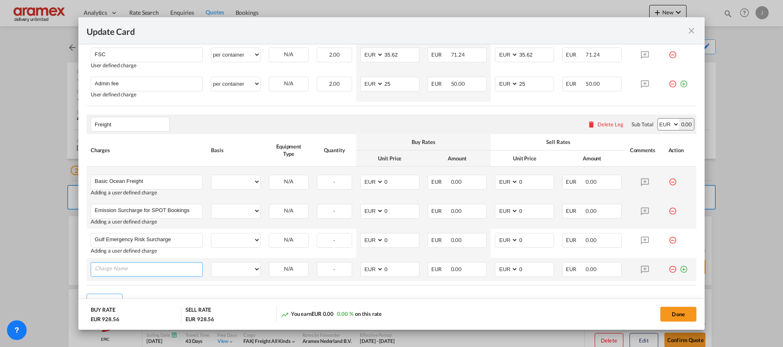
scroll to position [513, 0]
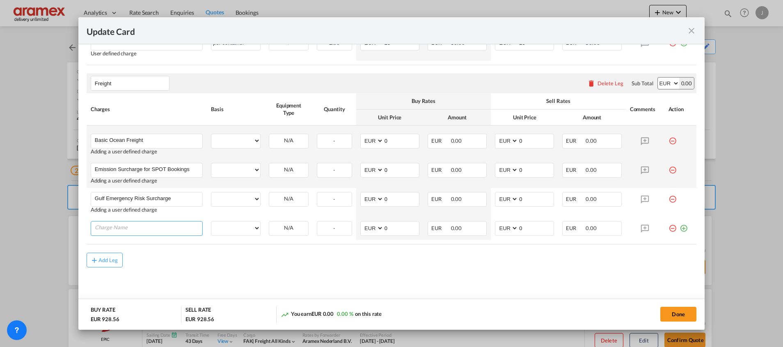
paste input "Operational Cost Imports"
type input "Operational Cost Imports"
drag, startPoint x: 247, startPoint y: 139, endPoint x: 238, endPoint y: 145, distance: 11.6
click at [247, 139] on select "per equipment per container per B/L per shipping bill per shipment % on freight…" at bounding box center [235, 140] width 49 height 13
select select "per equipment"
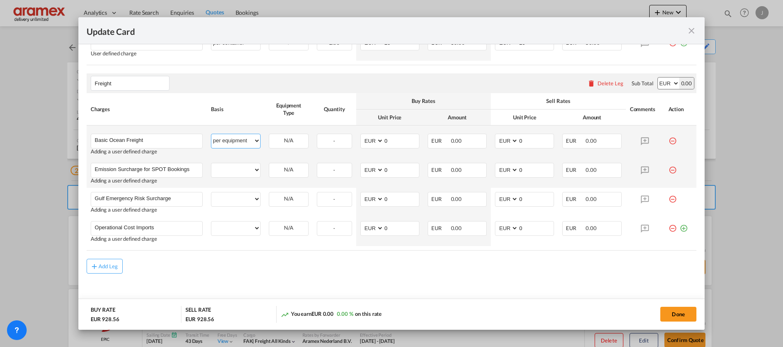
click at [211, 134] on select "per equipment per container per B/L per shipping bill per shipment % on freight…" at bounding box center [235, 140] width 49 height 13
click at [233, 164] on select "per equipment per container per B/L per shipping bill per shipment % on freight…" at bounding box center [235, 169] width 49 height 13
select select "per equipment"
click at [211, 163] on select "per equipment per container per B/L per shipping bill per shipment % on freight…" at bounding box center [235, 169] width 49 height 13
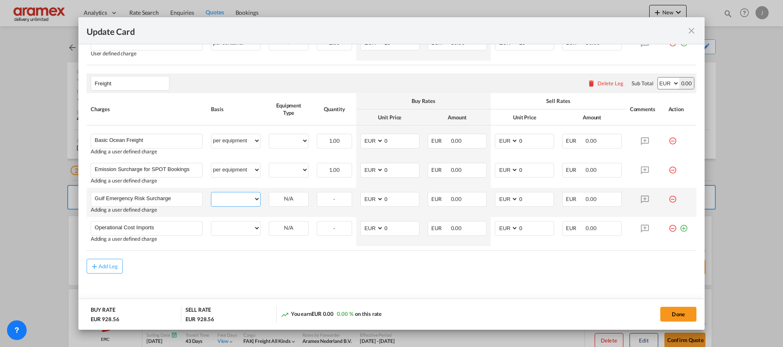
drag, startPoint x: 237, startPoint y: 196, endPoint x: 238, endPoint y: 192, distance: 4.4
click at [237, 196] on select "per equipment per container per B/L per shipping bill per shipment % on freight…" at bounding box center [235, 198] width 49 height 13
select select "per equipment"
click at [211, 192] on select "per equipment per container per B/L per shipping bill per shipment % on freight…" at bounding box center [235, 198] width 49 height 13
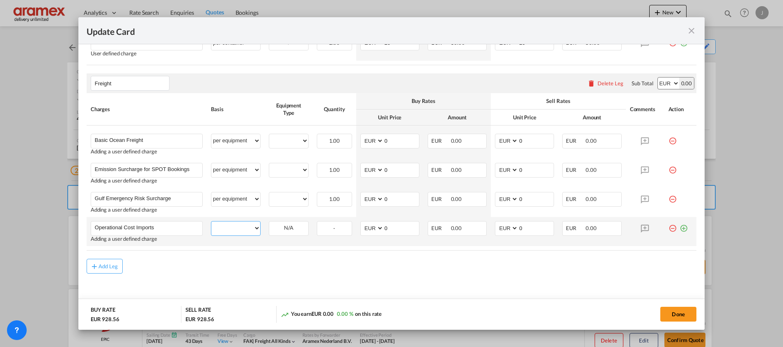
drag, startPoint x: 220, startPoint y: 226, endPoint x: 220, endPoint y: 220, distance: 7.0
click at [220, 226] on select "per equipment per container per B/L per shipping bill per shipment % on freight…" at bounding box center [235, 228] width 49 height 13
select select "per equipment"
click at [211, 222] on select "per equipment per container per B/L per shipping bill per shipment % on freight…" at bounding box center [235, 228] width 49 height 13
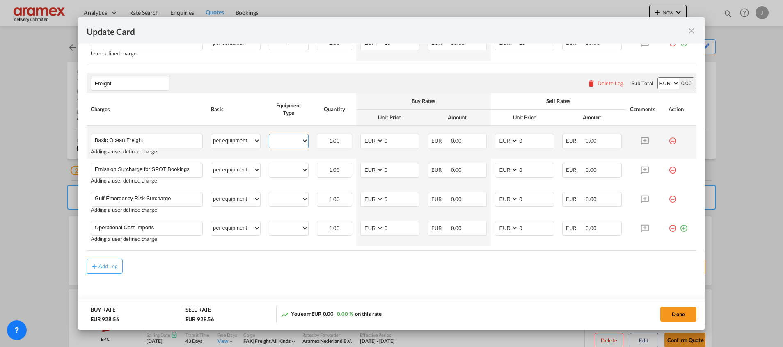
click at [279, 142] on select "40HC" at bounding box center [288, 140] width 39 height 11
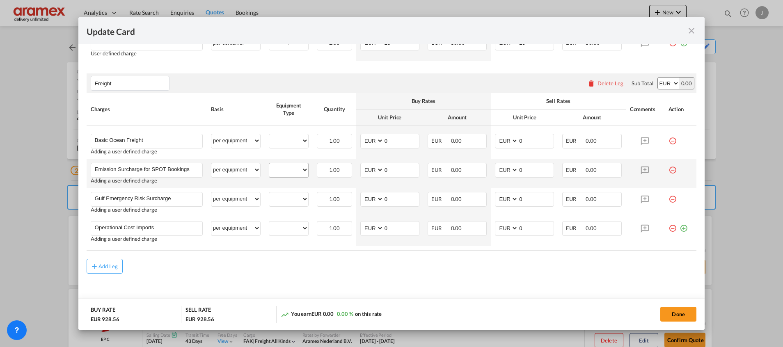
drag, startPoint x: 281, startPoint y: 181, endPoint x: 281, endPoint y: 172, distance: 9.4
click at [281, 179] on td "40HC Please Select Already exists" at bounding box center [289, 173] width 48 height 29
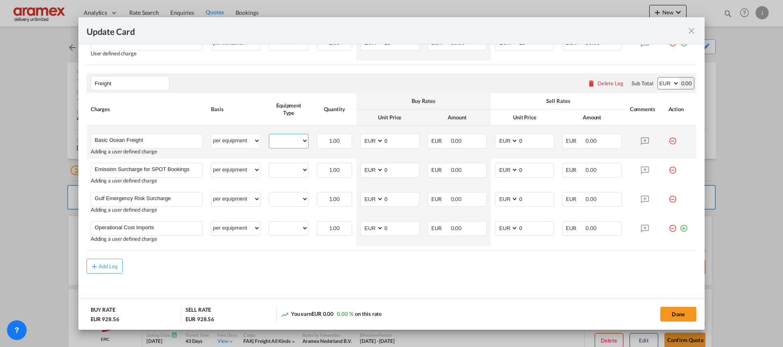
click at [285, 136] on select "40HC" at bounding box center [288, 140] width 39 height 11
click at [269, 135] on select "40HC" at bounding box center [288, 140] width 39 height 11
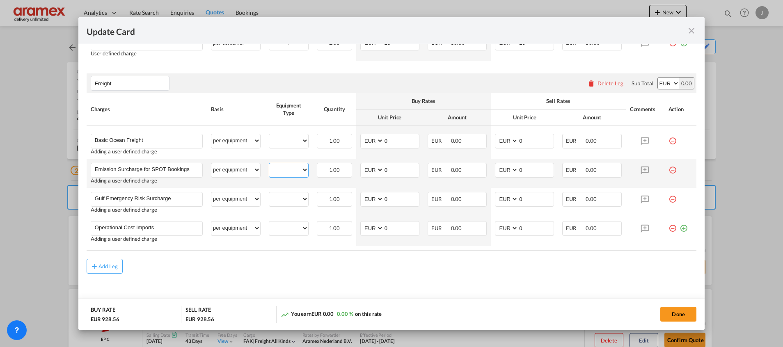
click at [280, 172] on select "40HC" at bounding box center [288, 170] width 39 height 11
select select "40HC"
click at [269, 165] on select "40HC" at bounding box center [288, 170] width 39 height 11
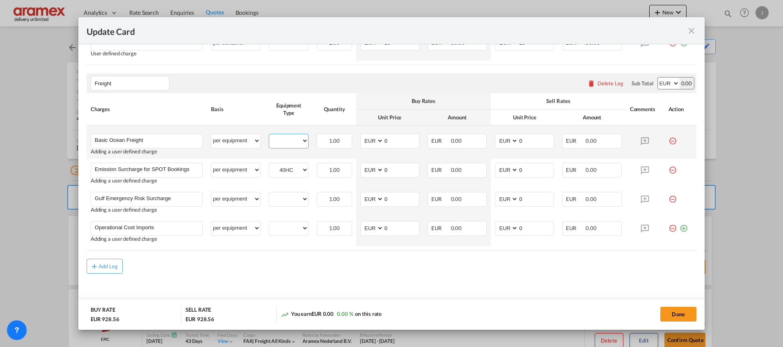
click at [284, 137] on select "40HC" at bounding box center [288, 140] width 39 height 11
select select "40HC"
click at [269, 135] on select "40HC" at bounding box center [288, 140] width 39 height 11
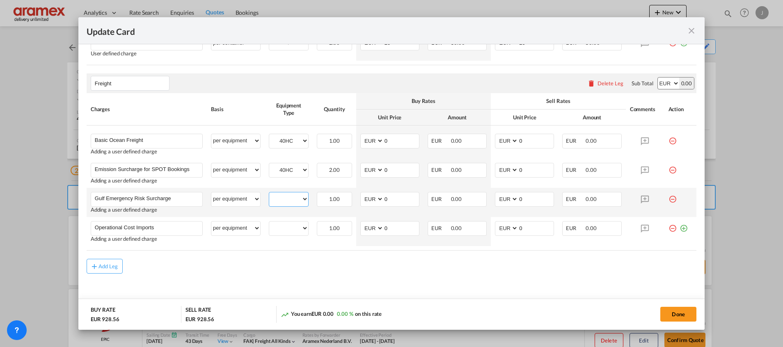
click at [284, 196] on select "40HC" at bounding box center [288, 199] width 39 height 11
select select "40HC"
click at [269, 194] on select "40HC" at bounding box center [288, 199] width 39 height 11
click at [281, 229] on select "40HC" at bounding box center [288, 228] width 39 height 11
select select "40HC"
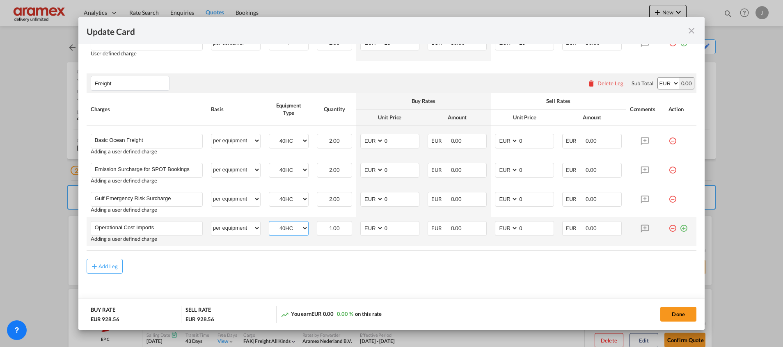
click at [269, 223] on select "40HC" at bounding box center [288, 228] width 39 height 11
drag, startPoint x: 409, startPoint y: 280, endPoint x: 607, endPoint y: 18, distance: 329.2
click at [410, 279] on md-content "Origin Charges Please enter leg name Leg Name Already Exists Delete Leg Sub Tot…" at bounding box center [392, 29] width 610 height 574
click at [658, 85] on select "AED AFN ALL AMD ANG AOA ARS AUD AWG AZN BAM BBD BDT BGN BHD BIF BMD BND [PERSON…" at bounding box center [668, 83] width 21 height 11
select select "string:USD"
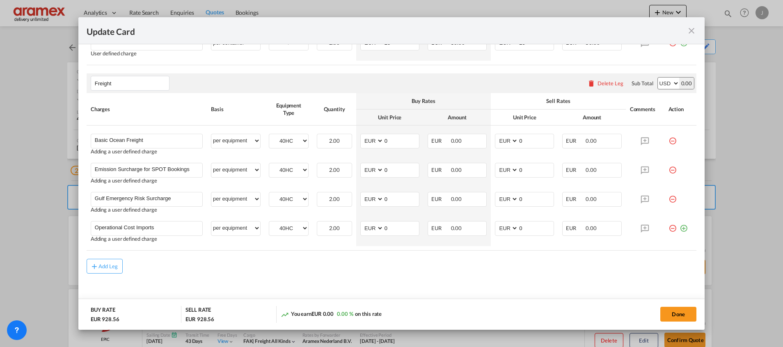
click at [658, 78] on select "AED AFN ALL AMD ANG AOA ARS AUD AWG AZN BAM BBD BDT BGN BHD BIF BMD BND [PERSON…" at bounding box center [668, 83] width 21 height 11
click at [368, 140] on select "AED AFN ALL AMD ANG AOA ARS AUD AWG AZN BAM BBD BDT BGN BHD BIF BMD BND [PERSON…" at bounding box center [372, 140] width 21 height 11
select select "string:USD"
click at [362, 135] on select "AED AFN ALL AMD ANG AOA ARS AUD AWG AZN BAM BBD BDT BGN BHD BIF BMD BND [PERSON…" at bounding box center [372, 140] width 21 height 11
click at [365, 170] on select "AED AFN ALL AMD ANG AOA ARS AUD AWG AZN BAM BBD BDT BGN BHD BIF BMD BND [PERSON…" at bounding box center [372, 170] width 21 height 11
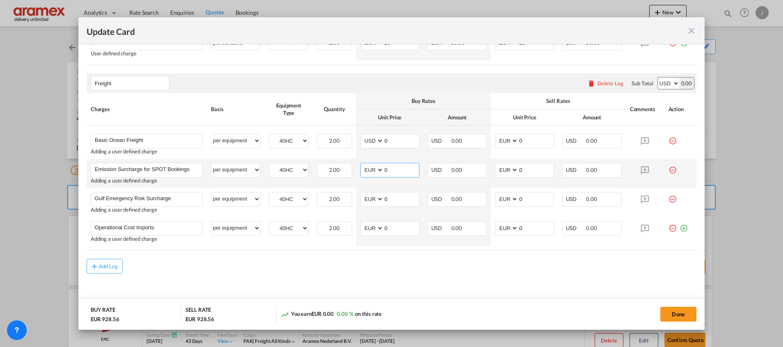
select select "string:USD"
click at [362, 165] on select "AED AFN ALL AMD ANG AOA ARS AUD AWG AZN BAM BBD BDT BGN BHD BIF BMD BND [PERSON…" at bounding box center [372, 170] width 21 height 11
click at [364, 200] on select "AED AFN ALL AMD ANG AOA ARS AUD AWG AZN BAM BBD BDT BGN BHD BIF BMD BND [PERSON…" at bounding box center [372, 199] width 21 height 11
select select "string:USD"
click at [362, 194] on select "AED AFN ALL AMD ANG AOA ARS AUD AWG AZN BAM BBD BDT BGN BHD BIF BMD BND [PERSON…" at bounding box center [372, 199] width 21 height 11
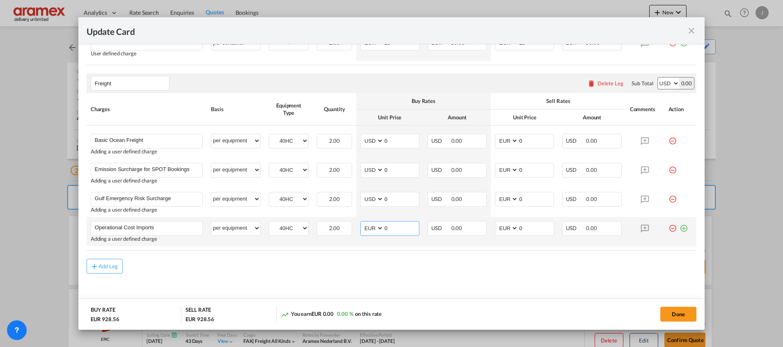
click at [368, 233] on select "AED AFN ALL AMD ANG AOA ARS AUD AWG AZN BAM BBD BDT BGN BHD BIF BMD BND [PERSON…" at bounding box center [372, 228] width 21 height 11
select select "string:USD"
click at [362, 223] on select "AED AFN ALL AMD ANG AOA ARS AUD AWG AZN BAM BBD BDT BGN BHD BIF BMD BND [PERSON…" at bounding box center [372, 228] width 21 height 11
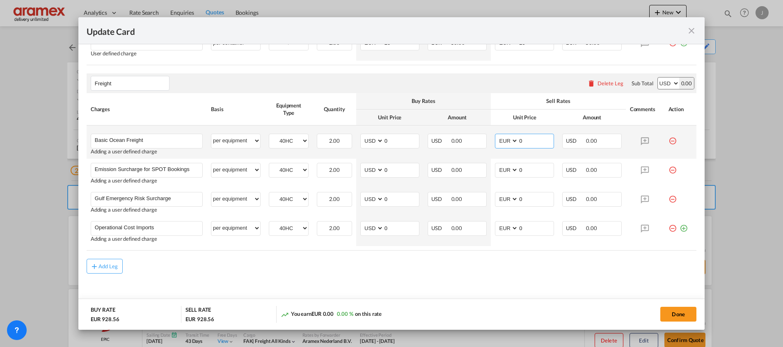
click at [499, 139] on select "AED AFN ALL AMD ANG AOA ARS AUD AWG AZN BAM BBD BDT BGN BHD BIF BMD BND [PERSON…" at bounding box center [506, 140] width 21 height 11
select select "string:USD"
click at [496, 135] on select "AED AFN ALL AMD ANG AOA ARS AUD AWG AZN BAM BBD BDT BGN BHD BIF BMD BND [PERSON…" at bounding box center [506, 140] width 21 height 11
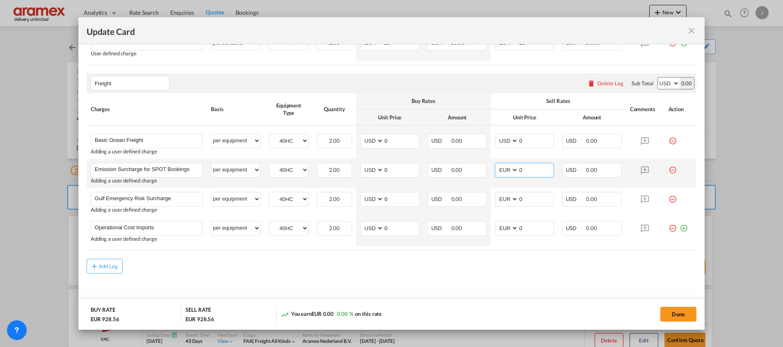
click at [501, 173] on select "AED AFN ALL AMD ANG AOA ARS AUD AWG AZN BAM BBD BDT BGN BHD BIF BMD BND [PERSON…" at bounding box center [506, 170] width 21 height 11
select select "string:USD"
click at [496, 165] on select "AED AFN ALL AMD ANG AOA ARS AUD AWG AZN BAM BBD BDT BGN BHD BIF BMD BND [PERSON…" at bounding box center [506, 170] width 21 height 11
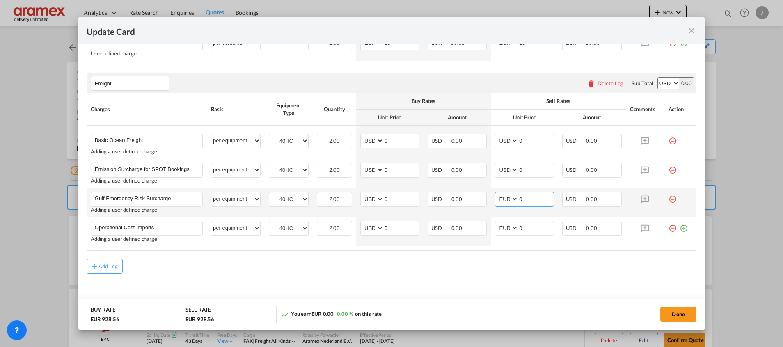
click at [499, 201] on select "AED AFN ALL AMD ANG AOA ARS AUD AWG AZN BAM BBD BDT BGN BHD BIF BMD BND [PERSON…" at bounding box center [506, 199] width 21 height 11
select select "string:USD"
click at [496, 194] on select "AED AFN ALL AMD ANG AOA ARS AUD AWG AZN BAM BBD BDT BGN BHD BIF BMD BND [PERSON…" at bounding box center [506, 199] width 21 height 11
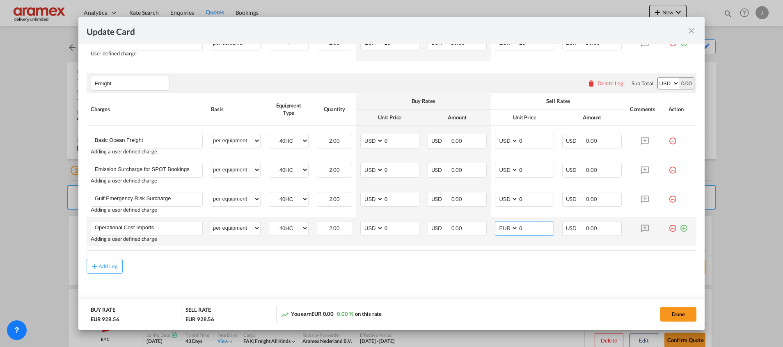
click at [501, 231] on select "AED AFN ALL AMD ANG AOA ARS AUD AWG AZN BAM BBD BDT BGN BHD BIF BMD BND [PERSON…" at bounding box center [506, 228] width 21 height 11
select select "string:USD"
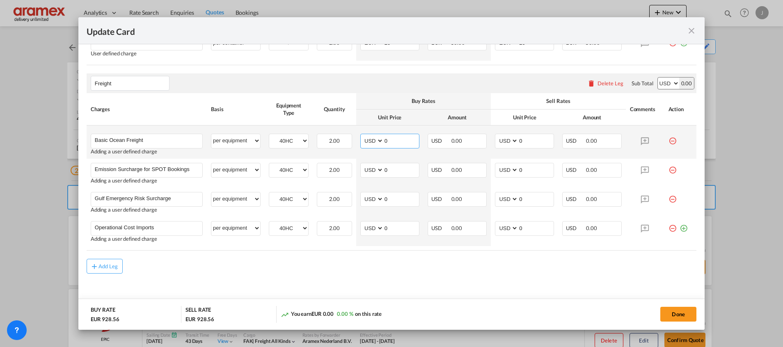
click at [391, 144] on input "0" at bounding box center [401, 140] width 35 height 12
drag, startPoint x: 373, startPoint y: 137, endPoint x: 404, endPoint y: 141, distance: 31.0
click at [365, 137] on md-input-container "AED AFN ALL AMD ANG AOA ARS AUD AWG AZN BAM BBD BDT BGN BHD BIF BMD BND [PERSON…" at bounding box center [389, 141] width 59 height 15
paste input "10"
type input "100"
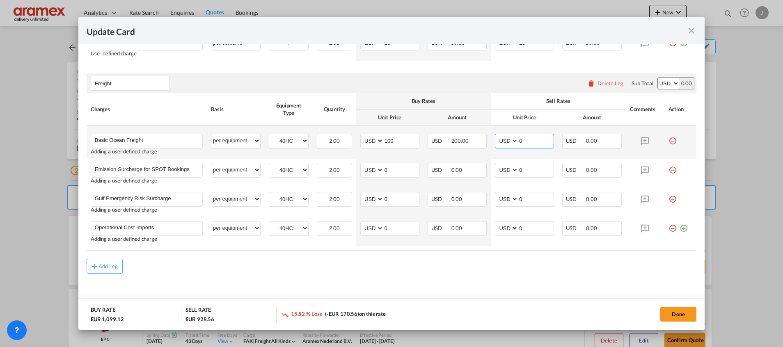
click at [525, 140] on input "0" at bounding box center [535, 140] width 35 height 12
drag, startPoint x: 528, startPoint y: 139, endPoint x: 498, endPoint y: 136, distance: 30.1
click at [498, 136] on md-input-container "AED AFN ALL AMD ANG AOA ARS AUD AWG AZN BAM BBD BDT BGN BHD BIF BMD BND [PERSON…" at bounding box center [524, 141] width 59 height 15
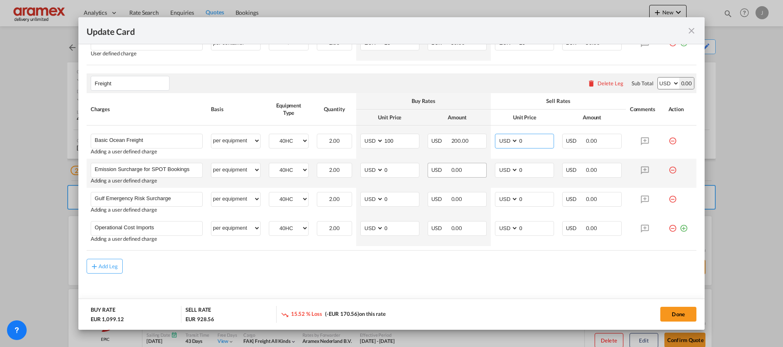
paste input "10"
type input "100"
drag, startPoint x: 388, startPoint y: 172, endPoint x: 354, endPoint y: 171, distance: 34.5
click at [356, 171] on td "AED AFN ALL AMD ANG AOA ARS AUD AWG AZN BAM BBD BDT BGN BHD BIF BMD BND [PERSON…" at bounding box center [389, 173] width 67 height 29
type input "115"
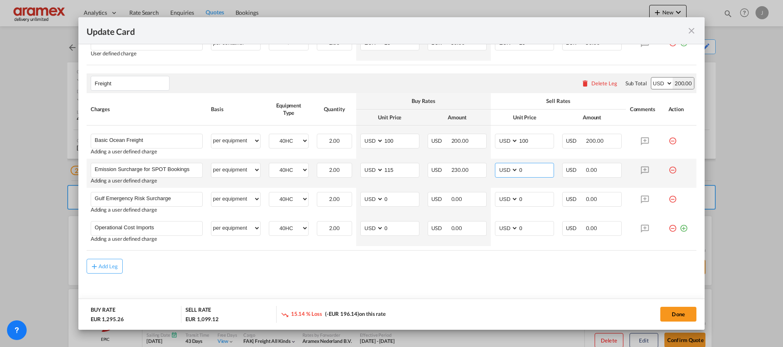
drag, startPoint x: 519, startPoint y: 168, endPoint x: 485, endPoint y: 165, distance: 34.6
click at [491, 165] on td "AED AFN ALL AMD ANG AOA ARS AUD AWG AZN BAM BBD BDT BGN BHD BIF BMD BND [PERSON…" at bounding box center [524, 173] width 67 height 29
type input "115"
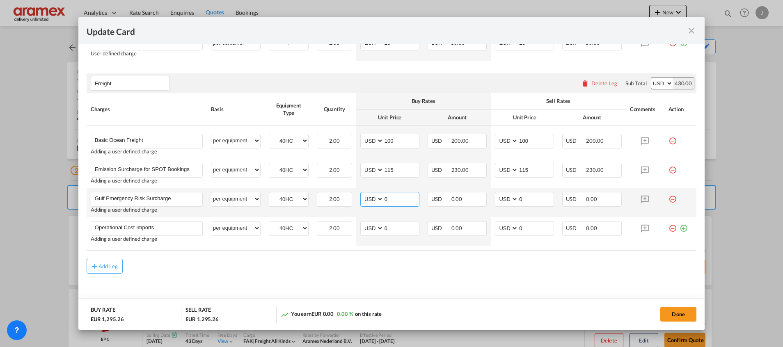
drag, startPoint x: 363, startPoint y: 200, endPoint x: 359, endPoint y: 201, distance: 4.7
click at [360, 201] on md-input-container "AED AFN ALL AMD ANG AOA ARS AUD AWG AZN BAM BBD BDT BGN BHD BIF BMD BND [PERSON…" at bounding box center [389, 199] width 59 height 15
paste input "84"
type input "84"
drag, startPoint x: 485, startPoint y: 196, endPoint x: 468, endPoint y: 199, distance: 17.6
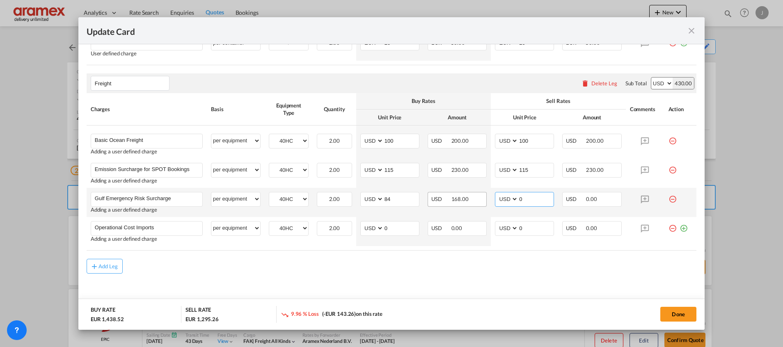
click at [483, 196] on tr "Gulf Emergency Risk Surcharge Please Enter User Defined Charges Cannot Be Publi…" at bounding box center [392, 202] width 610 height 29
paste input "84"
type input "84"
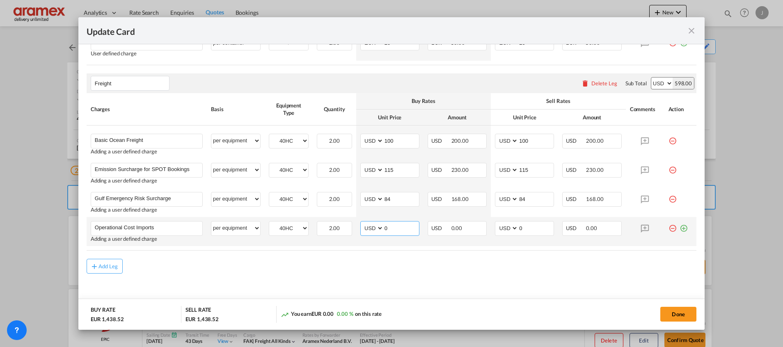
click at [371, 230] on md-input-container "AED AFN ALL AMD ANG AOA ARS AUD AWG AZN BAM BBD BDT BGN BHD BIF BMD BND [PERSON…" at bounding box center [389, 228] width 59 height 15
type input "17"
drag, startPoint x: 375, startPoint y: 261, endPoint x: 396, endPoint y: 230, distance: 37.6
click at [377, 258] on rate-modification "Origin Charges Please enter leg name Leg Name Already Exists Delete Leg Sub Tot…" at bounding box center [392, 7] width 610 height 531
click at [389, 226] on input "17" at bounding box center [401, 228] width 35 height 12
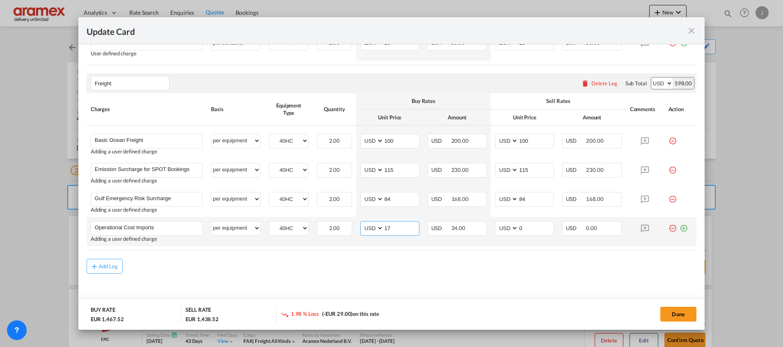
click at [389, 226] on input "17" at bounding box center [401, 228] width 35 height 12
drag, startPoint x: 511, startPoint y: 228, endPoint x: 499, endPoint y: 228, distance: 12.7
click at [499, 228] on md-input-container "AED AFN ALL AMD ANG AOA ARS AUD AWG AZN BAM BBD BDT BGN BHD BIF BMD BND [PERSON…" at bounding box center [524, 228] width 59 height 15
paste input "17"
type input "17"
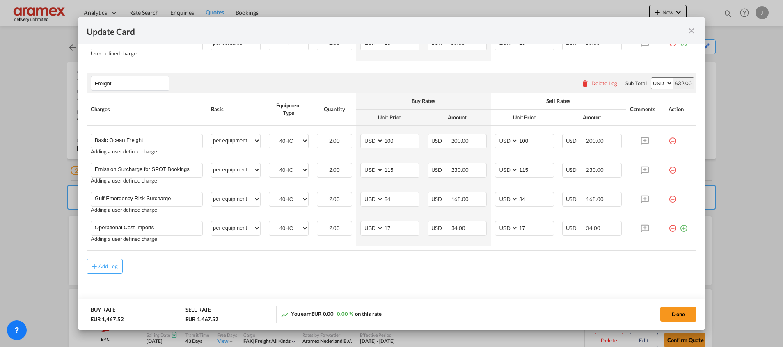
click at [490, 262] on div "Add Leg" at bounding box center [392, 266] width 610 height 15
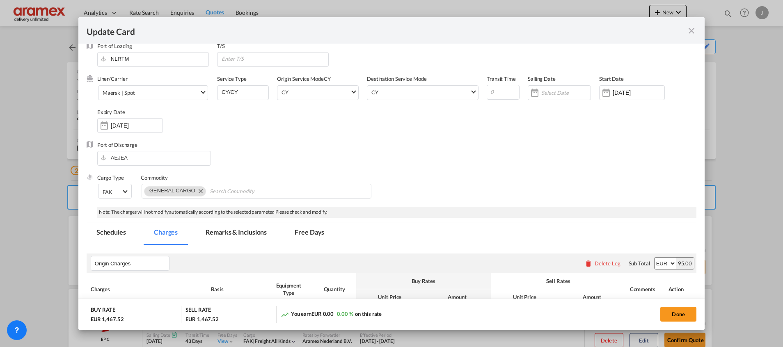
scroll to position [0, 0]
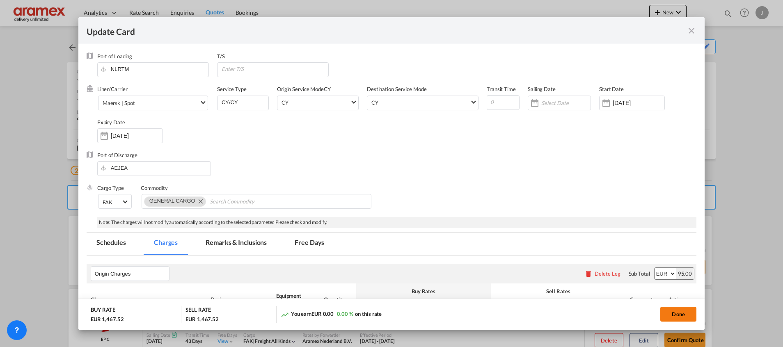
click at [672, 313] on button "Done" at bounding box center [678, 314] width 36 height 15
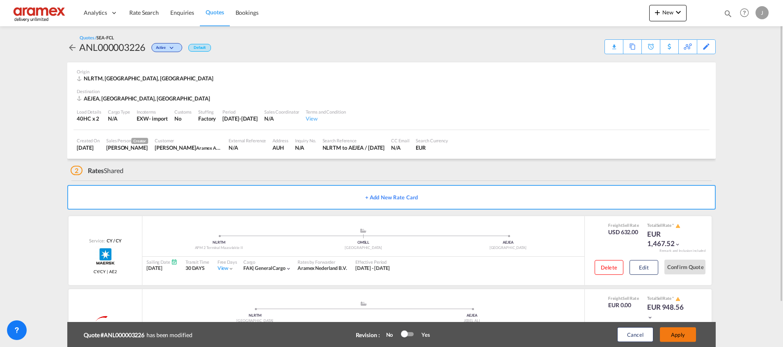
click at [673, 332] on button "Apply" at bounding box center [678, 334] width 36 height 15
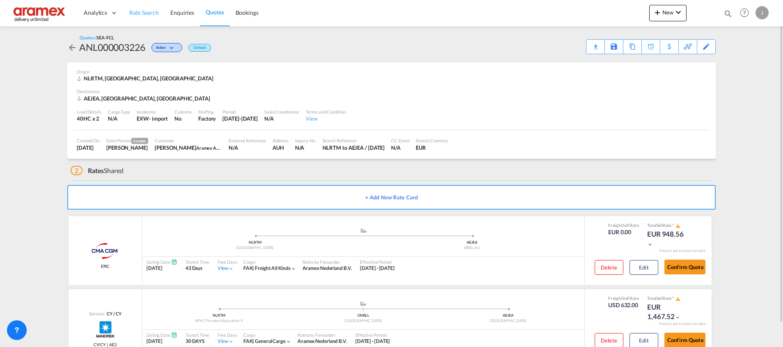
click at [146, 11] on span "Rate Search" at bounding box center [144, 12] width 30 height 7
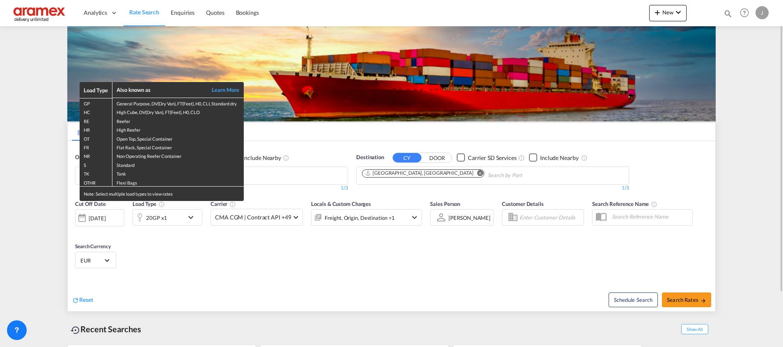
drag, startPoint x: 341, startPoint y: 254, endPoint x: 398, endPoint y: 206, distance: 75.1
click at [351, 250] on div "Load Type Also known as Learn More GP General Purpose, DV(Dry Van), FT(Feet), H…" at bounding box center [391, 173] width 783 height 347
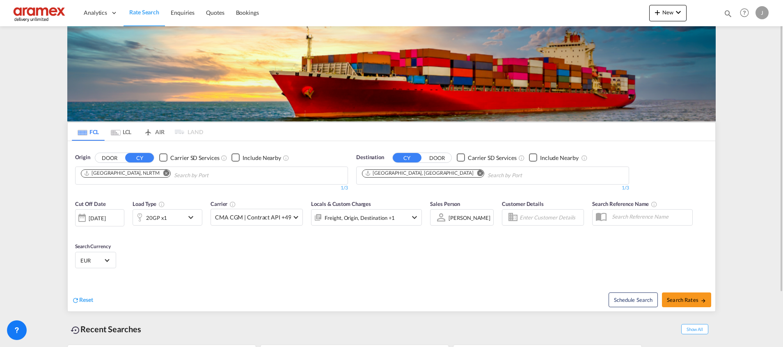
click at [181, 214] on div "20GP x1" at bounding box center [158, 217] width 51 height 16
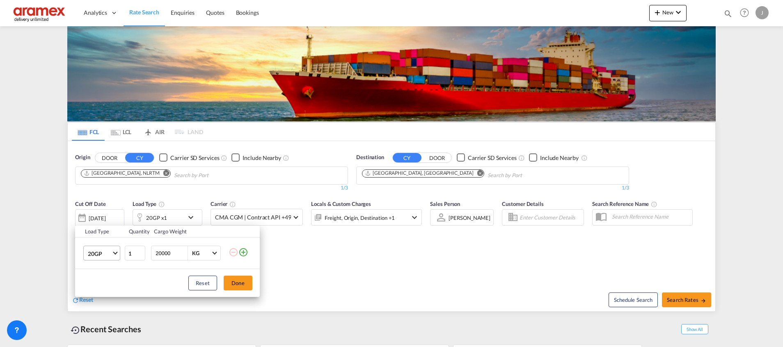
click at [103, 252] on span "20GP" at bounding box center [100, 254] width 24 height 8
click at [110, 290] on md-option "40HC" at bounding box center [109, 288] width 56 height 20
click at [87, 252] on md-select-value "40HC" at bounding box center [103, 253] width 33 height 14
click at [108, 254] on md-option "40RE" at bounding box center [109, 251] width 56 height 20
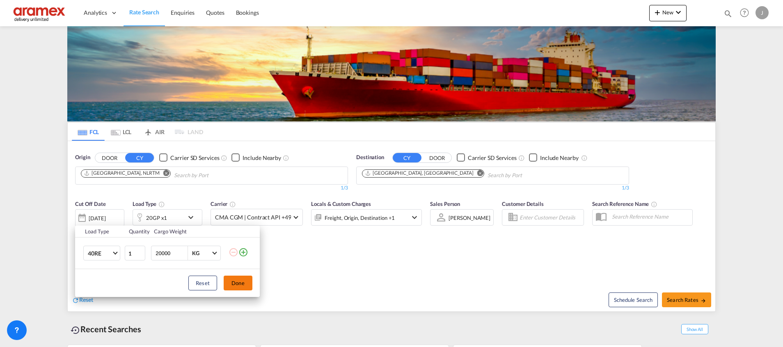
click at [238, 279] on button "Done" at bounding box center [238, 283] width 29 height 15
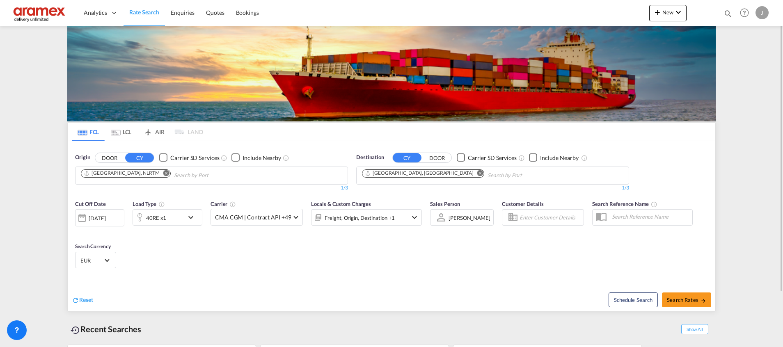
click at [192, 217] on md-icon "icon-chevron-down" at bounding box center [193, 218] width 14 height 10
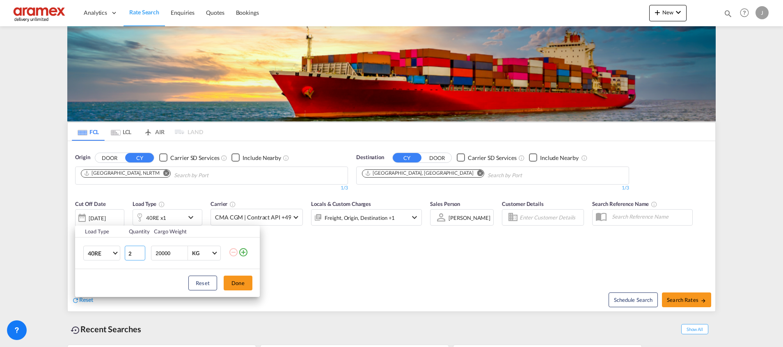
type input "2"
click at [142, 250] on input "2" at bounding box center [135, 253] width 21 height 15
click at [241, 282] on button "Done" at bounding box center [238, 283] width 29 height 15
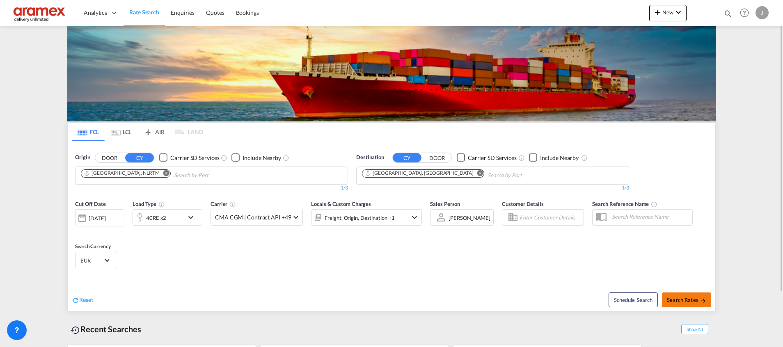
click at [671, 303] on button "Search Rates" at bounding box center [686, 300] width 49 height 15
type input "NLRTM to AEJEA / [DATE]"
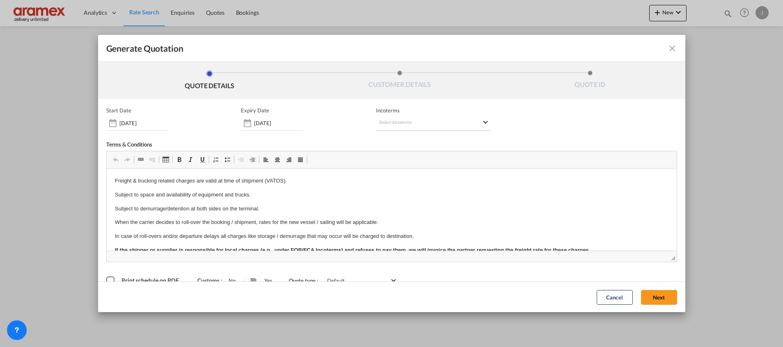
click at [407, 122] on md-select "Select Incoterms CFR - import Cost and Freight CIF - export Cost,Insurance and …" at bounding box center [433, 123] width 114 height 15
click at [400, 138] on input "search" at bounding box center [415, 140] width 76 height 7
type input "exw"
click at [411, 161] on div "Ex Works" at bounding box center [418, 160] width 78 height 5
click at [645, 294] on button "Next" at bounding box center [659, 297] width 36 height 15
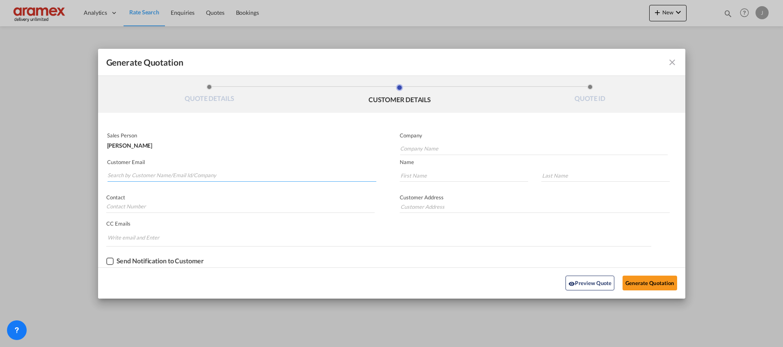
click at [133, 174] on input "Search by Customer Name/Email Id/Company" at bounding box center [242, 175] width 269 height 12
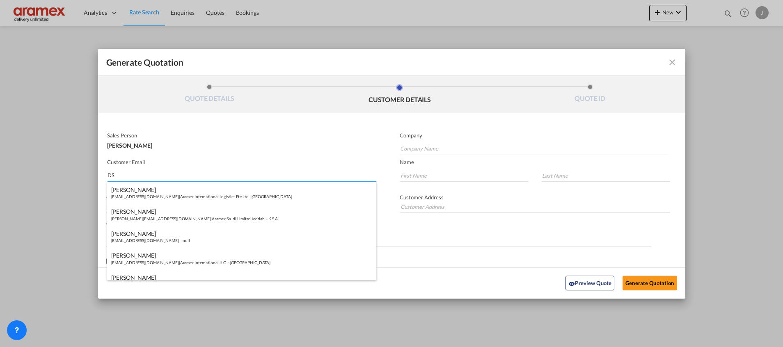
type input "D"
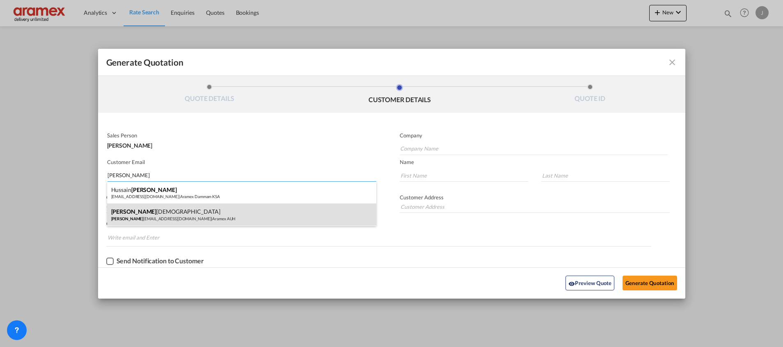
type input "[PERSON_NAME]"
click at [191, 217] on div "[PERSON_NAME] [PERSON_NAME] [PERSON_NAME][EMAIL_ADDRESS][DOMAIN_NAME] | Aramex …" at bounding box center [241, 215] width 269 height 22
type input "Aramex AUH"
type input "[EMAIL_ADDRESS][DOMAIN_NAME]"
type input "[PERSON_NAME]"
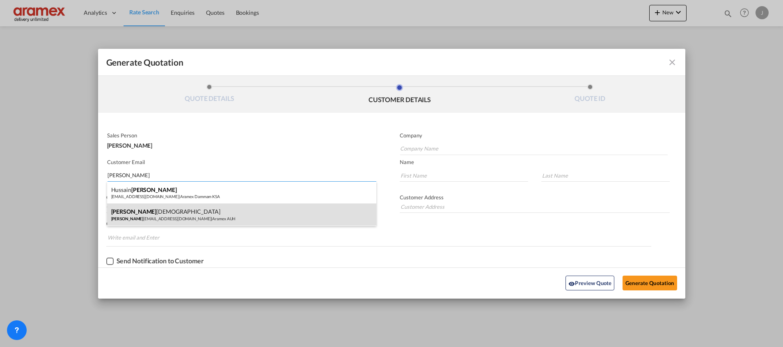
type input "[DEMOGRAPHIC_DATA]"
type input "AUH"
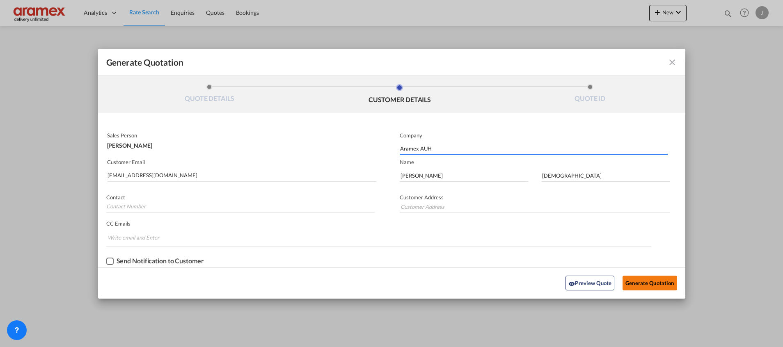
click at [643, 286] on button "Generate Quotation" at bounding box center [649, 283] width 54 height 15
type input "AUH"
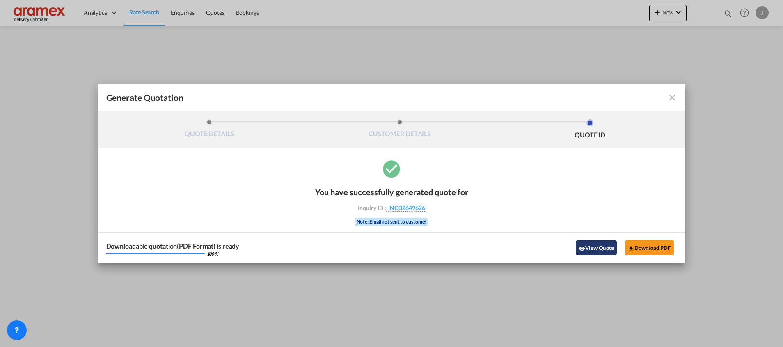
click at [588, 244] on button "View Quote" at bounding box center [596, 247] width 41 height 15
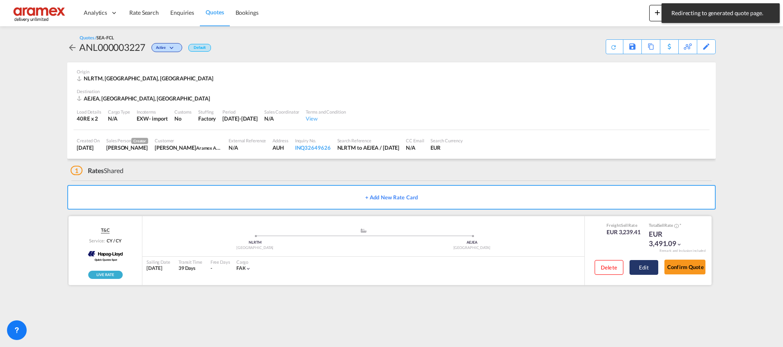
click at [649, 267] on button "Edit" at bounding box center [643, 267] width 29 height 15
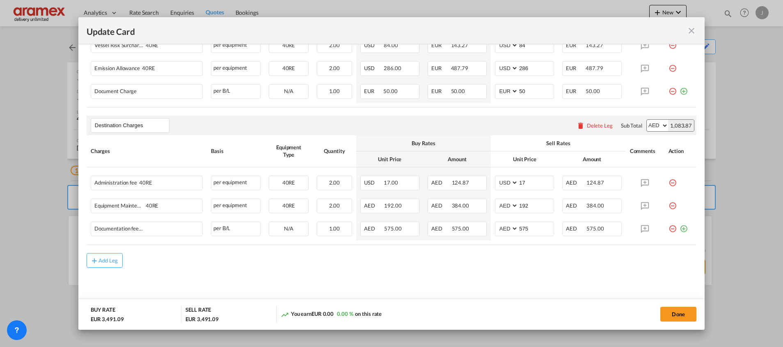
scroll to position [333, 0]
click at [590, 120] on div "Delete Leg" at bounding box center [594, 124] width 44 height 15
click at [582, 130] on div "Delete Leg" at bounding box center [594, 124] width 44 height 15
click at [587, 124] on div "Delete Leg" at bounding box center [600, 124] width 26 height 7
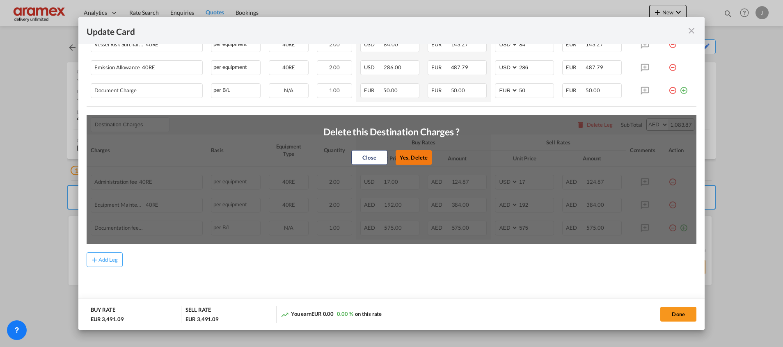
click at [416, 157] on button "Yes, Delete" at bounding box center [414, 157] width 36 height 15
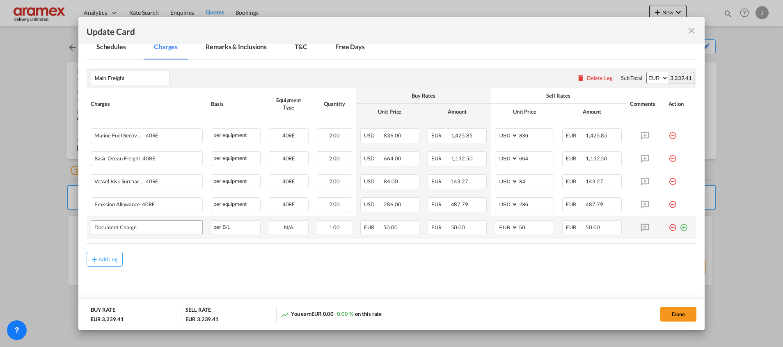
scroll to position [195, 0]
click at [112, 253] on button "Add Leg" at bounding box center [105, 259] width 36 height 15
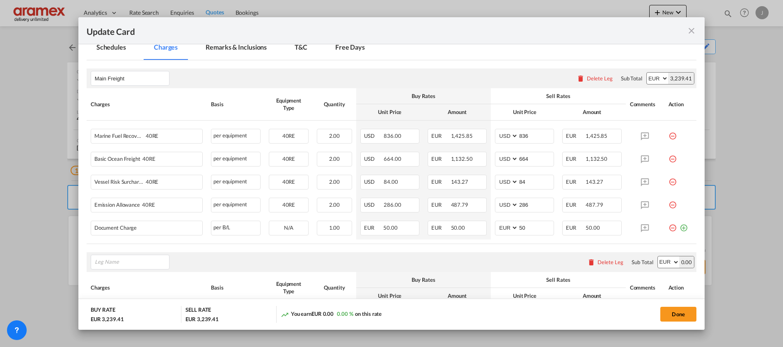
scroll to position [287, 0]
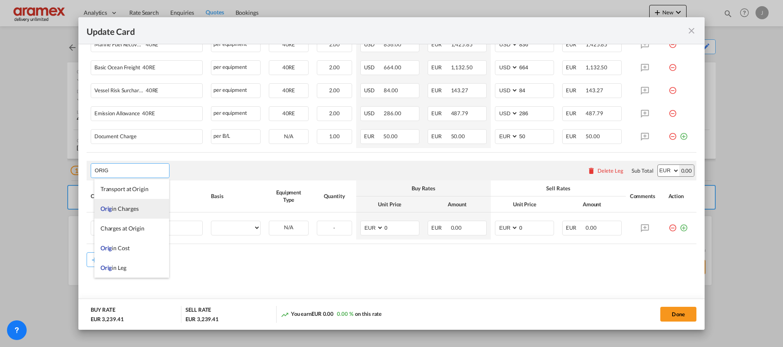
click at [119, 210] on span "Orig in Charges" at bounding box center [120, 208] width 38 height 7
type input "Origin Charges"
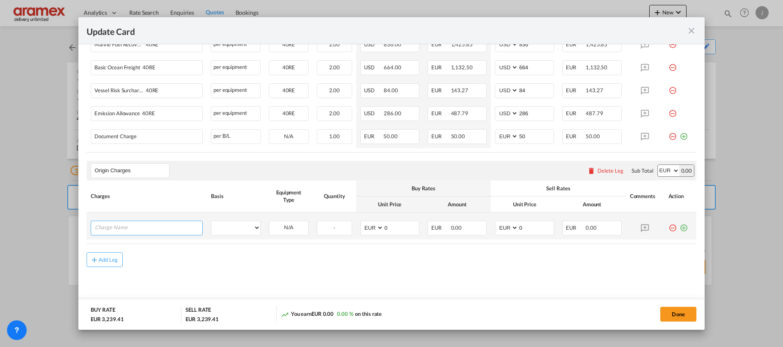
click at [121, 224] on input "Charge Name" at bounding box center [149, 227] width 108 height 12
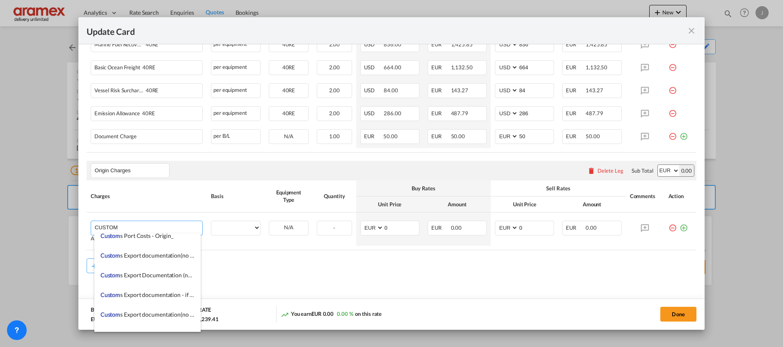
scroll to position [1846, 0]
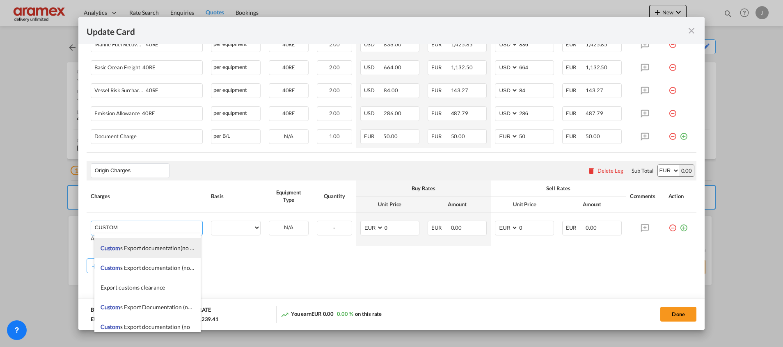
click at [161, 250] on span "Custom s Export documentation(no costs,suggested sell" at bounding box center [170, 248] width 138 height 7
type input "Customs Export documentation(no costs,suggested sell"
select select "per shipment"
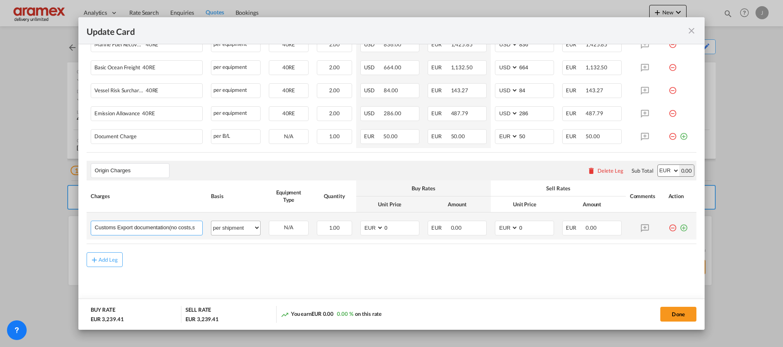
scroll to position [0, 35]
drag, startPoint x: 160, startPoint y: 230, endPoint x: 270, endPoint y: 229, distance: 109.6
click at [257, 229] on tr "Customs Export documentation(no costs,suggested sell Please Enter User Defined …" at bounding box center [392, 226] width 610 height 27
drag, startPoint x: 377, startPoint y: 227, endPoint x: 369, endPoint y: 226, distance: 8.2
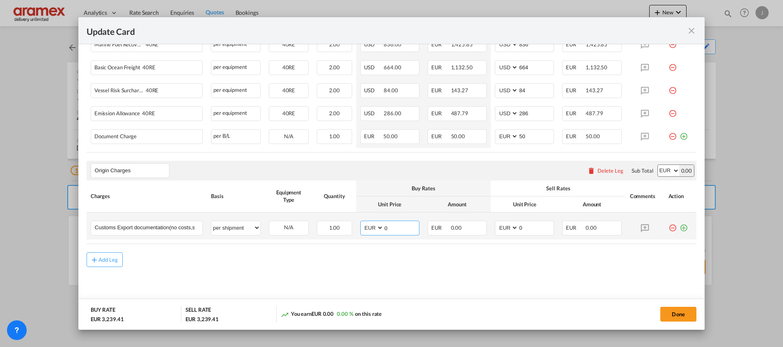
click at [369, 226] on md-input-container "AED AFN ALL AMD ANG AOA ARS AUD AWG AZN BAM BBD BDT BGN BHD BIF BMD BND [PERSON…" at bounding box center [389, 228] width 59 height 15
type input "65"
drag, startPoint x: 529, startPoint y: 227, endPoint x: 487, endPoint y: 224, distance: 42.0
click at [491, 224] on td "AED AFN ALL AMD ANG AOA ARS AUD AWG AZN BAM BBD BDT BGN BHD BIF BMD BND [PERSON…" at bounding box center [524, 226] width 67 height 27
type input "65"
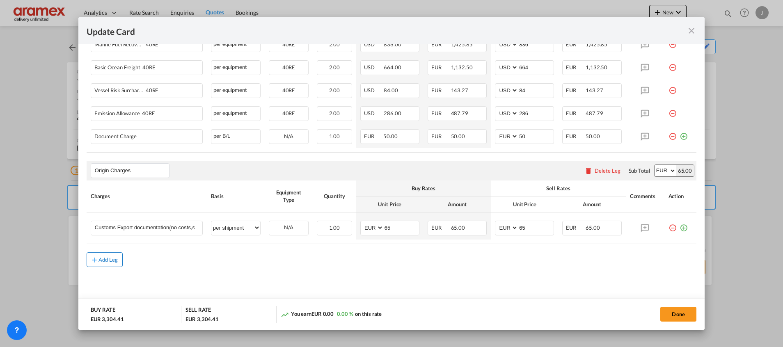
click at [104, 258] on div "Add Leg" at bounding box center [108, 259] width 20 height 5
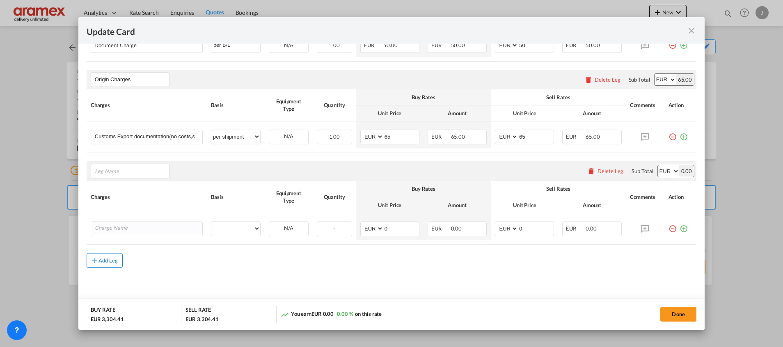
scroll to position [378, 0]
click at [143, 189] on span "Trans port at Origin" at bounding box center [125, 188] width 48 height 7
type input "Transport at Origin"
click at [129, 227] on input "Charge Name" at bounding box center [149, 228] width 108 height 12
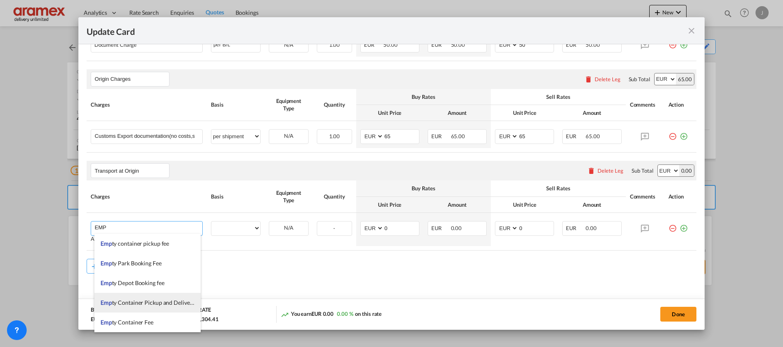
click at [162, 302] on span "Emp ty Container Pickup and Delivery Charge" at bounding box center [158, 302] width 114 height 7
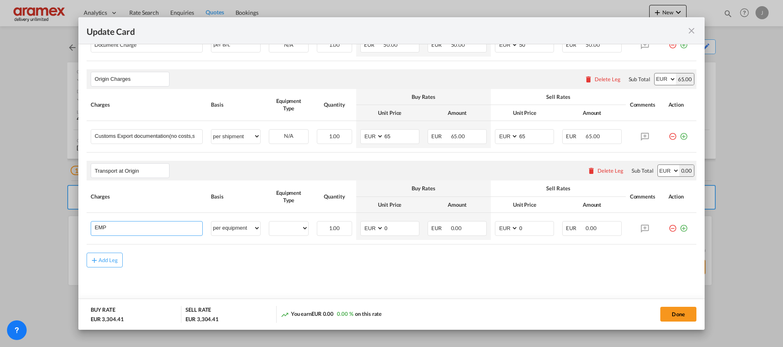
type input "Empty Container Pickup and Delivery Charge"
select select "per equipment"
drag, startPoint x: 675, startPoint y: 228, endPoint x: 535, endPoint y: 239, distance: 140.0
click at [679, 228] on md-icon "icon-plus-circle-outline green-400-fg" at bounding box center [683, 225] width 8 height 8
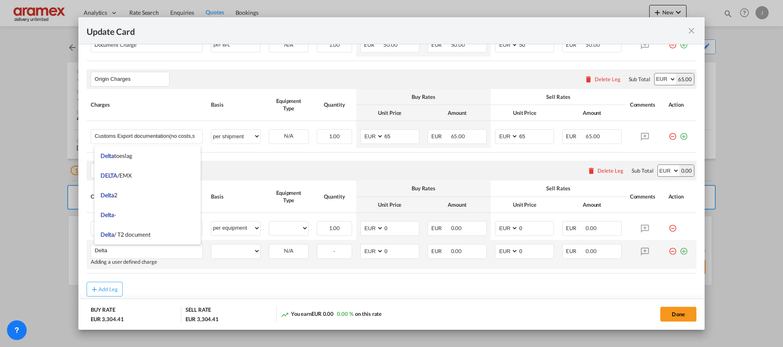
type input "Delta"
click at [679, 252] on md-icon "icon-plus-circle-outline green-400-fg" at bounding box center [683, 248] width 8 height 8
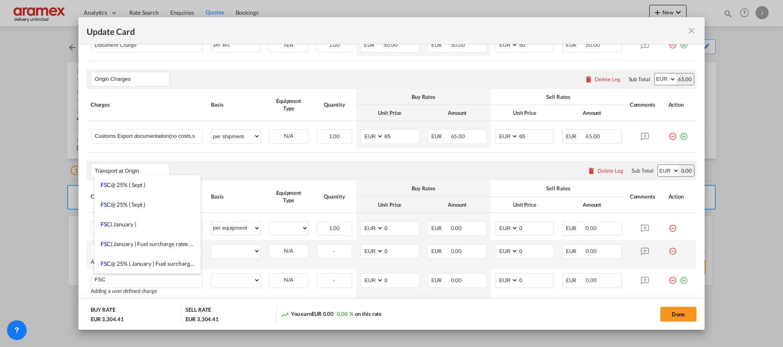
drag, startPoint x: 113, startPoint y: 281, endPoint x: 80, endPoint y: 281, distance: 33.6
click at [80, 281] on md-dialog-content "Port of Loading NLRTM T/S Liner/Carrier Hapag-[PERSON_NAME] | Quick Quotes Spot…" at bounding box center [391, 186] width 626 height 285
click at [130, 259] on li "Conges tion Fee" at bounding box center [147, 264] width 106 height 20
type input "Congestion Fee"
select select "per container"
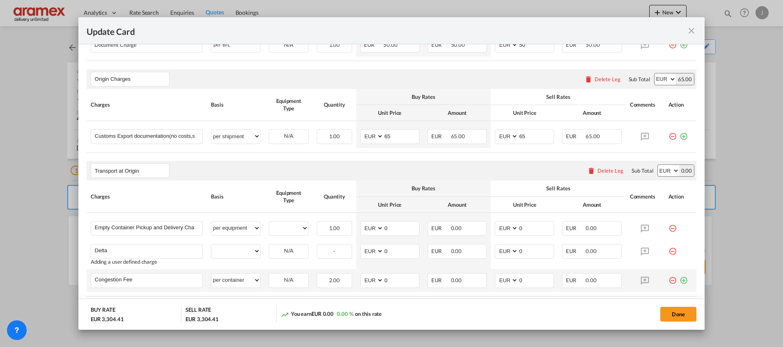
drag, startPoint x: 674, startPoint y: 278, endPoint x: 480, endPoint y: 273, distance: 194.1
click at [679, 278] on md-icon "icon-plus-circle-outline green-400-fg" at bounding box center [683, 277] width 8 height 8
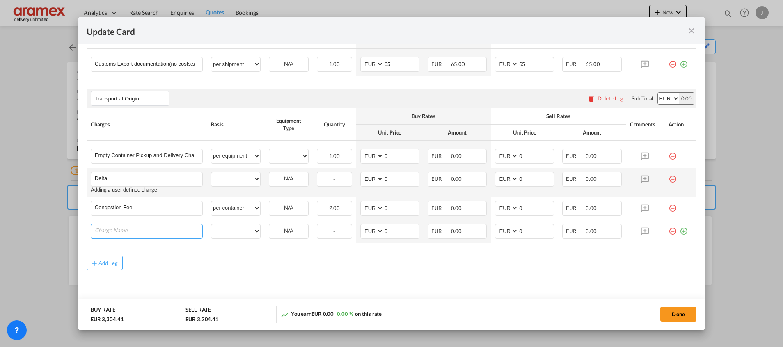
scroll to position [453, 0]
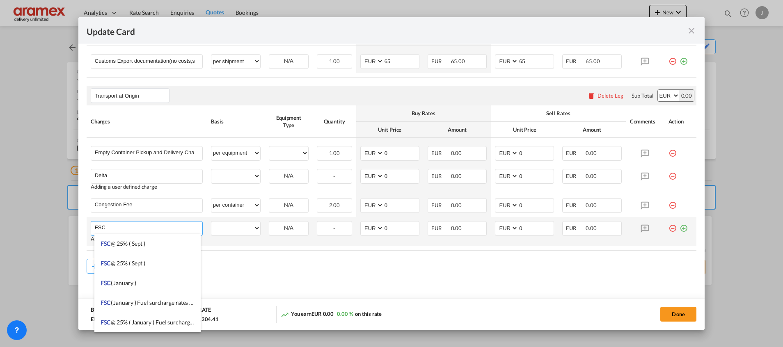
type input "FSC"
click at [679, 227] on md-icon "icon-plus-circle-outline green-400-fg" at bounding box center [683, 225] width 8 height 8
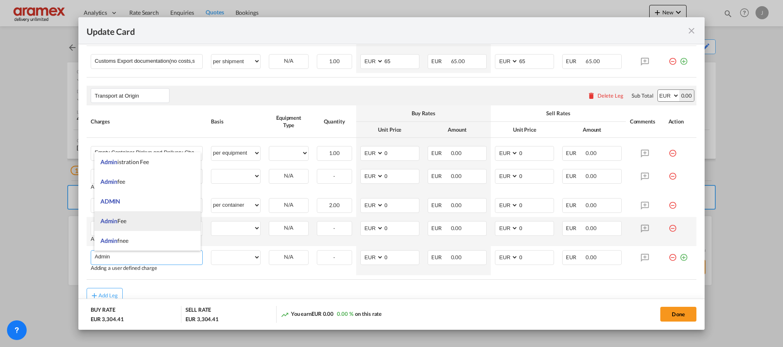
click at [119, 224] on span "Admin Fee" at bounding box center [114, 220] width 26 height 7
type input "Admin Fee"
select select "per equipment"
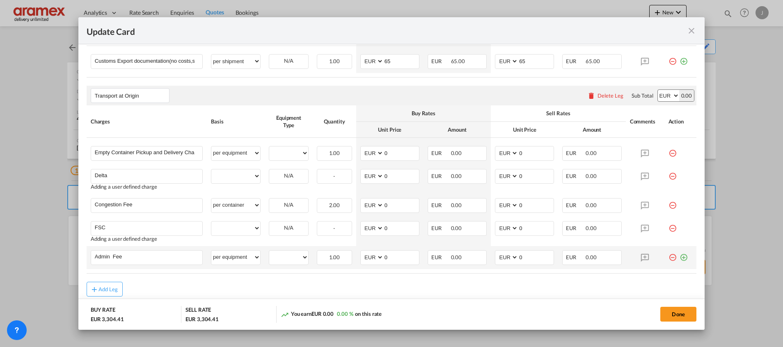
click at [679, 256] on md-icon "icon-plus-circle-outline green-400-fg" at bounding box center [683, 254] width 8 height 8
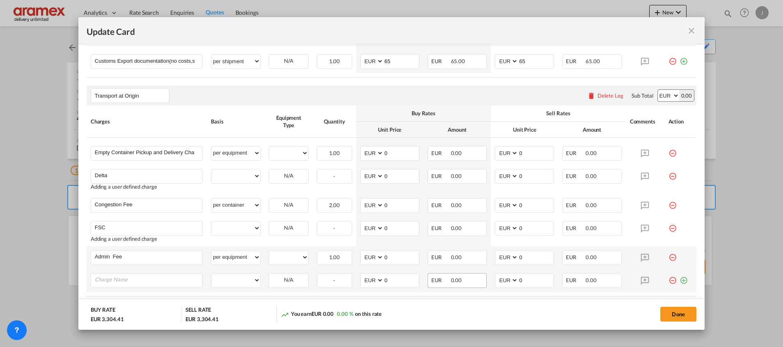
scroll to position [506, 0]
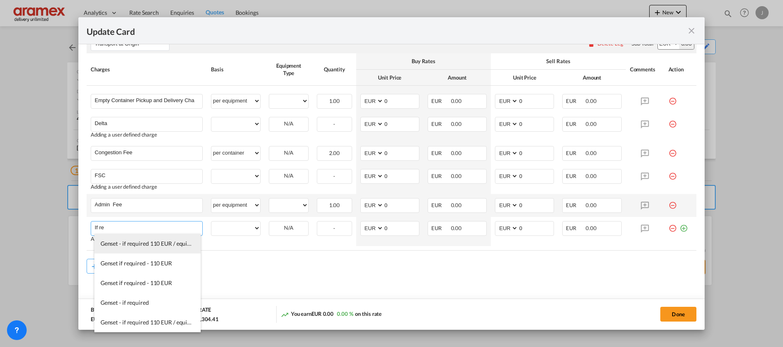
click at [145, 244] on span "Genset - if required 110 EUR / equipment" at bounding box center [152, 243] width 103 height 7
type input "Genset - if required 110 EUR / equipment"
select select "per equipment"
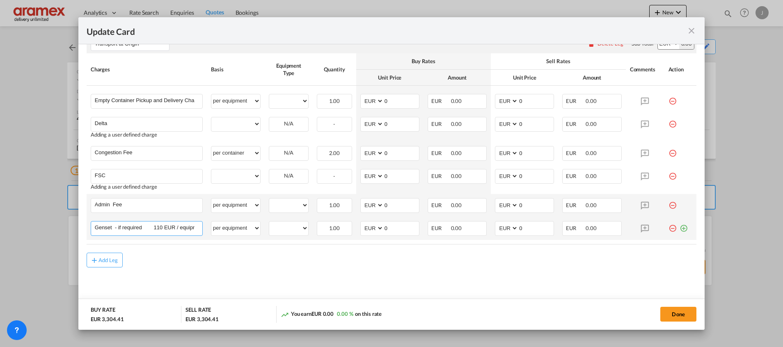
click at [157, 227] on input "Genset - if required 110 EUR / equipment" at bounding box center [149, 228] width 108 height 12
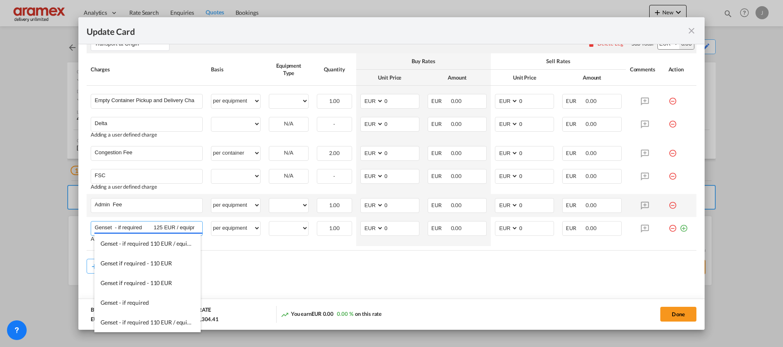
type input "Genset - if required 125 EUR / equipment"
drag, startPoint x: 236, startPoint y: 265, endPoint x: 290, endPoint y: 249, distance: 55.9
click at [238, 265] on div "Add Leg" at bounding box center [392, 266] width 610 height 15
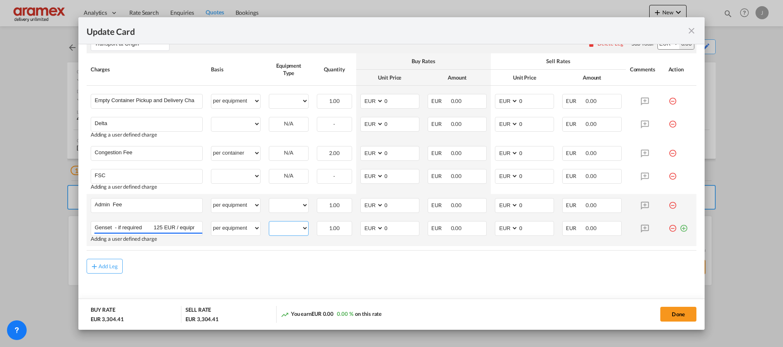
click at [292, 226] on select "40RE" at bounding box center [288, 228] width 39 height 11
select select "40RE"
click at [269, 223] on select "40RE" at bounding box center [288, 228] width 39 height 11
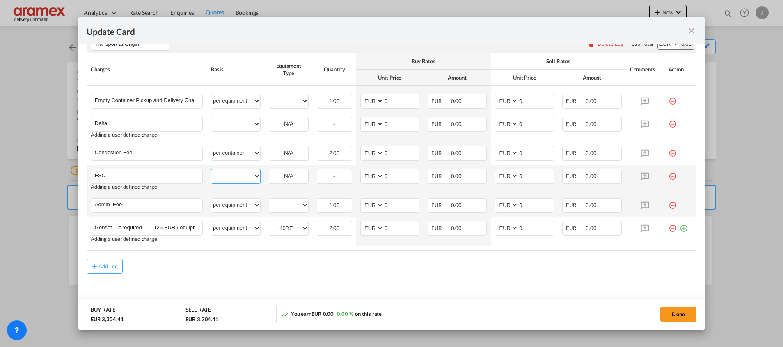
click at [242, 180] on select "per equipment per container per B/L per shipping bill per shipment % on pickup …" at bounding box center [235, 175] width 49 height 13
select select "per equipment"
click at [211, 169] on select "per equipment per container per B/L per shipping bill per shipment % on pickup …" at bounding box center [235, 175] width 49 height 13
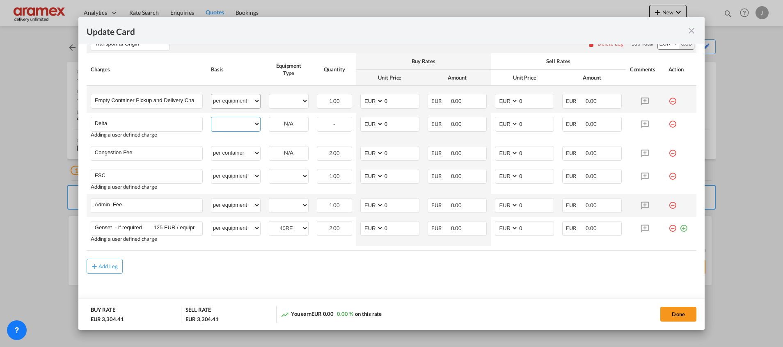
drag, startPoint x: 219, startPoint y: 122, endPoint x: 231, endPoint y: 96, distance: 28.3
click at [220, 123] on select "per equipment per container per B/L per shipping bill per shipment % on pickup …" at bounding box center [235, 123] width 49 height 13
select select "per equipment"
click at [211, 117] on select "per equipment per container per B/L per shipping bill per shipment % on pickup …" at bounding box center [235, 123] width 49 height 13
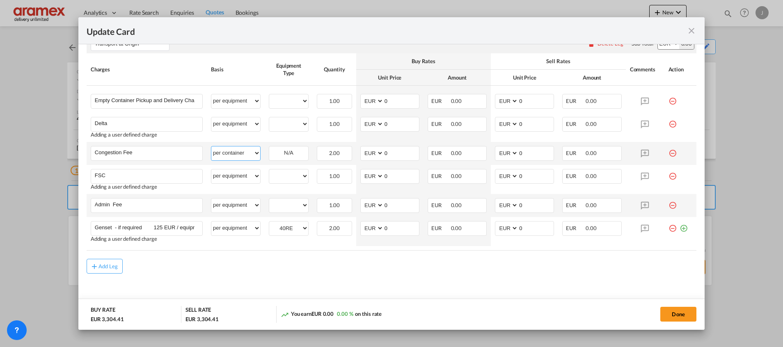
click at [233, 155] on select "per equipment per container per B/L per shipping bill per shipment % on pickup …" at bounding box center [235, 152] width 49 height 13
select select "per equipment"
click at [211, 146] on select "per equipment per container per B/L per shipping bill per shipment % on pickup …" at bounding box center [235, 152] width 49 height 13
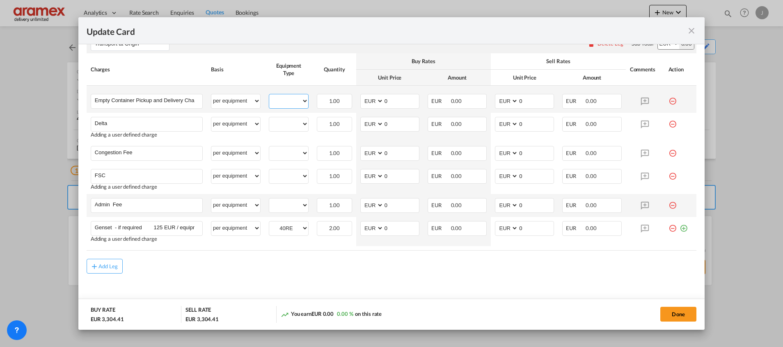
click at [281, 102] on select "40RE" at bounding box center [288, 101] width 39 height 11
select select "40RE"
click at [269, 96] on select "40RE" at bounding box center [288, 101] width 39 height 11
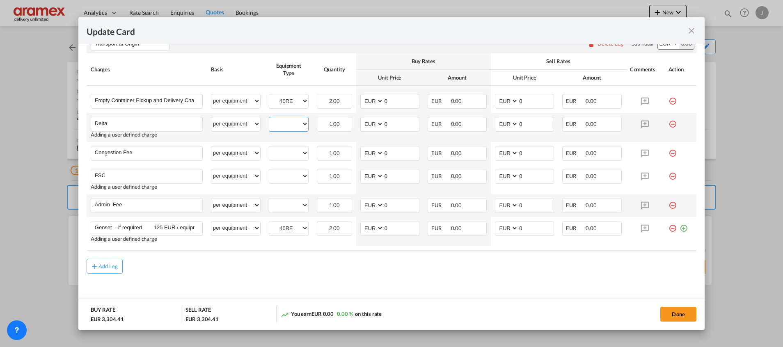
click at [286, 125] on select "40RE" at bounding box center [288, 124] width 39 height 11
select select "40RE"
click at [269, 119] on select "40RE" at bounding box center [288, 124] width 39 height 11
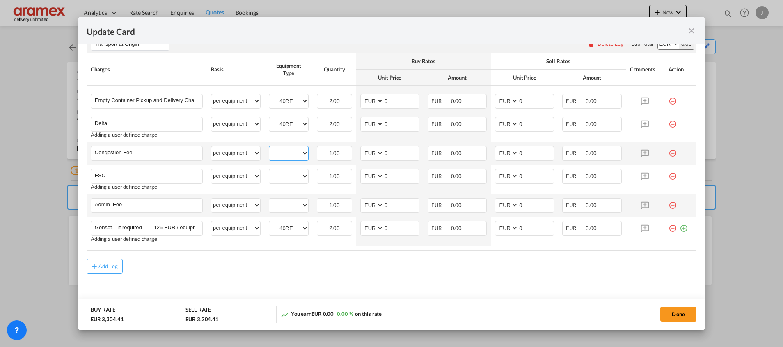
click at [286, 153] on select "40RE" at bounding box center [288, 153] width 39 height 11
select select "40RE"
click at [269, 148] on select "40RE" at bounding box center [288, 153] width 39 height 11
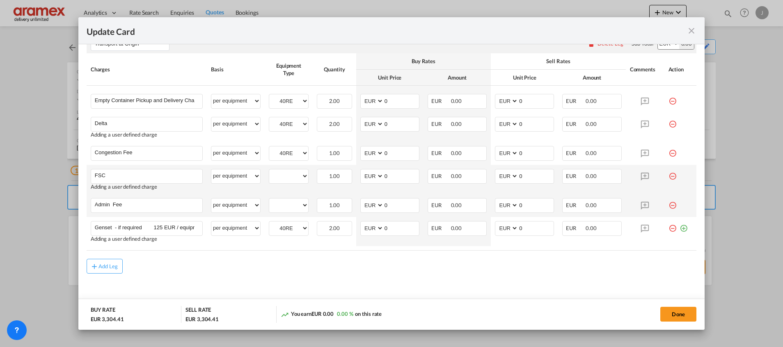
click at [286, 185] on td "40RE Please Select Already exists" at bounding box center [289, 179] width 48 height 29
click at [288, 177] on select "40RE" at bounding box center [288, 176] width 39 height 11
select select "40RE"
click at [269, 171] on select "40RE" at bounding box center [288, 176] width 39 height 11
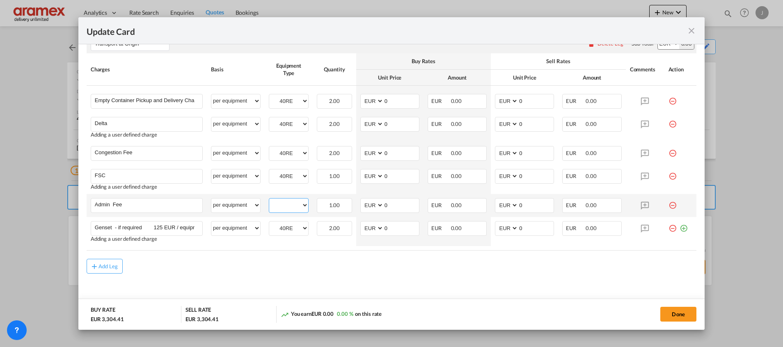
click at [286, 204] on select "40RE" at bounding box center [288, 205] width 39 height 11
select select "40RE"
click at [269, 200] on select "40RE" at bounding box center [288, 205] width 39 height 11
drag, startPoint x: 394, startPoint y: 96, endPoint x: 373, endPoint y: 96, distance: 20.9
click at [373, 96] on md-input-container "AED AFN ALL AMD ANG AOA ARS AUD AWG AZN BAM BBD BDT BGN BHD BIF BMD BND [PERSON…" at bounding box center [389, 101] width 59 height 15
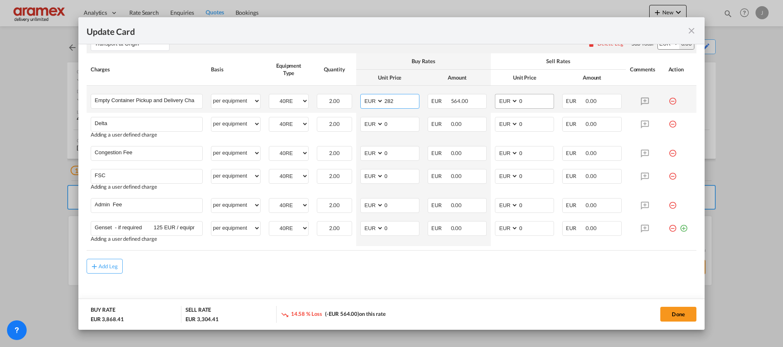
type input "282"
drag, startPoint x: 517, startPoint y: 101, endPoint x: 488, endPoint y: 101, distance: 29.1
click at [495, 101] on md-input-container "AED AFN ALL AMD ANG AOA ARS AUD AWG AZN BAM BBD BDT BGN BHD BIF BMD BND [PERSON…" at bounding box center [524, 101] width 59 height 15
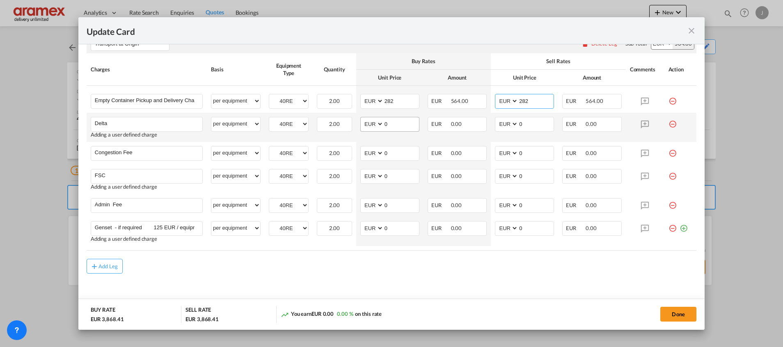
type input "282"
click at [371, 125] on md-input-container "AED AFN ALL AMD ANG AOA ARS AUD AWG AZN BAM BBD BDT BGN BHD BIF BMD BND [PERSON…" at bounding box center [389, 124] width 59 height 15
type input "50"
click at [526, 121] on input "0" at bounding box center [535, 123] width 35 height 12
drag, startPoint x: 526, startPoint y: 121, endPoint x: 487, endPoint y: 121, distance: 39.8
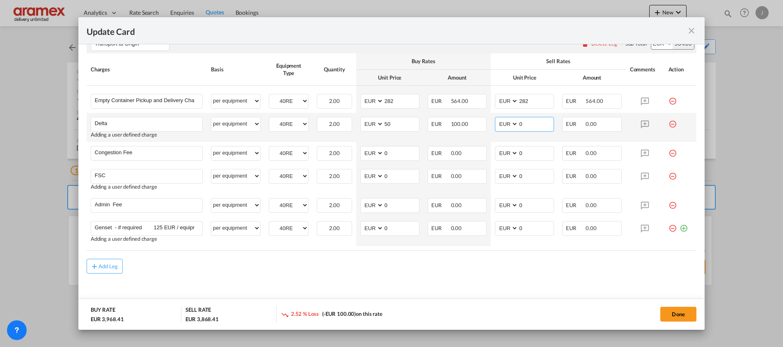
click at [491, 121] on td "AED AFN ALL AMD ANG AOA ARS AUD AWG AZN BAM BBD BDT BGN BHD BIF BMD BND [PERSON…" at bounding box center [524, 127] width 67 height 29
type input "50"
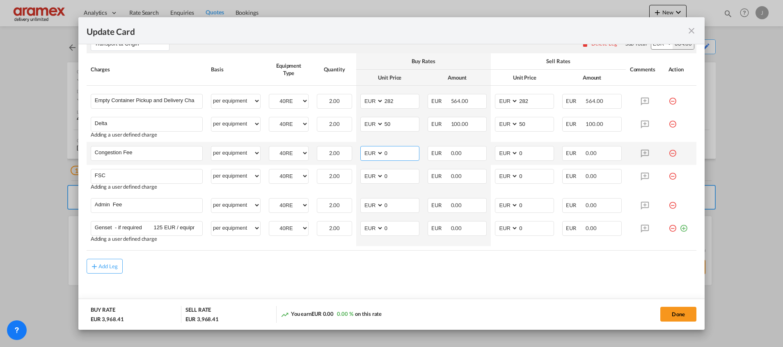
drag, startPoint x: 393, startPoint y: 153, endPoint x: 371, endPoint y: 153, distance: 22.2
click at [371, 153] on md-input-container "AED AFN ALL AMD ANG AOA ARS AUD AWG AZN BAM BBD BDT BGN BHD BIF BMD BND [PERSON…" at bounding box center [389, 153] width 59 height 15
type input "17"
drag, startPoint x: 523, startPoint y: 153, endPoint x: 490, endPoint y: 152, distance: 32.8
click at [495, 152] on md-input-container "AED AFN ALL AMD ANG AOA ARS AUD AWG AZN BAM BBD BDT BGN BHD BIF BMD BND [PERSON…" at bounding box center [524, 153] width 59 height 15
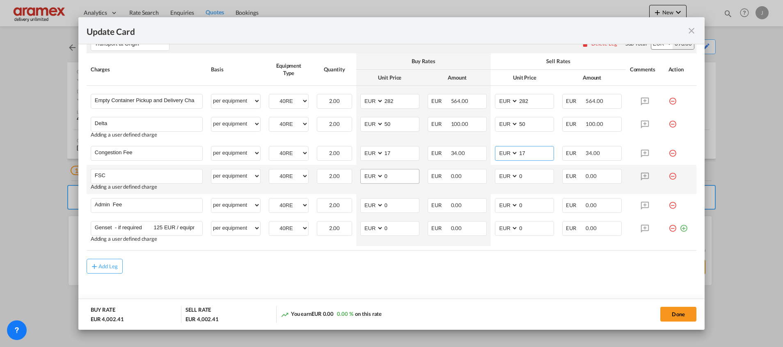
type input "17"
click at [374, 176] on md-input-container "AED AFN ALL AMD ANG AOA ARS AUD AWG AZN BAM BBD BDT BGN BHD BIF BMD BND [PERSON…" at bounding box center [389, 176] width 59 height 15
paste input "€ 87.25"
click at [390, 176] on input "€ 87.25" at bounding box center [401, 175] width 35 height 12
click at [390, 176] on input "87.25" at bounding box center [401, 175] width 35 height 12
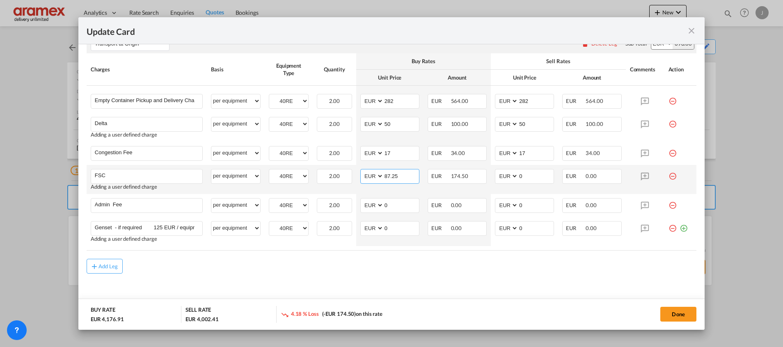
click at [390, 176] on input "87.25" at bounding box center [401, 175] width 35 height 12
type input "87.25"
click at [537, 174] on input "0" at bounding box center [535, 175] width 35 height 12
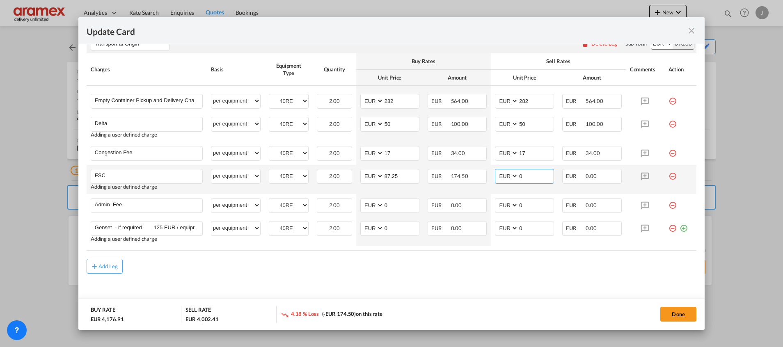
click at [537, 174] on input "0" at bounding box center [535, 175] width 35 height 12
paste input "87.25"
type input "87.25"
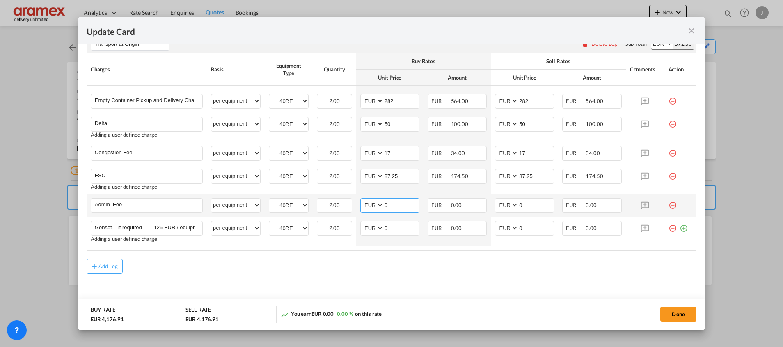
drag, startPoint x: 393, startPoint y: 206, endPoint x: 368, endPoint y: 206, distance: 25.0
click at [368, 206] on md-input-container "AED AFN ALL AMD ANG AOA ARS AUD AWG AZN BAM BBD BDT BGN BHD BIF BMD BND [PERSON…" at bounding box center [389, 205] width 59 height 15
click at [395, 209] on input "0" at bounding box center [401, 205] width 35 height 12
drag, startPoint x: 396, startPoint y: 205, endPoint x: 373, endPoint y: 205, distance: 23.4
click at [373, 205] on md-input-container "AED AFN ALL AMD ANG AOA ARS AUD AWG AZN BAM BBD BDT BGN BHD BIF BMD BND [PERSON…" at bounding box center [389, 205] width 59 height 15
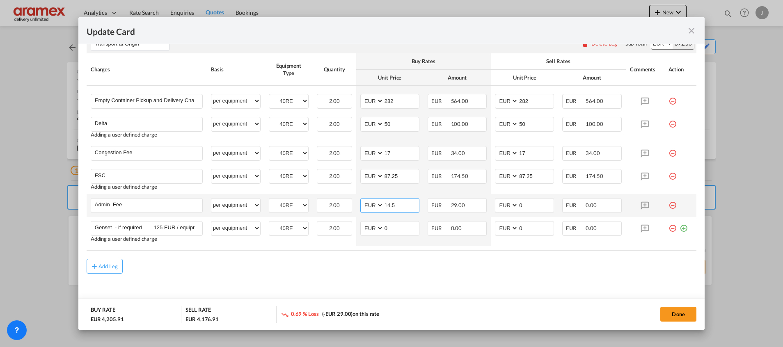
click at [386, 204] on input "14.5" at bounding box center [401, 205] width 35 height 12
type input "14.5"
click at [523, 206] on input "0" at bounding box center [535, 205] width 35 height 12
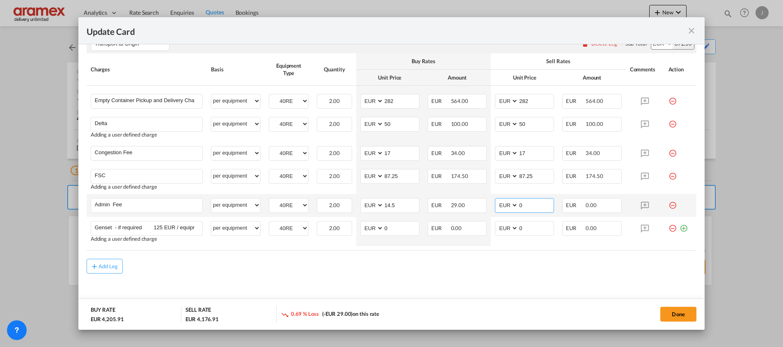
click at [523, 206] on input "0" at bounding box center [535, 205] width 35 height 12
paste input "14.5"
type input "14.5"
click at [461, 278] on md-content "Main Freight Please enter leg name Leg Name Already Exists Delete Leg Sub Total…" at bounding box center [392, 33] width 610 height 566
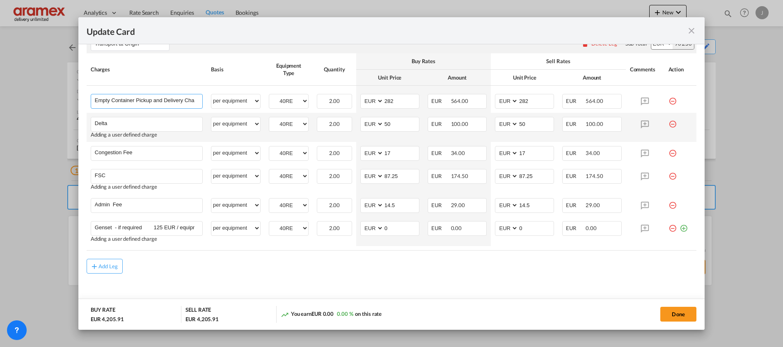
scroll to position [0, 7]
drag, startPoint x: 174, startPoint y: 101, endPoint x: 256, endPoint y: 115, distance: 83.3
click at [256, 115] on tbody "Empty Container Pickup and Delivery Charge Please Enter User Defined Charges Ca…" at bounding box center [392, 166] width 610 height 160
click at [194, 103] on input "Empty Container Pickup and Delivery Charge" at bounding box center [149, 100] width 108 height 12
click at [679, 310] on button "Done" at bounding box center [678, 314] width 36 height 15
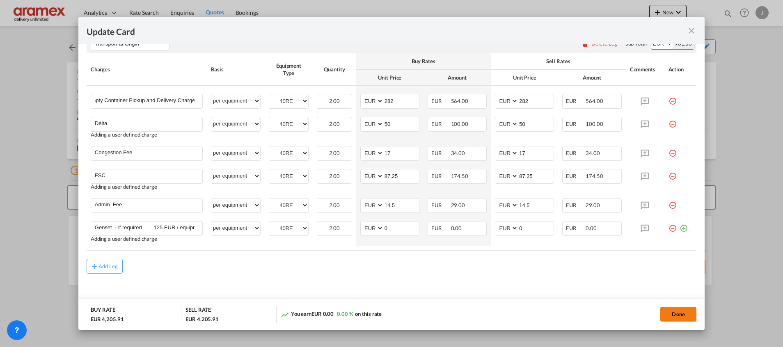
scroll to position [0, 0]
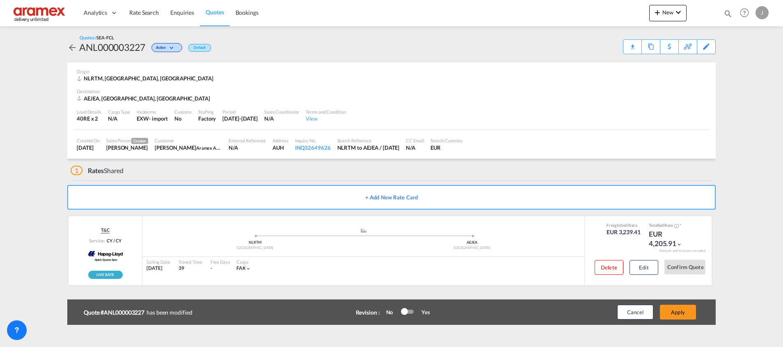
click at [679, 310] on button "Apply" at bounding box center [678, 312] width 36 height 15
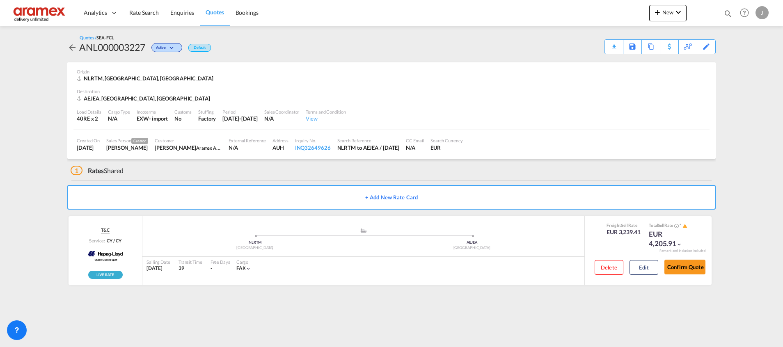
click at [0, 0] on div "Download Quote" at bounding box center [0, 0] width 0 height 0
click at [141, 13] on span "Rate Search" at bounding box center [144, 12] width 30 height 7
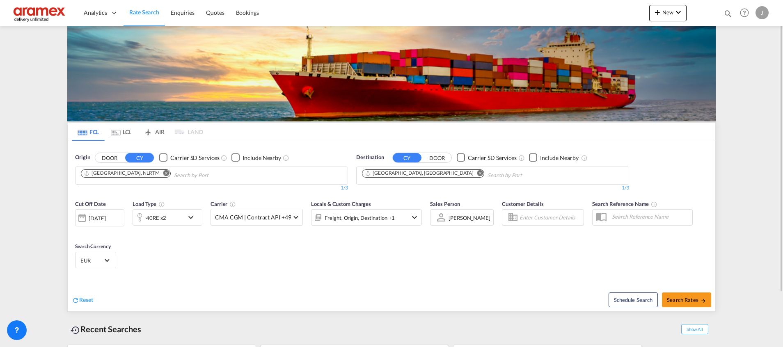
click at [477, 173] on md-icon "Remove" at bounding box center [480, 173] width 6 height 6
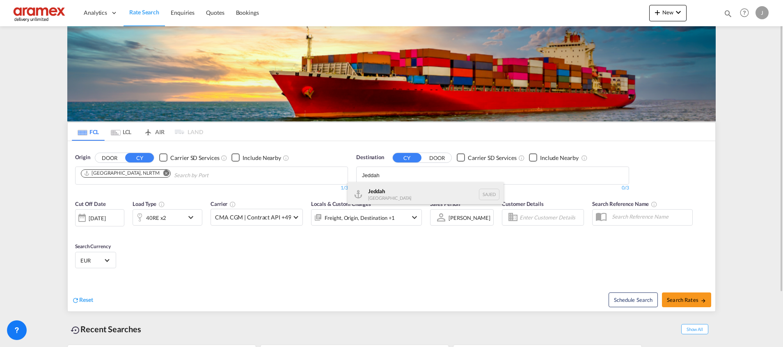
type input "Jeddah"
click at [402, 190] on div "Jeddah [GEOGRAPHIC_DATA] SAJED" at bounding box center [426, 194] width 156 height 25
type input "Dammam"
click at [443, 190] on div "Ad Dammam [GEOGRAPHIC_DATA] [GEOGRAPHIC_DATA]" at bounding box center [483, 194] width 156 height 25
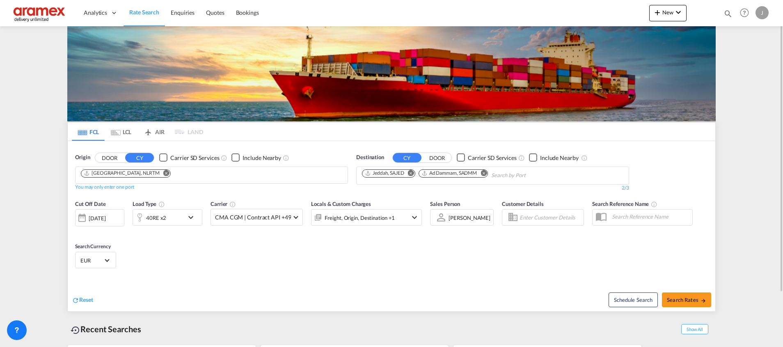
click at [176, 217] on div "40RE x2" at bounding box center [158, 217] width 51 height 16
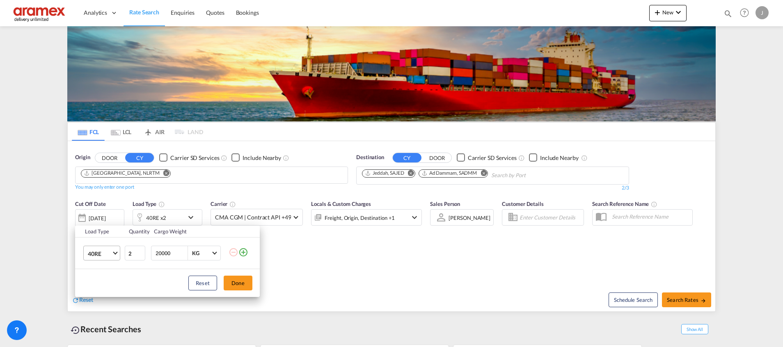
click at [108, 253] on span "40RE" at bounding box center [100, 254] width 24 height 8
click at [110, 249] on md-option "40HC" at bounding box center [109, 250] width 56 height 20
click at [244, 279] on button "Done" at bounding box center [238, 283] width 29 height 15
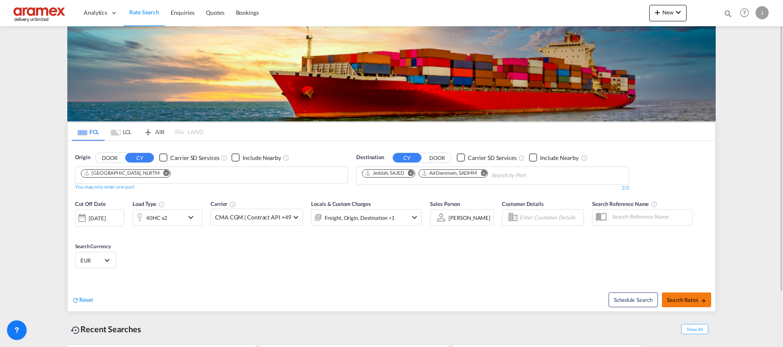
click at [691, 297] on span "Search Rates" at bounding box center [686, 300] width 39 height 7
type input "NLRTM to SAJED,SADMM / [DATE]"
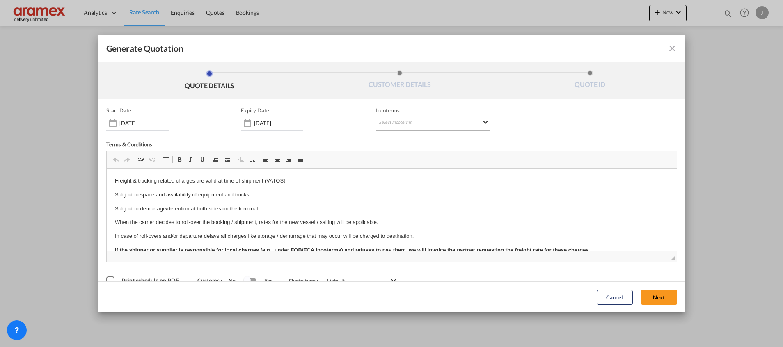
click at [405, 120] on md-select "Select Incoterms CFR - import Cost and Freight CIF - export Cost,Insurance and …" at bounding box center [433, 123] width 114 height 15
click at [398, 140] on input "search" at bounding box center [415, 140] width 76 height 7
type input "exw"
click at [395, 161] on div "Ex Works" at bounding box center [418, 160] width 78 height 5
click at [651, 296] on button "Next" at bounding box center [659, 297] width 36 height 15
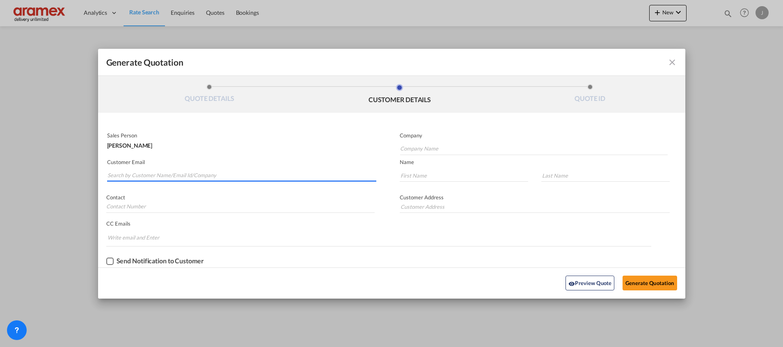
click at [147, 177] on input "Search by Customer Name/Email Id/Company" at bounding box center [242, 175] width 269 height 12
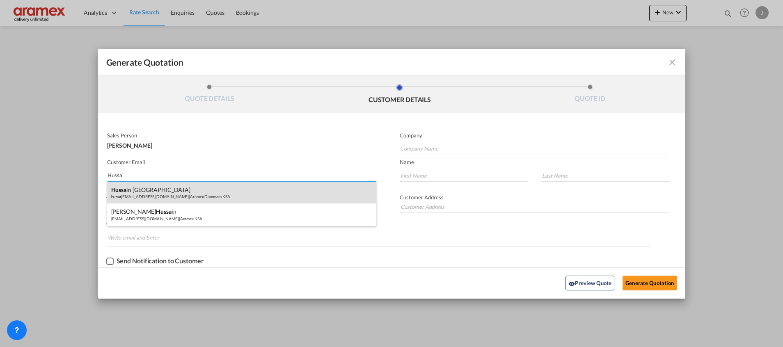
type input "Hussa"
click at [156, 188] on div "Hussa in [PERSON_NAME] [EMAIL_ADDRESS][DOMAIN_NAME] | Aramex Dammam KSA" at bounding box center [241, 193] width 269 height 22
type input "Aramex Dammam KSA"
type input "[EMAIL_ADDRESS][DOMAIN_NAME]"
type input "Hussain"
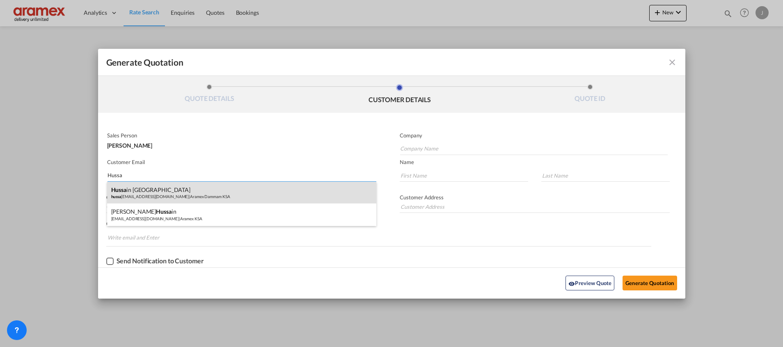
type input "[PERSON_NAME]"
type input "Dammam KSA"
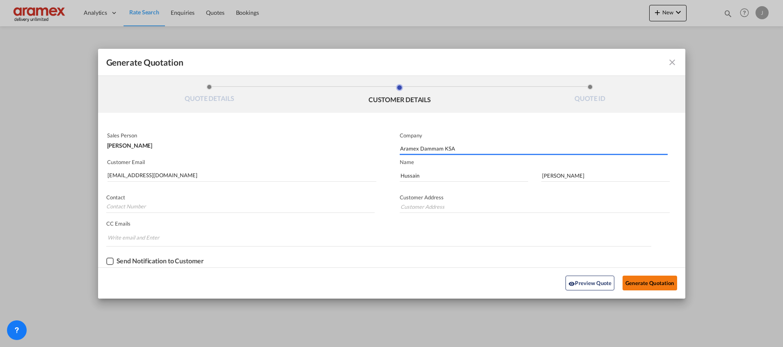
click at [647, 286] on button "Generate Quotation" at bounding box center [649, 283] width 54 height 15
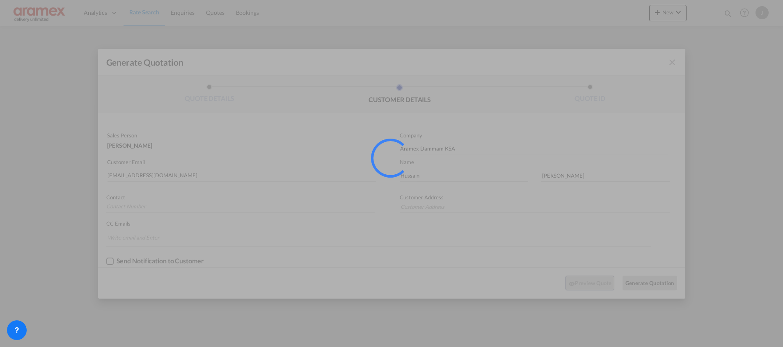
type input "Dammam KSA"
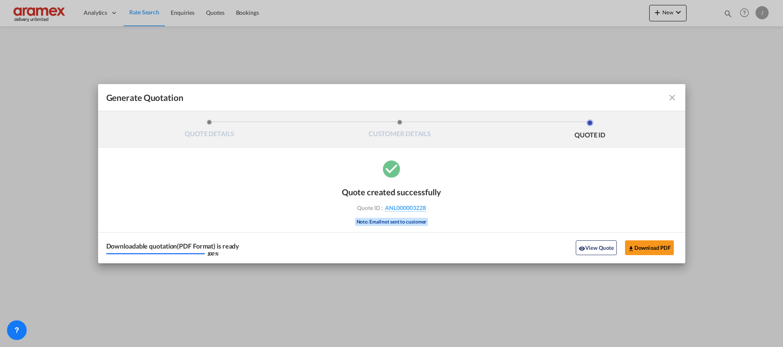
click at [675, 100] on md-icon "icon-close fg-AAA8AD cursor m-0" at bounding box center [672, 98] width 10 height 10
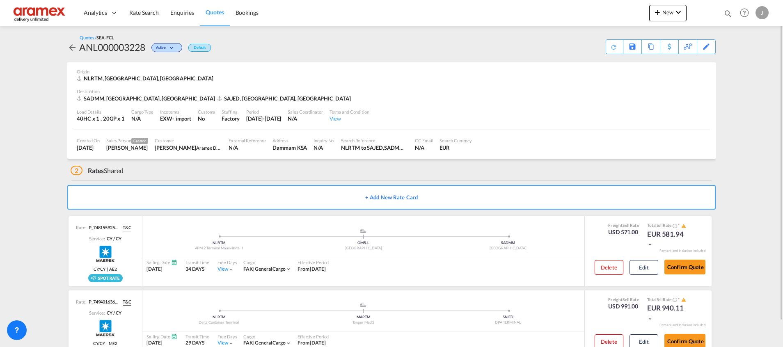
click at [213, 14] on span "Quotes" at bounding box center [215, 12] width 18 height 7
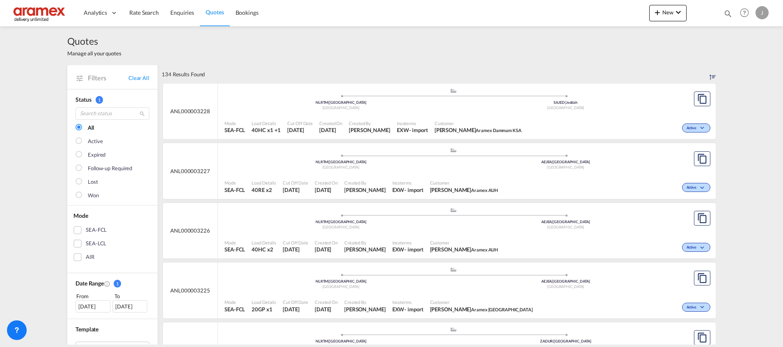
click at [487, 176] on div "Mode SEA-FCL Load Details 40RE x2 Cut Off Date [DATE] Created On [DATE] Created…" at bounding box center [467, 186] width 498 height 25
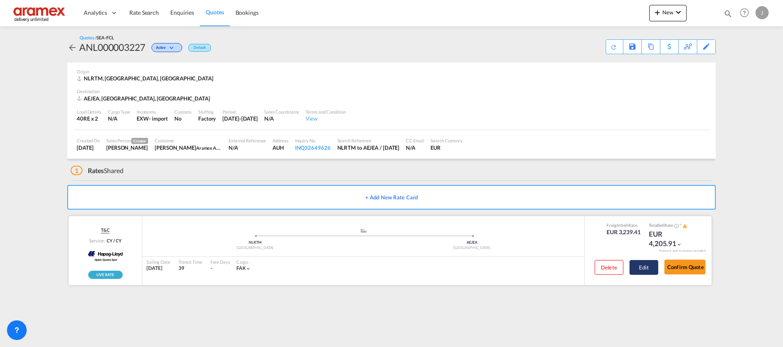
click at [646, 270] on button "Edit" at bounding box center [643, 267] width 29 height 15
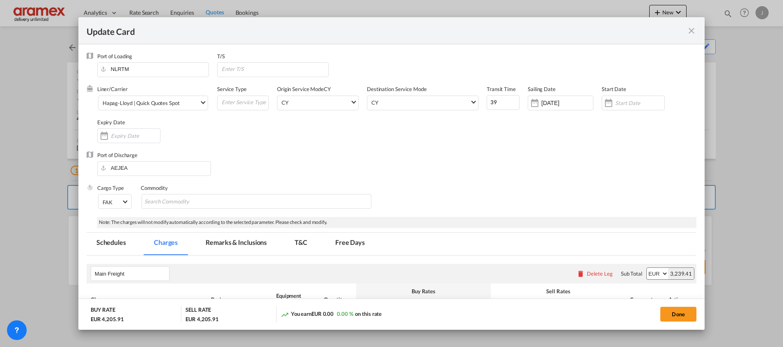
click at [693, 33] on md-icon "icon-close fg-AAA8AD m-0 pointer" at bounding box center [691, 31] width 10 height 10
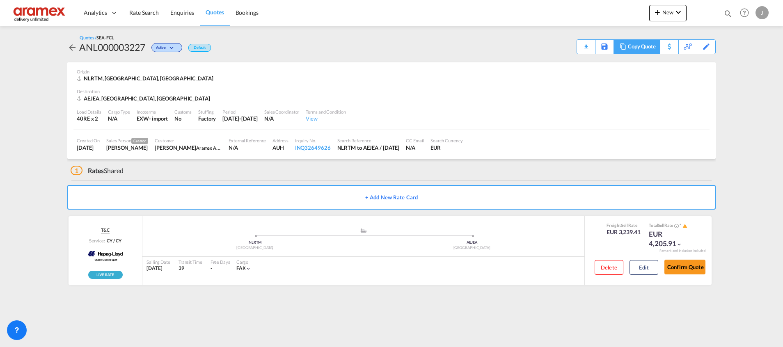
click at [637, 48] on div "Copy Quote" at bounding box center [642, 47] width 28 height 14
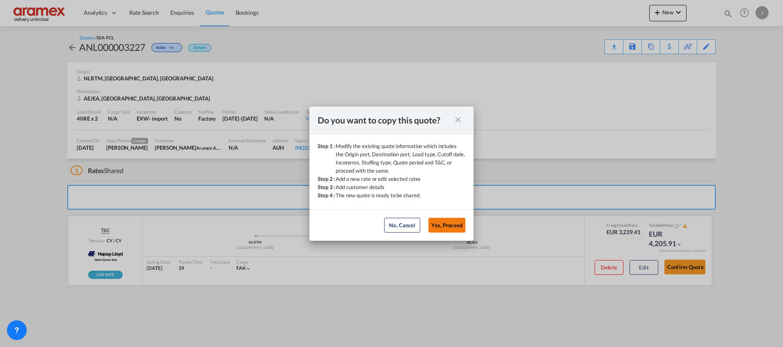
click at [439, 223] on button "Yes, Proceed" at bounding box center [446, 225] width 37 height 15
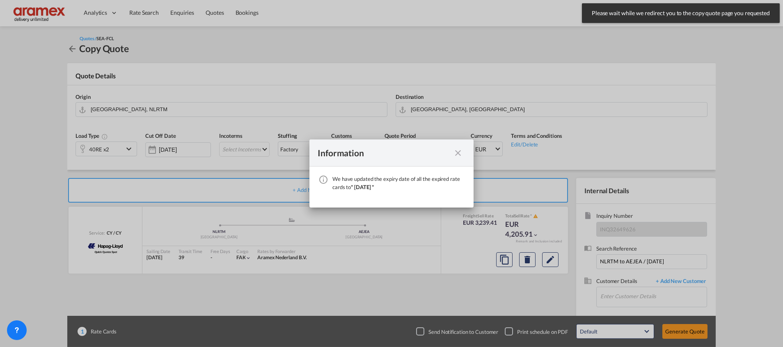
click at [457, 150] on md-icon "icon-close fg-AAA8AD cursor" at bounding box center [458, 153] width 10 height 10
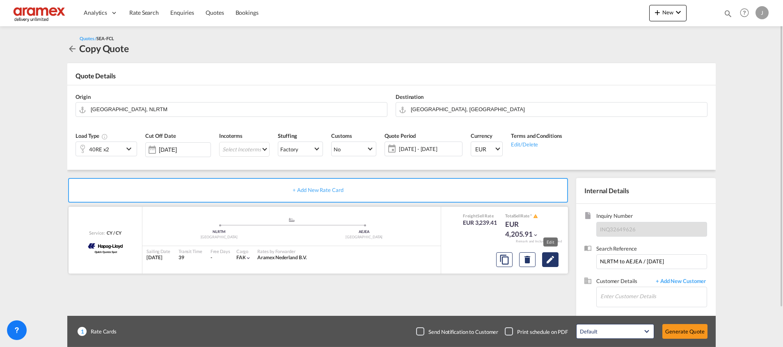
click at [551, 259] on md-icon "Edit" at bounding box center [550, 260] width 10 height 10
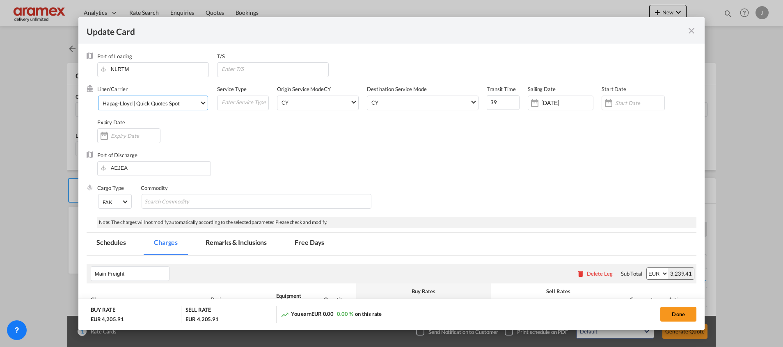
click at [133, 103] on div "Hapag-Lloyd | Quick Quotes Spot" at bounding box center [141, 103] width 77 height 7
type md-option "1215"
type md-option "68"
click at [133, 103] on md-option "ONE" at bounding box center [170, 103] width 148 height 20
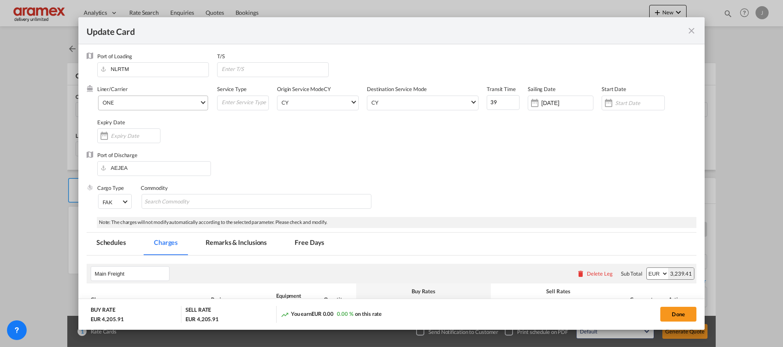
drag, startPoint x: 331, startPoint y: 157, endPoint x: 398, endPoint y: 130, distance: 71.6
click at [335, 157] on div "Port of Discharge [GEOGRAPHIC_DATA]" at bounding box center [392, 167] width 610 height 33
drag, startPoint x: 476, startPoint y: 100, endPoint x: 471, endPoint y: 101, distance: 4.6
click at [471, 101] on div "Liner/Carrier ONE Service Type Origin Service Mode [GEOGRAPHIC_DATA] [GEOGRAPHI…" at bounding box center [396, 118] width 599 height 66
type input "52"
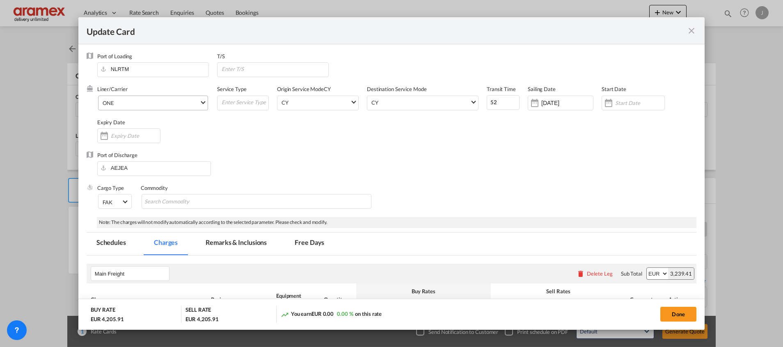
click at [480, 158] on div "Port of Discharge [GEOGRAPHIC_DATA]" at bounding box center [392, 167] width 610 height 33
click at [548, 100] on input "[DATE]" at bounding box center [567, 103] width 52 height 7
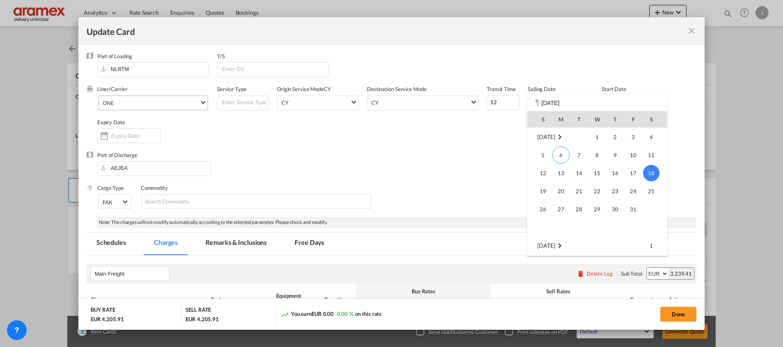
click at [599, 174] on span "15" at bounding box center [597, 173] width 16 height 16
type input "[DATE]"
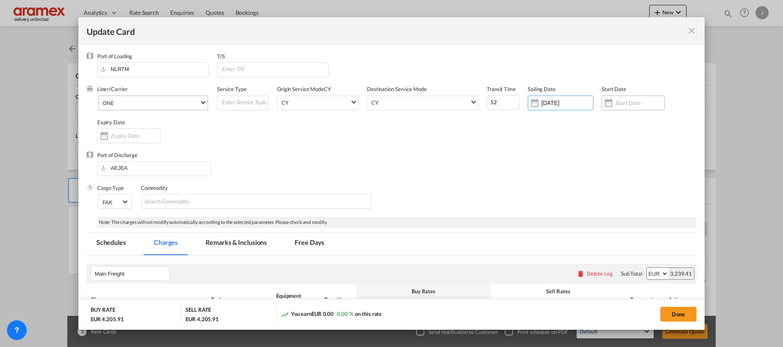
click at [620, 99] on div "Update Card Port ..." at bounding box center [639, 102] width 49 height 7
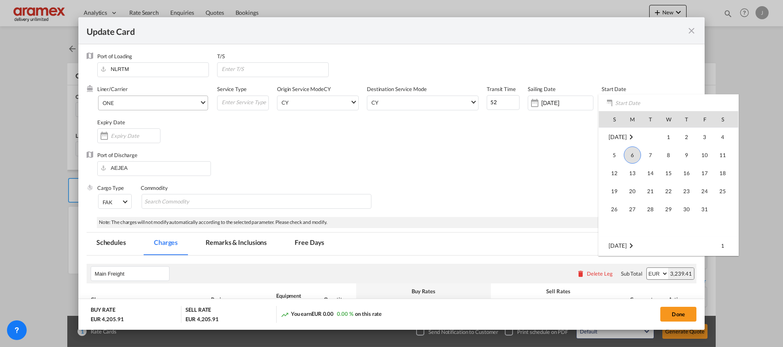
drag, startPoint x: 631, startPoint y: 156, endPoint x: 614, endPoint y: 156, distance: 17.6
click at [631, 155] on span "6" at bounding box center [632, 154] width 17 height 17
type input "[DATE]"
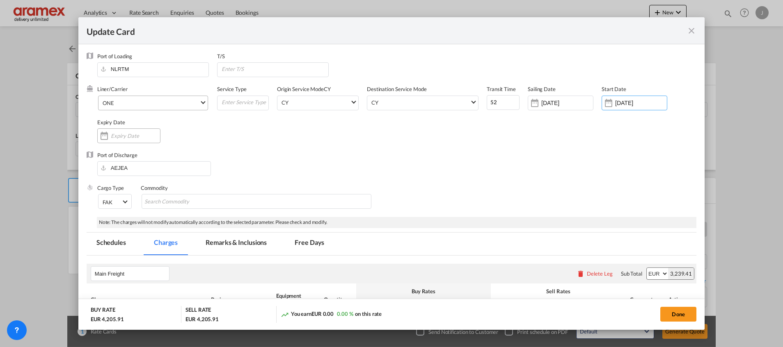
click at [119, 132] on div "Update Card Port ..." at bounding box center [135, 135] width 49 height 7
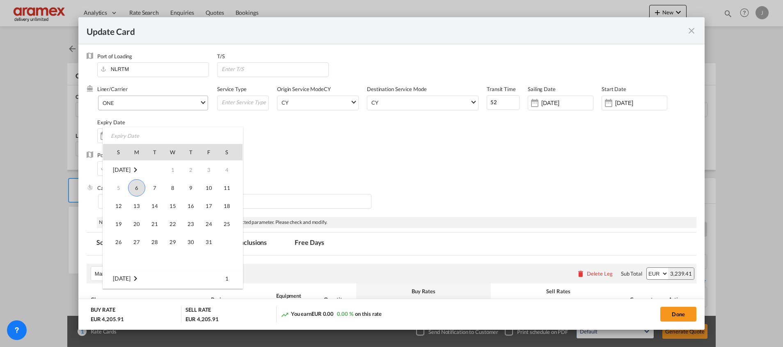
click at [137, 187] on span "6" at bounding box center [136, 187] width 17 height 17
type input "[DATE]"
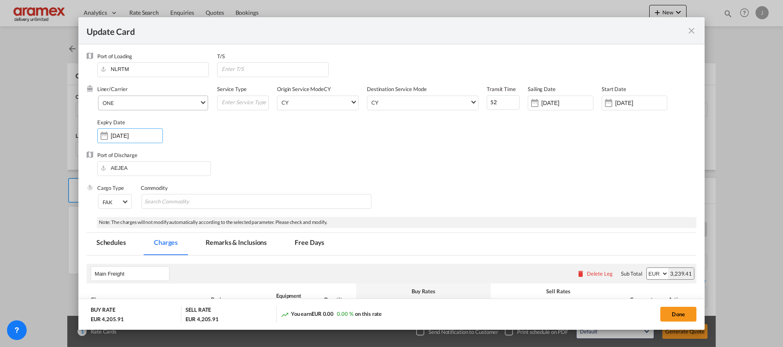
click at [507, 163] on div "Port of Discharge [GEOGRAPHIC_DATA]" at bounding box center [392, 167] width 610 height 33
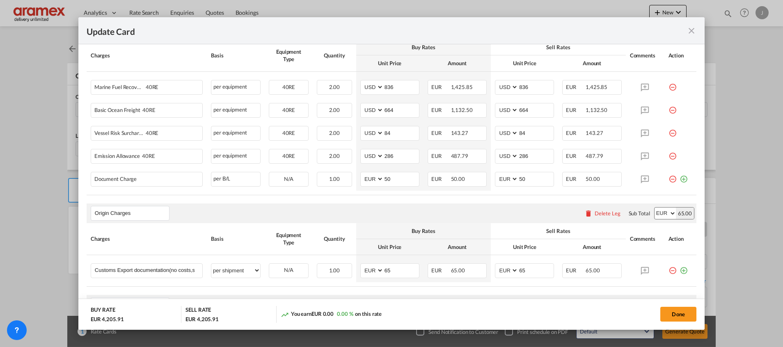
scroll to position [246, 0]
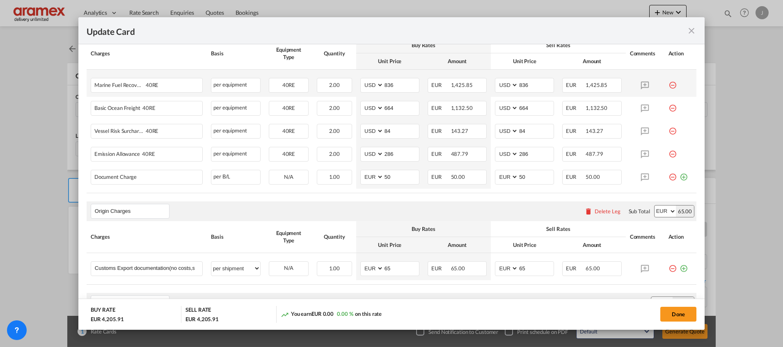
click at [668, 85] on md-icon "icon-minus-circle-outline red-400-fg" at bounding box center [672, 82] width 8 height 8
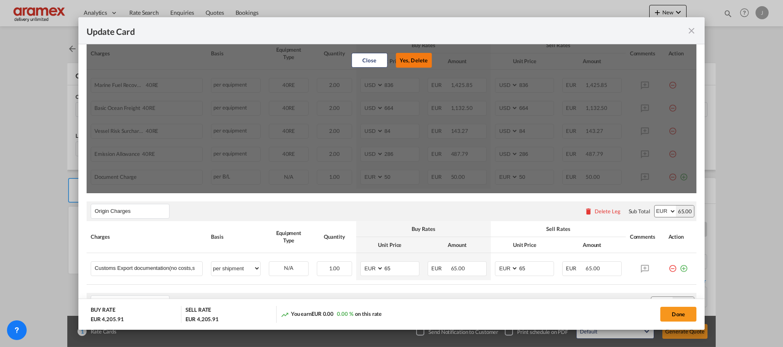
click at [397, 59] on button "Yes, Delete" at bounding box center [414, 60] width 36 height 15
type input "664"
type input "84"
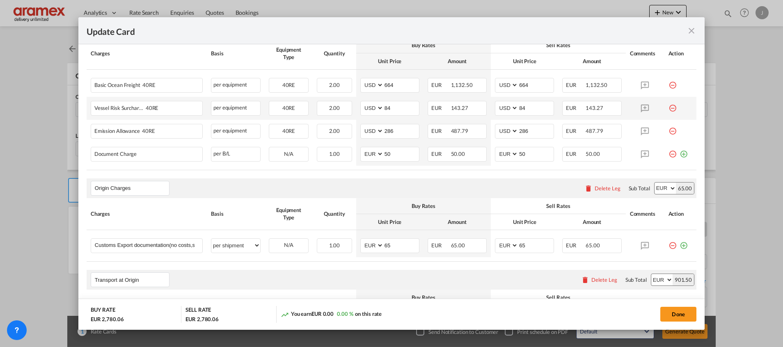
click at [668, 108] on md-icon "icon-minus-circle-outline red-400-fg" at bounding box center [672, 105] width 8 height 8
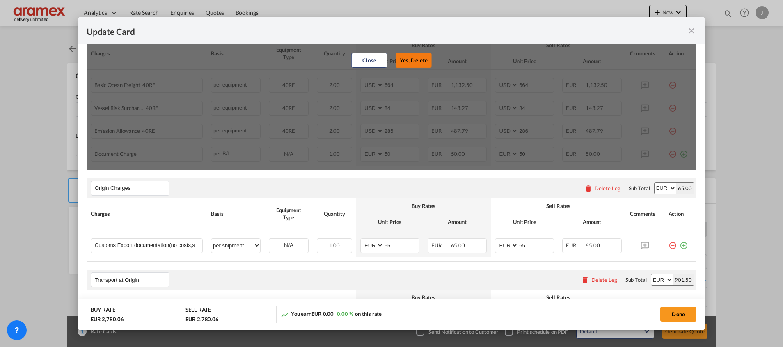
click at [423, 61] on button "Yes, Delete" at bounding box center [414, 60] width 36 height 15
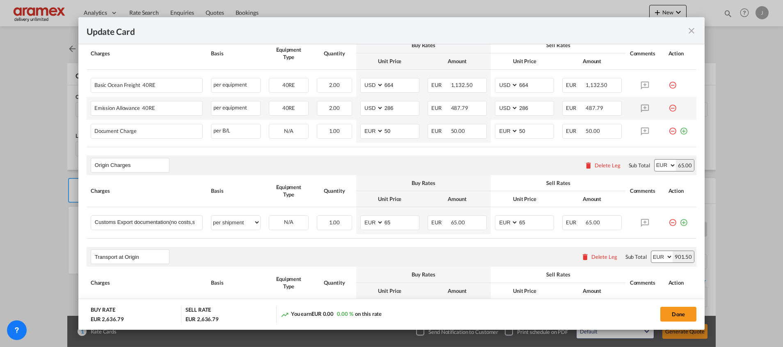
click at [668, 108] on md-icon "icon-minus-circle-outline red-400-fg" at bounding box center [672, 105] width 8 height 8
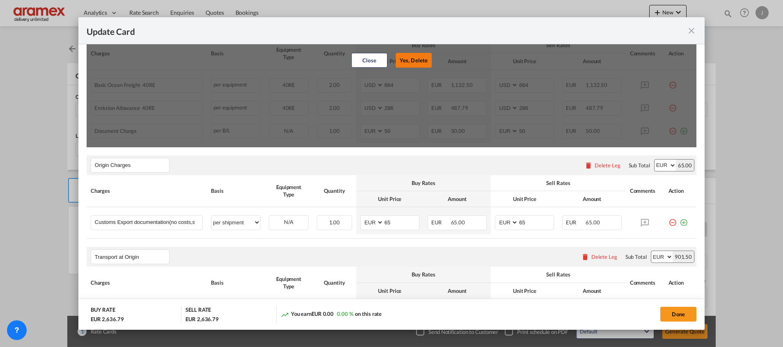
click at [396, 60] on button "Yes, Delete" at bounding box center [414, 60] width 36 height 15
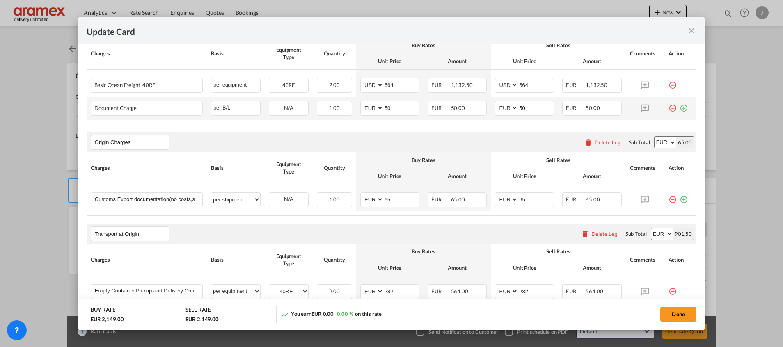
click at [668, 108] on md-icon "icon-minus-circle-outline red-400-fg" at bounding box center [672, 105] width 8 height 8
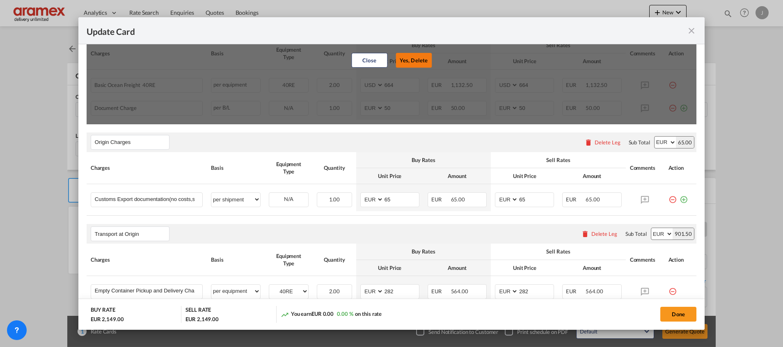
click at [416, 61] on button "Yes, Delete" at bounding box center [414, 60] width 36 height 15
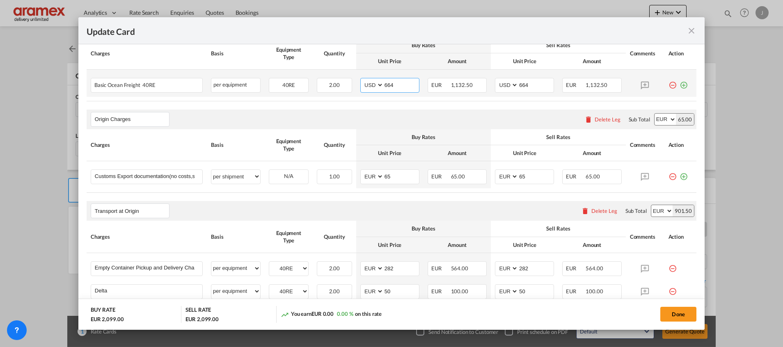
click at [394, 84] on input "664" at bounding box center [401, 84] width 35 height 12
paste input "basic ocean freight"
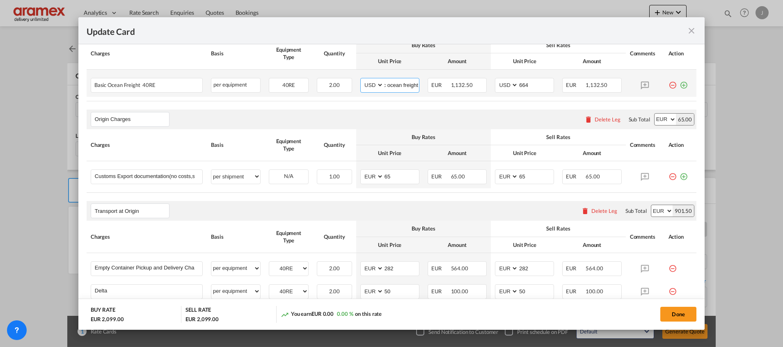
click at [393, 86] on input "basic ocean freight" at bounding box center [401, 84] width 35 height 12
click at [391, 86] on input "2150" at bounding box center [401, 84] width 35 height 12
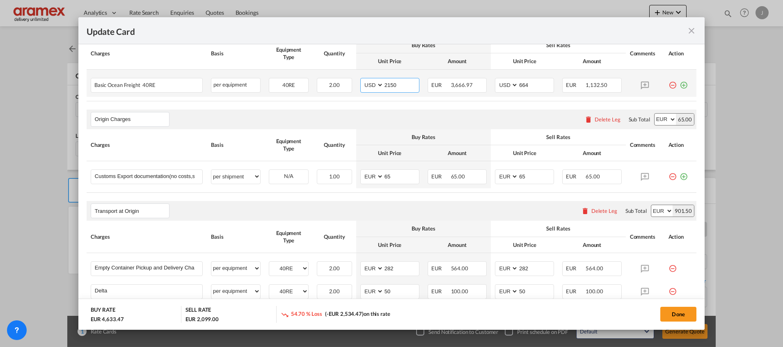
click at [391, 86] on input "2150" at bounding box center [401, 84] width 35 height 12
click at [523, 84] on input "664" at bounding box center [535, 84] width 35 height 12
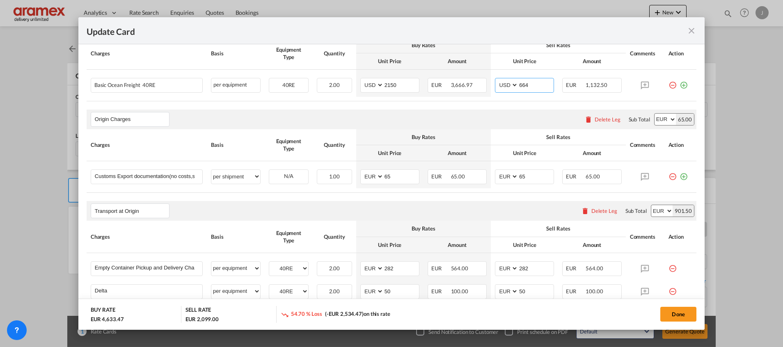
paste input "2150"
click at [679, 178] on md-icon "icon-plus-circle-outline green-400-fg" at bounding box center [683, 173] width 8 height 8
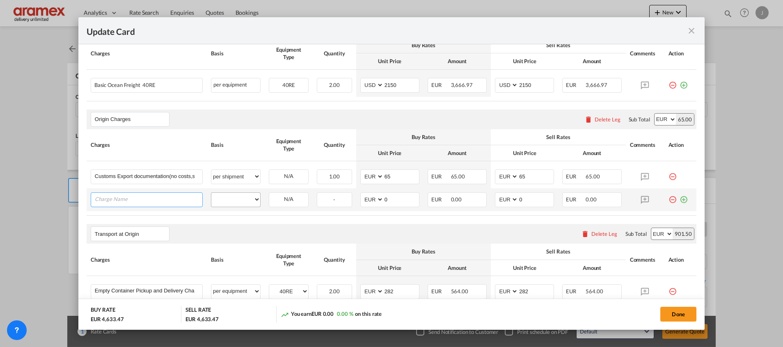
paste input "doc fee (origin)"
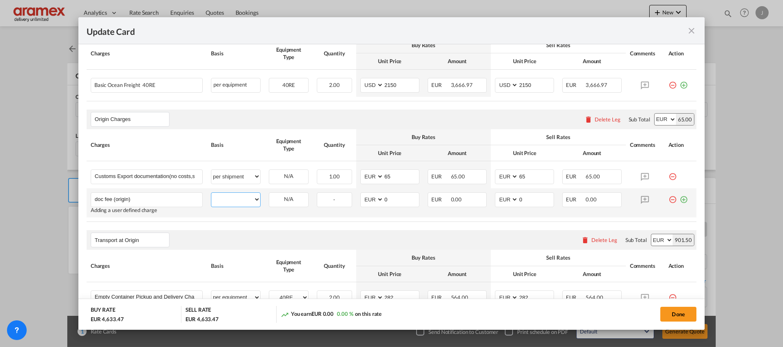
click at [229, 202] on select "per equipment per container per B/L per shipping bill per shipment per pallet p…" at bounding box center [235, 199] width 49 height 13
click at [211, 193] on select "per equipment per container per B/L per shipping bill per shipment per pallet p…" at bounding box center [235, 199] width 49 height 13
drag, startPoint x: 389, startPoint y: 198, endPoint x: 371, endPoint y: 201, distance: 17.9
click at [371, 201] on md-input-container "AED AFN ALL AMD ANG AOA ARS AUD AWG AZN BAM BBD BDT BGN BHD BIF BMD BND [PERSON…" at bounding box center [389, 199] width 59 height 15
drag, startPoint x: 398, startPoint y: 201, endPoint x: 338, endPoint y: 200, distance: 60.3
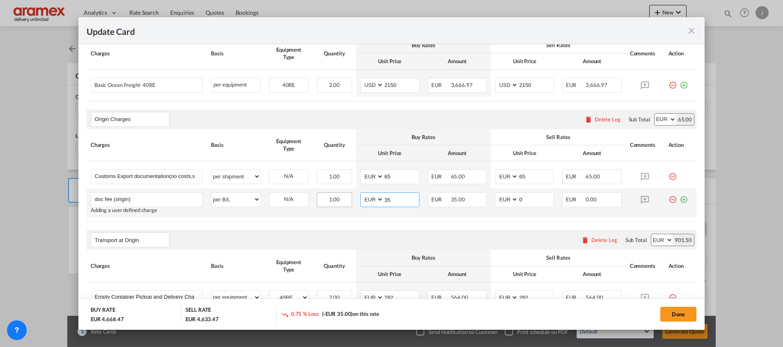
click at [338, 200] on tr "doc fee (origin) Please Enter User Defined Charges Cannot Be Published Adding a…" at bounding box center [392, 202] width 610 height 29
drag, startPoint x: 527, startPoint y: 200, endPoint x: 486, endPoint y: 200, distance: 40.6
click at [491, 200] on td "AED AFN ALL AMD ANG AOA ARS AUD AWG AZN BAM BBD BDT BGN BHD BIF BMD BND [PERSON…" at bounding box center [524, 202] width 67 height 29
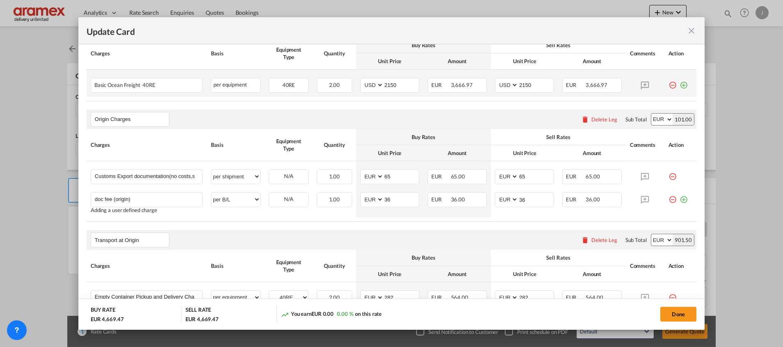
click at [679, 84] on md-icon "icon-plus-circle-outline green-400-fg" at bounding box center [683, 82] width 8 height 8
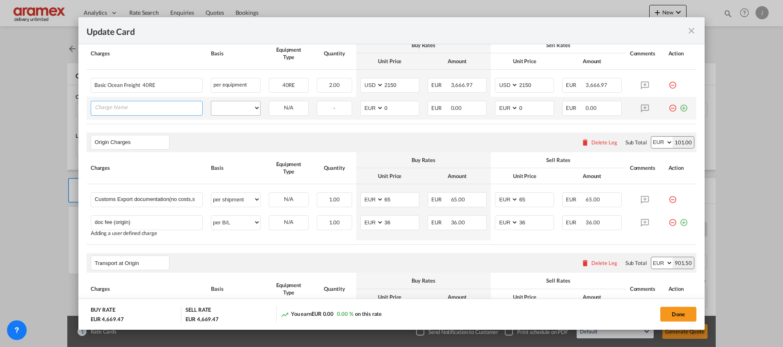
paste input "carrier security surcharge"
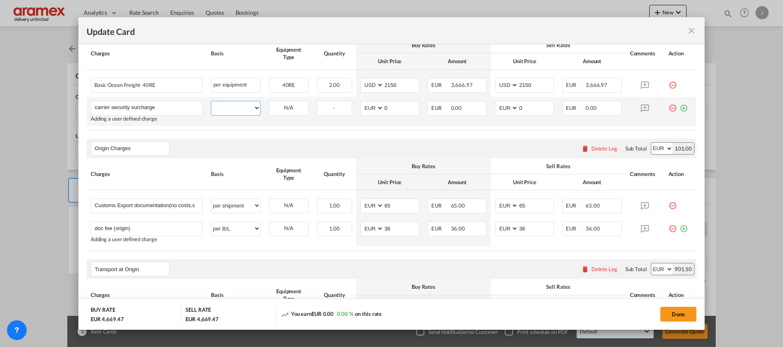
click at [225, 108] on select "per equipment per container per B/L per shipping bill per shipment % on freight…" at bounding box center [235, 107] width 49 height 13
click at [211, 101] on select "per equipment per container per B/L per shipping bill per shipment % on freight…" at bounding box center [235, 107] width 49 height 13
click at [301, 110] on select "40RE" at bounding box center [288, 108] width 39 height 11
click at [269, 103] on select "40RE" at bounding box center [288, 108] width 39 height 11
click at [362, 107] on md-input-container "AED AFN ALL AMD ANG AOA ARS AUD AWG AZN BAM BBD BDT BGN BHD BIF BMD BND [PERSON…" at bounding box center [389, 108] width 59 height 15
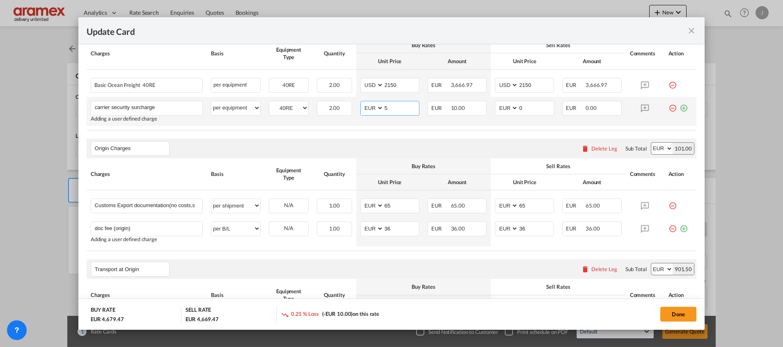
drag, startPoint x: 396, startPoint y: 108, endPoint x: 355, endPoint y: 108, distance: 40.2
click at [356, 108] on td "AED AFN ALL AMD ANG AOA ARS AUD AWG AZN BAM BBD BDT BGN BHD BIF BMD BND [PERSON…" at bounding box center [389, 111] width 67 height 29
drag, startPoint x: 511, startPoint y: 108, endPoint x: 474, endPoint y: 108, distance: 36.5
click at [474, 108] on tr "carrier security surcharge Please Enter User Defined Charges Cannot Be Publishe…" at bounding box center [392, 111] width 610 height 29
click at [679, 104] on md-icon "icon-plus-circle-outline green-400-fg" at bounding box center [683, 105] width 8 height 8
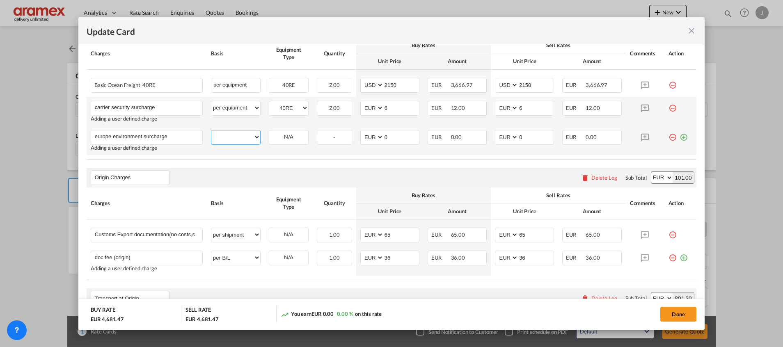
click at [220, 139] on select "per equipment per container per B/L per shipping bill per shipment % on freight…" at bounding box center [235, 136] width 49 height 13
click at [211, 130] on select "per equipment per container per B/L per shipping bill per shipment % on freight…" at bounding box center [235, 136] width 49 height 13
click at [285, 135] on select "40RE" at bounding box center [288, 137] width 39 height 11
click at [269, 132] on select "40RE" at bounding box center [288, 137] width 39 height 11
drag, startPoint x: 402, startPoint y: 137, endPoint x: 336, endPoint y: 136, distance: 65.7
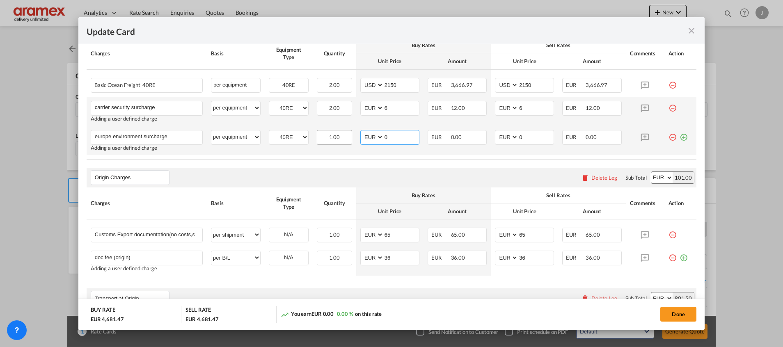
click at [337, 137] on tr "europe environment surcharge Please Enter User Defined Charges Cannot Be Publis…" at bounding box center [392, 140] width 610 height 29
click at [385, 135] on input "171" at bounding box center [401, 136] width 35 height 12
drag, startPoint x: 525, startPoint y: 134, endPoint x: 483, endPoint y: 133, distance: 41.4
click at [483, 133] on tr "europe environment surcharge Please Enter User Defined Charges Cannot Be Publis…" at bounding box center [392, 140] width 610 height 29
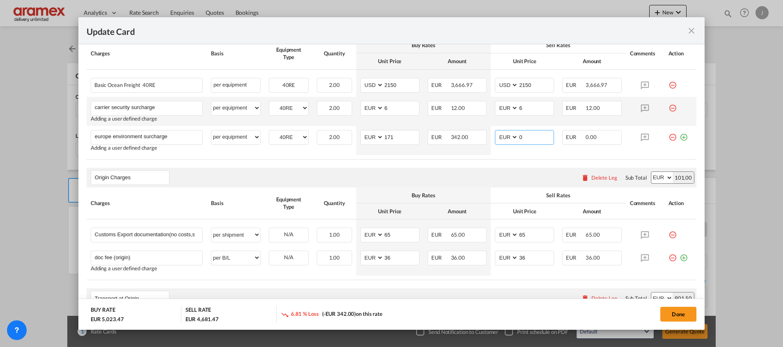
paste input "171"
click at [679, 137] on md-icon "icon-plus-circle-outline green-400-fg" at bounding box center [683, 134] width 8 height 8
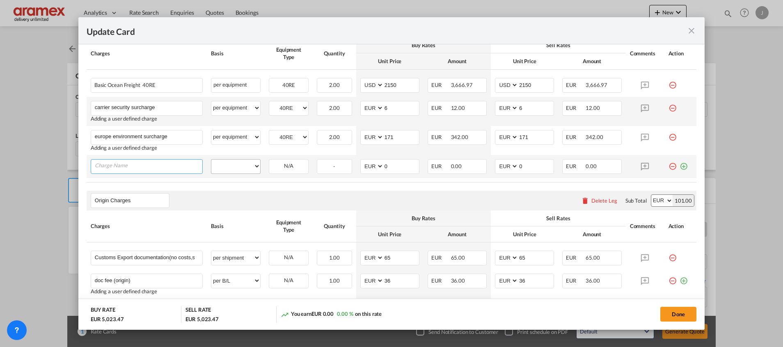
paste input "war risk surcharge"
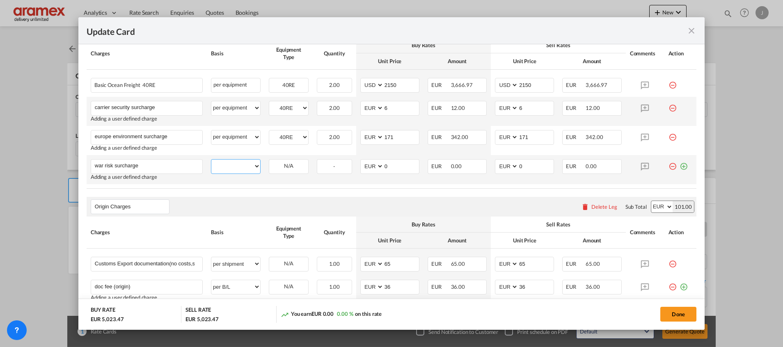
click at [240, 165] on select "per equipment per container per B/L per shipping bill per shipment % on freight…" at bounding box center [235, 166] width 49 height 13
click at [211, 160] on select "per equipment per container per B/L per shipping bill per shipment % on freight…" at bounding box center [235, 166] width 49 height 13
click at [277, 172] on select "40RE" at bounding box center [288, 166] width 39 height 11
click at [269, 161] on select "40RE" at bounding box center [288, 166] width 39 height 11
drag, startPoint x: 391, startPoint y: 169, endPoint x: 360, endPoint y: 169, distance: 31.2
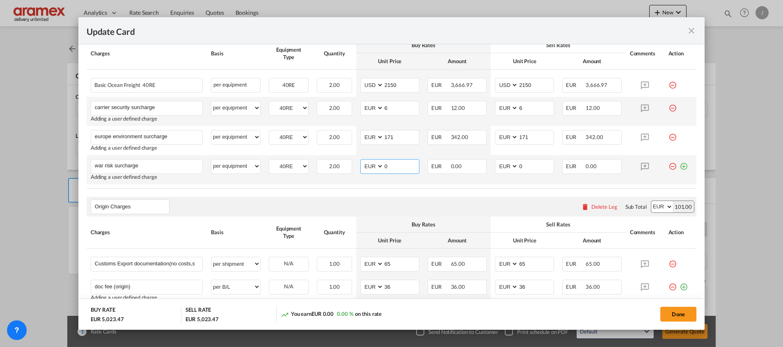
click at [360, 169] on md-input-container "AED AFN ALL AMD ANG AOA ARS AUD AWG AZN BAM BBD BDT BGN BHD BIF BMD BND [PERSON…" at bounding box center [389, 166] width 59 height 15
click at [387, 165] on input "110" at bounding box center [401, 166] width 35 height 12
drag, startPoint x: 522, startPoint y: 165, endPoint x: 490, endPoint y: 165, distance: 31.2
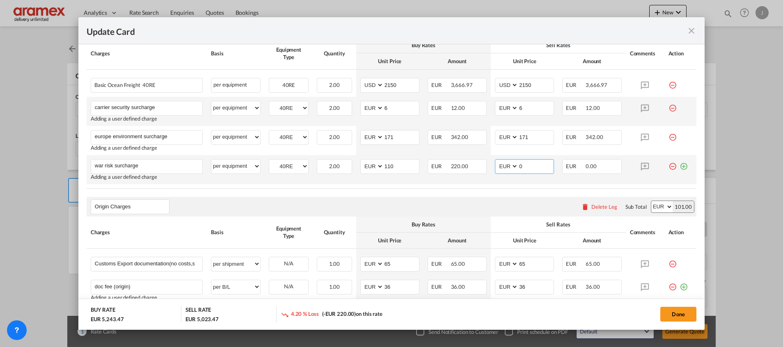
click at [495, 165] on md-input-container "AED AFN ALL AMD ANG AOA ARS AUD AWG AZN BAM BBD BDT BGN BHD BIF BMD BND [PERSON…" at bounding box center [524, 166] width 59 height 15
paste input "11"
click at [466, 200] on div "Origin Charges Please enter leg name Leg Name Already Exists Delete Leg Sub Tot…" at bounding box center [392, 207] width 610 height 20
click at [482, 192] on rate-modification "Main Freight Please enter leg name Leg Name Already Exists Delete Leg Sub Total…" at bounding box center [392, 283] width 610 height 548
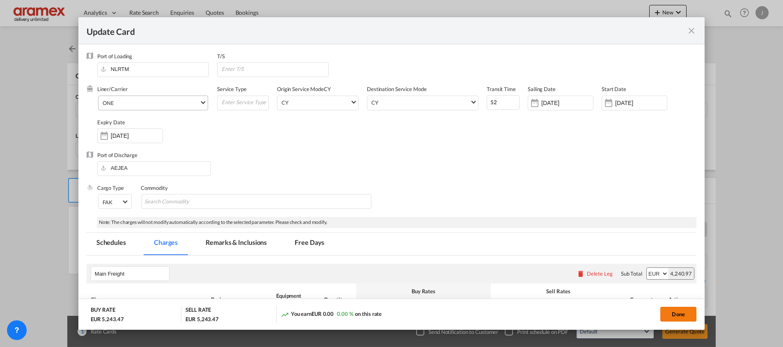
click at [671, 313] on button "Done" at bounding box center [678, 314] width 36 height 15
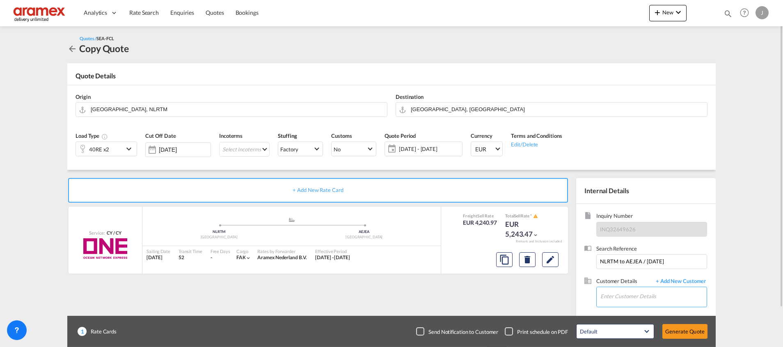
click at [623, 295] on input "Enter Customer Details" at bounding box center [653, 296] width 106 height 18
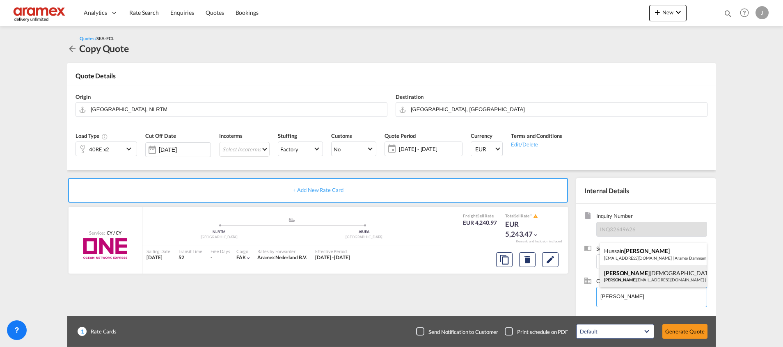
click at [628, 273] on div "[PERSON_NAME] [PERSON_NAME] [PERSON_NAME][EMAIL_ADDRESS][DOMAIN_NAME] | Aramex …" at bounding box center [653, 276] width 107 height 22
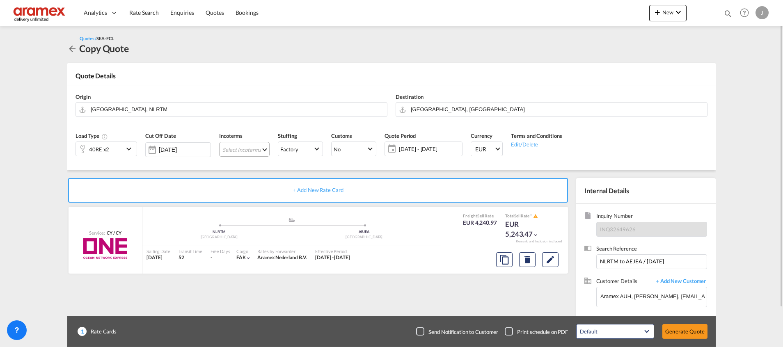
click at [235, 149] on md-select "Select Incoterms CFR - import Cost and Freight CIF - export Cost,Insurance and …" at bounding box center [244, 149] width 50 height 15
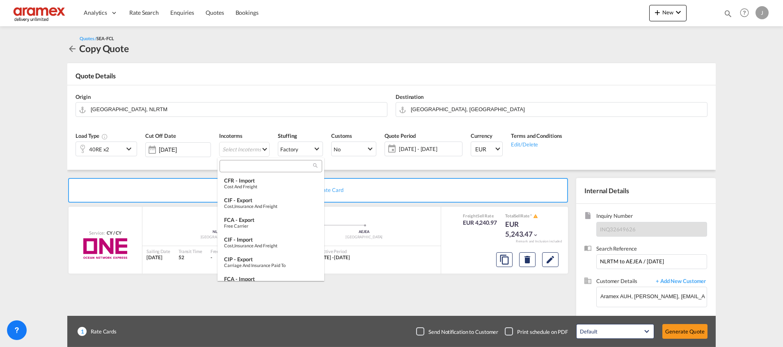
click at [236, 166] on input "search" at bounding box center [267, 165] width 91 height 7
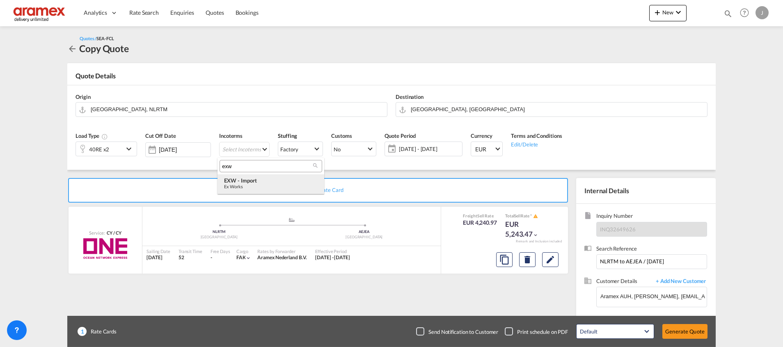
click at [238, 175] on md-option "EXW - import Ex Works" at bounding box center [270, 184] width 107 height 20
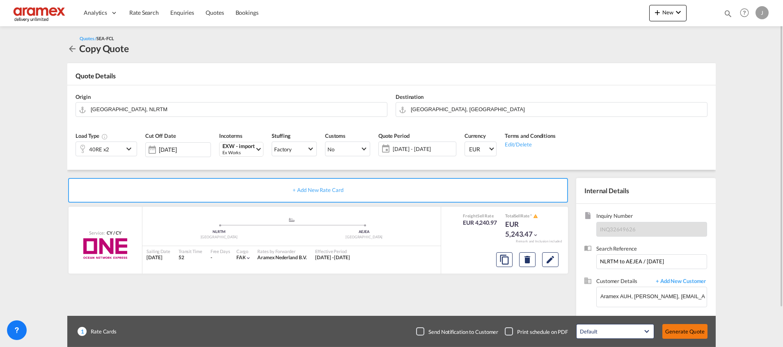
click at [683, 330] on button "Generate Quote" at bounding box center [684, 331] width 45 height 15
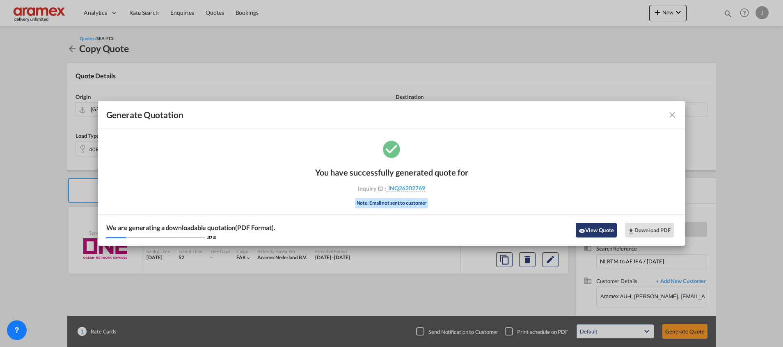
click at [590, 228] on button "View Quote" at bounding box center [596, 230] width 41 height 15
